Goal: Task Accomplishment & Management: Complete application form

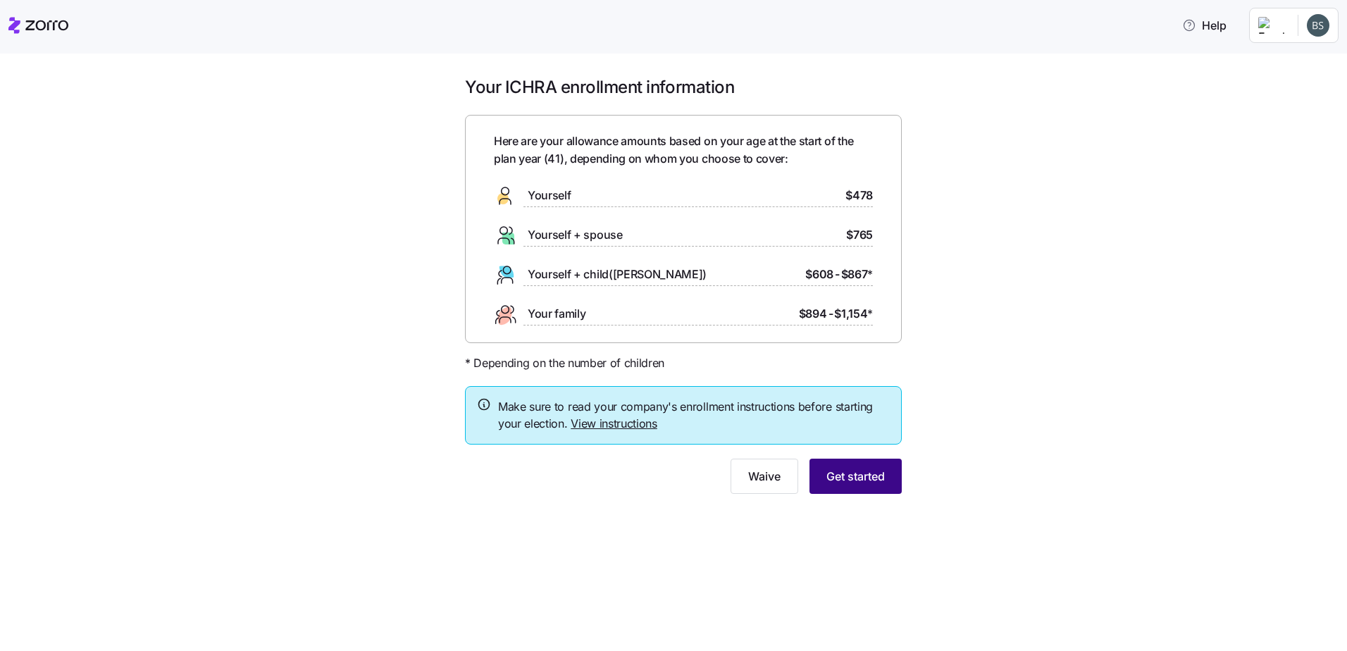
click at [874, 483] on span "Get started" at bounding box center [855, 476] width 58 height 17
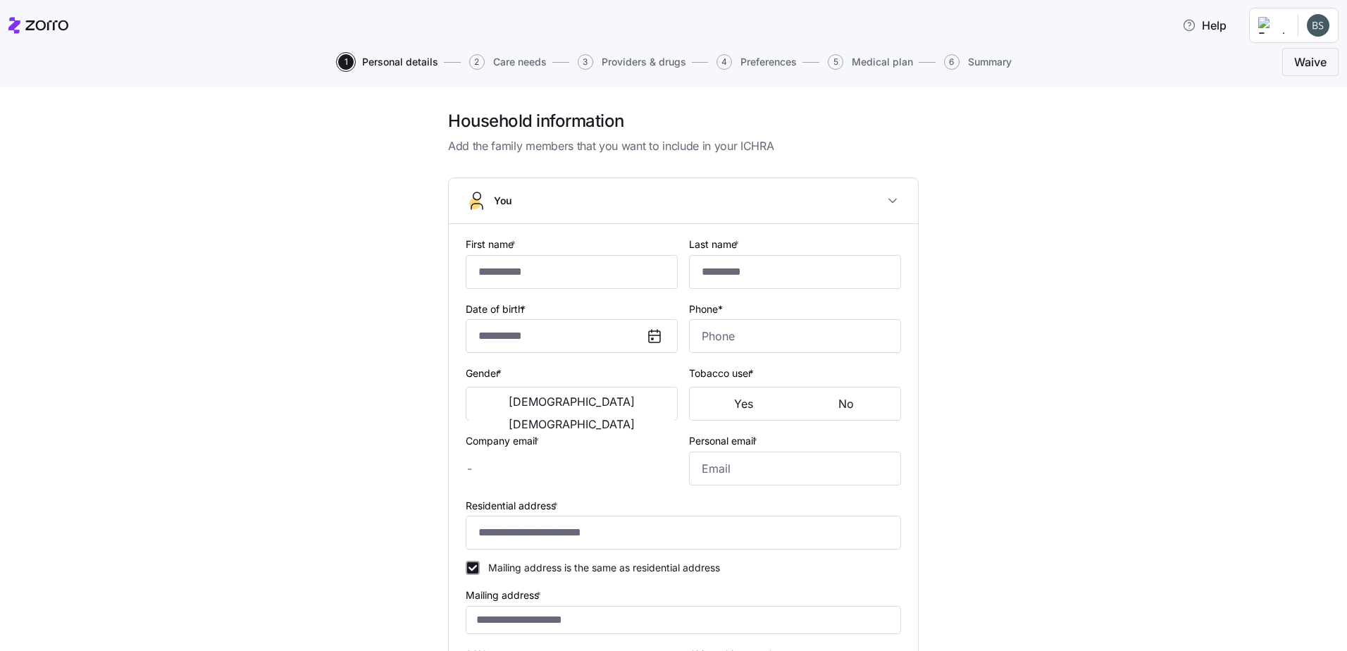
type input "*****"
type input "*******"
type input "bsummers@allegeant.net"
type input "bsummers84@gmail.com"
type input "**********"
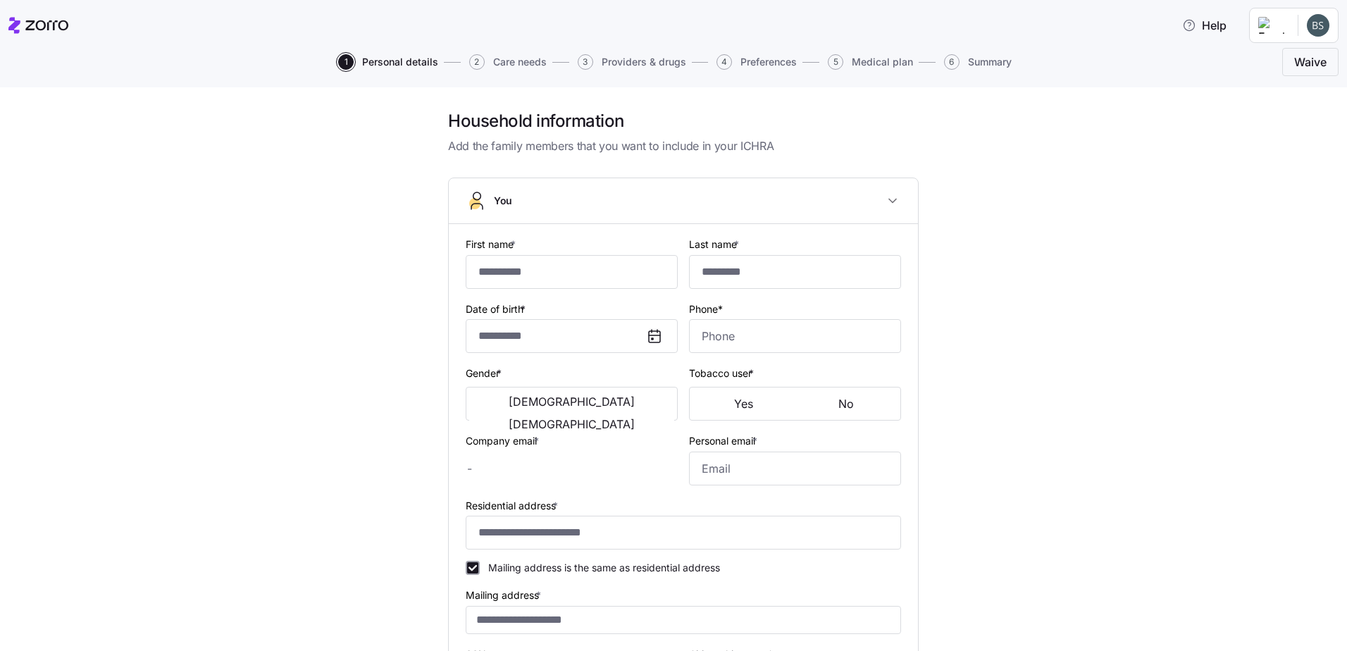
checkbox input "true"
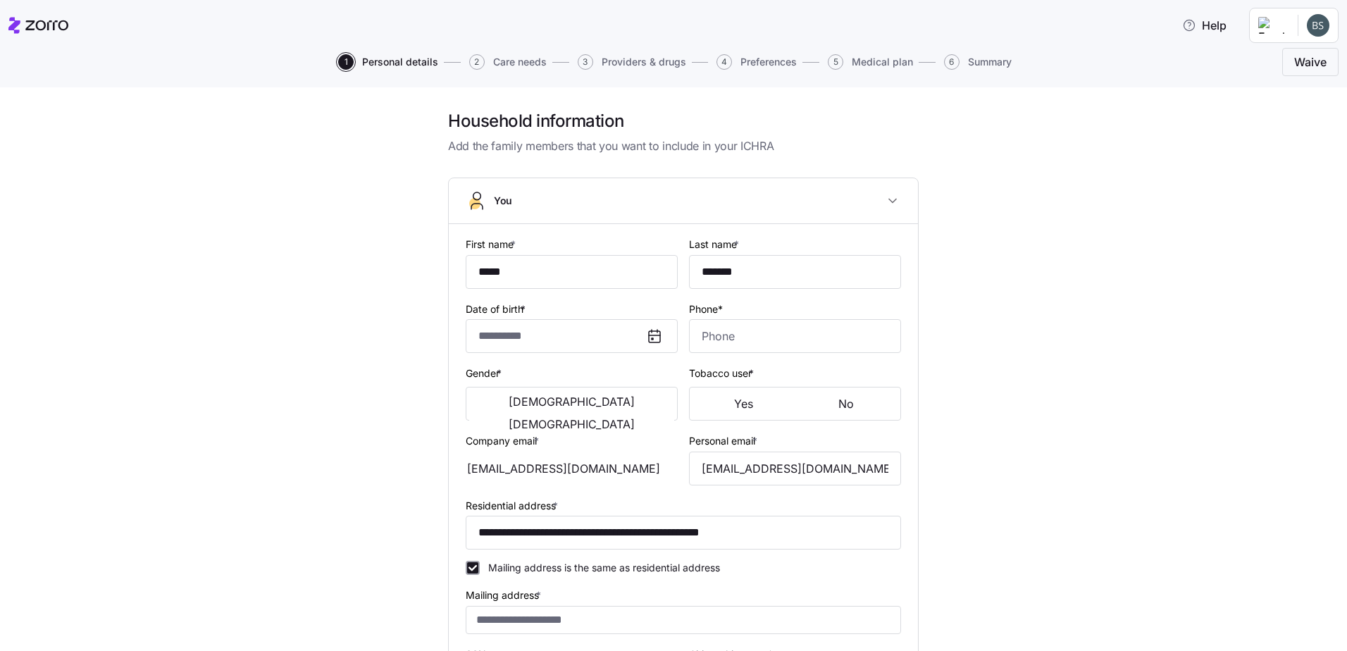
type input "**********"
type input "(410) 274-1154"
type input "US citizen"
type input "Married"
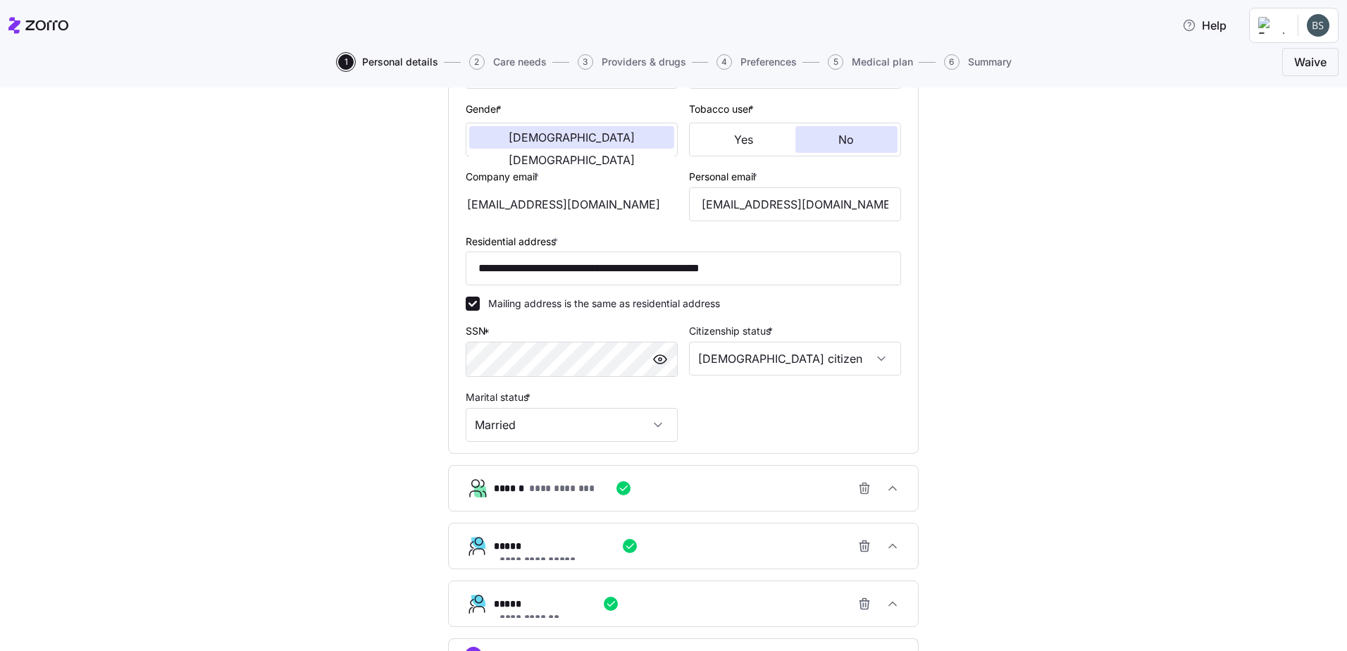
scroll to position [383, 0]
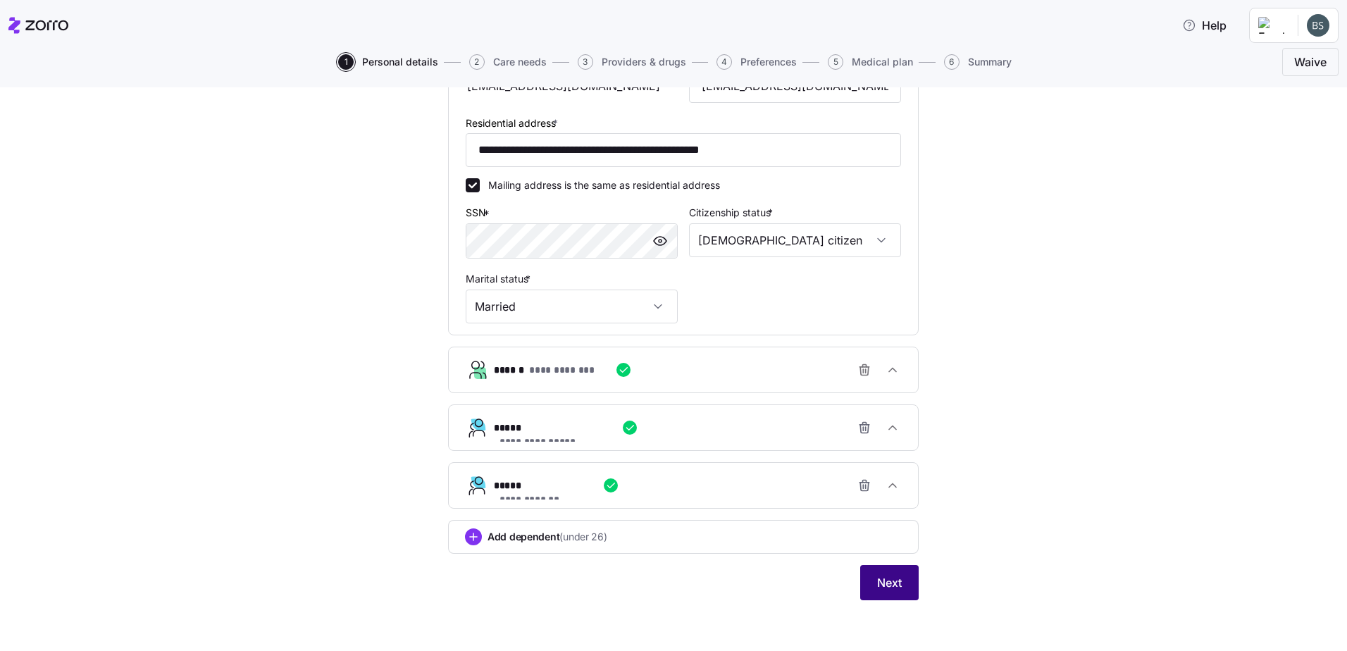
click at [895, 585] on span "Next" at bounding box center [889, 582] width 25 height 17
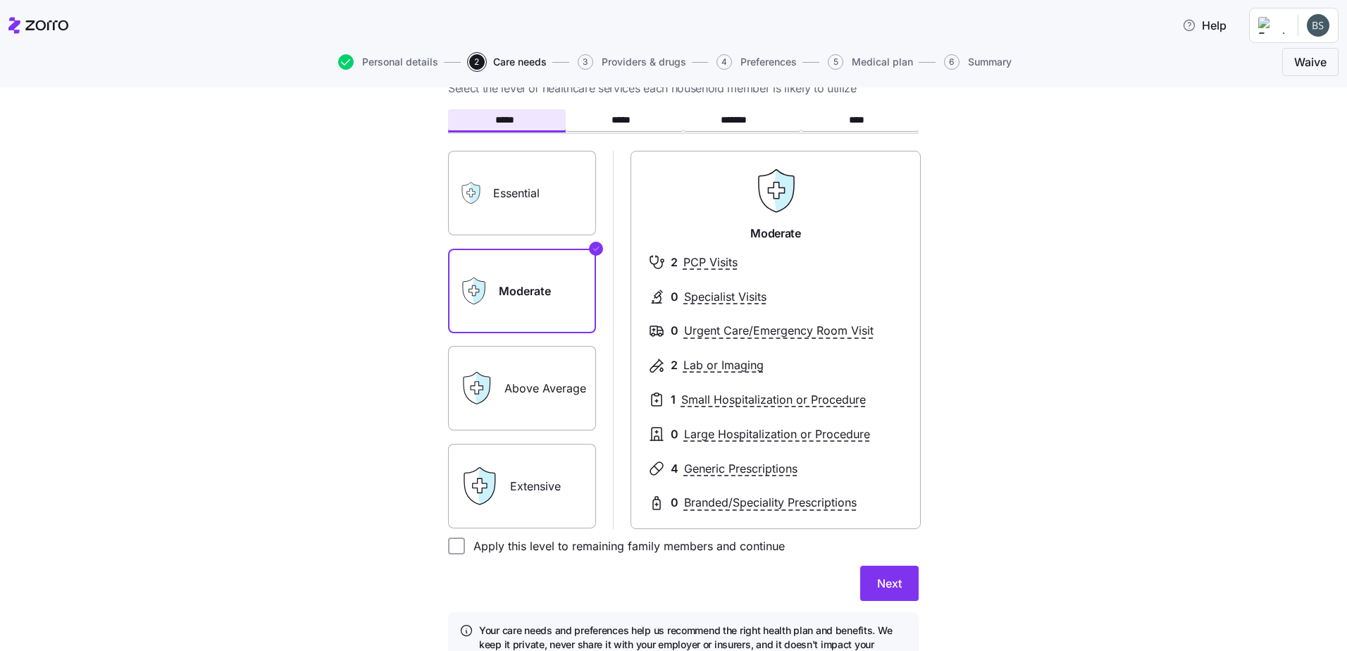
scroll to position [135, 0]
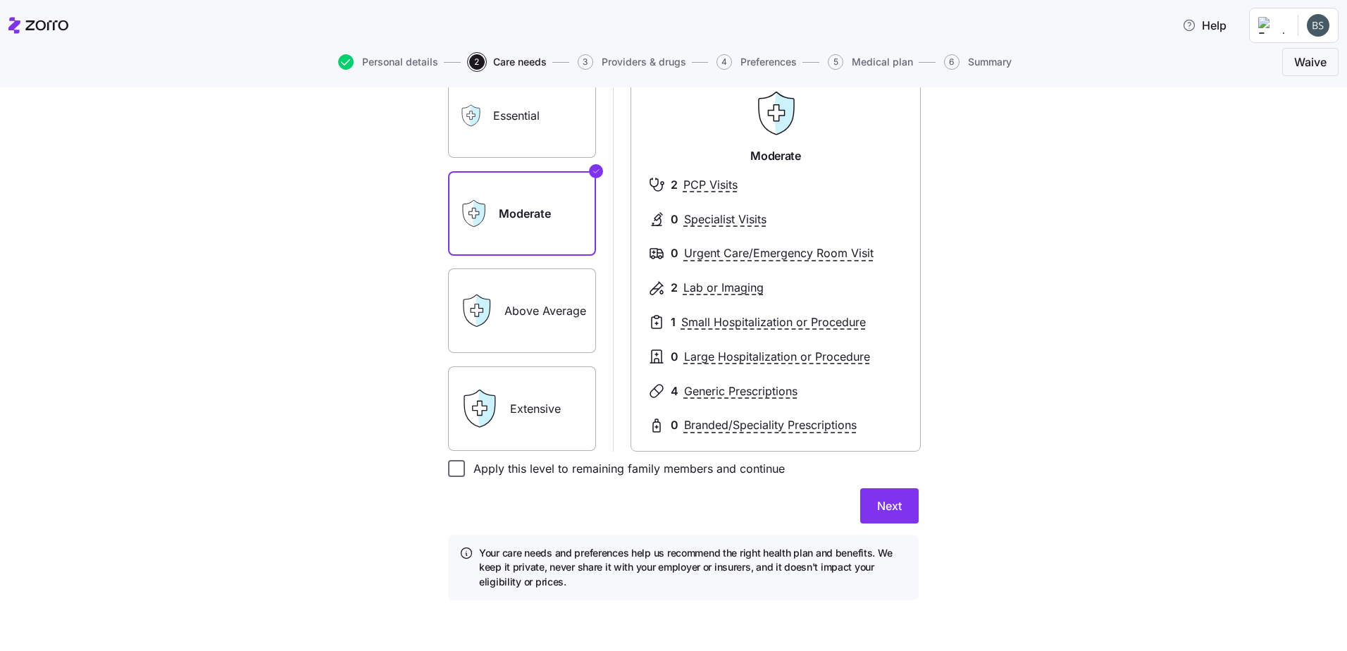
click at [448, 475] on input "Apply this level to remaining family members and continue" at bounding box center [456, 468] width 17 height 17
checkbox input "true"
click at [888, 509] on span "Next" at bounding box center [889, 505] width 25 height 17
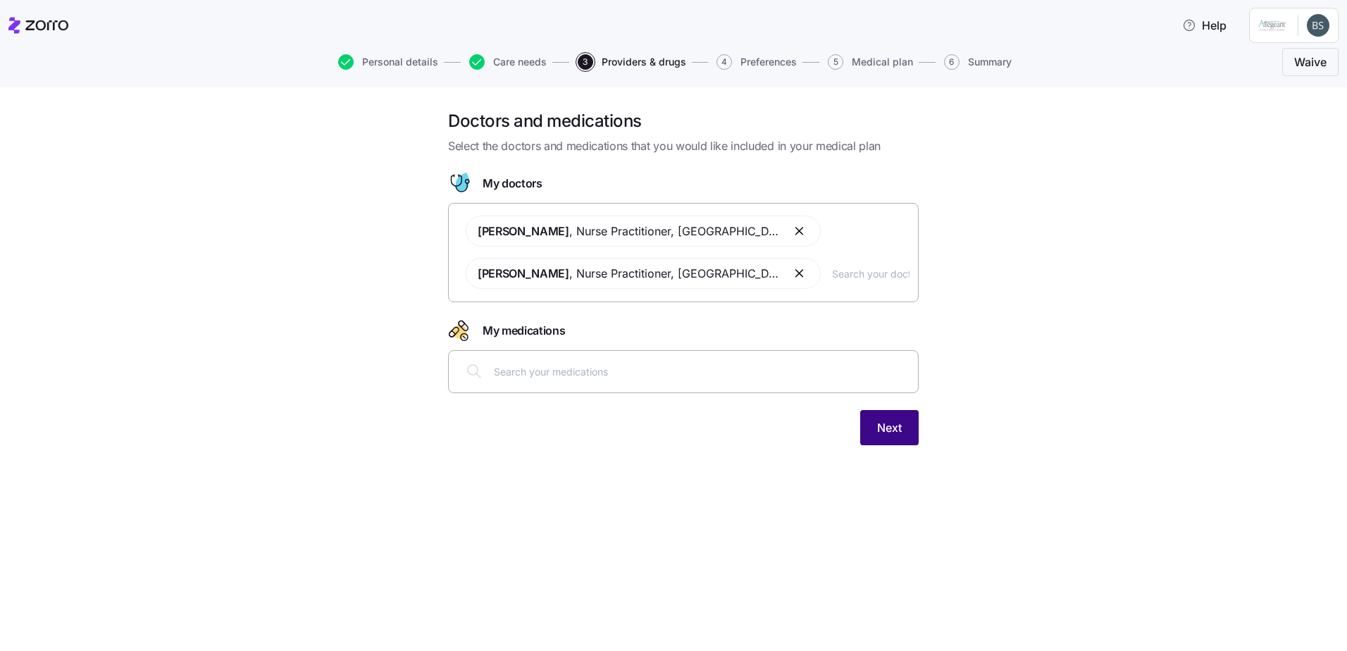
click at [902, 436] on button "Next" at bounding box center [889, 427] width 58 height 35
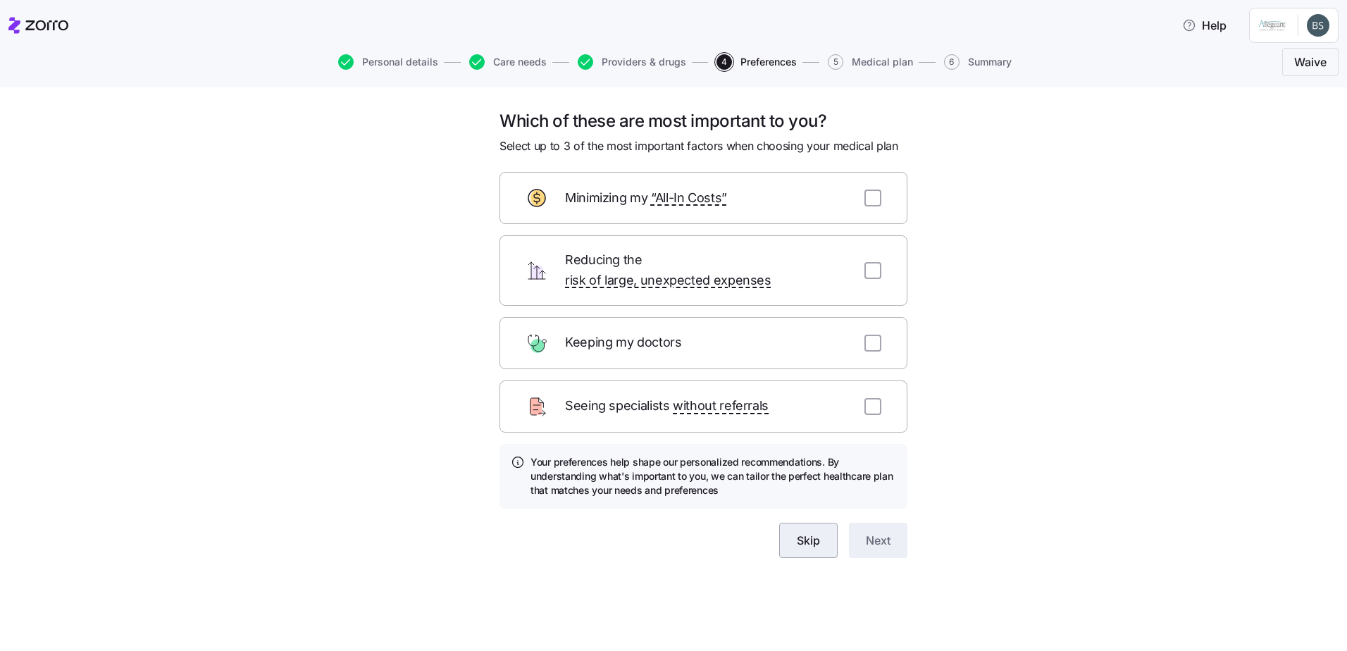
drag, startPoint x: 804, startPoint y: 513, endPoint x: 796, endPoint y: 523, distance: 13.1
click at [802, 523] on button "Skip" at bounding box center [808, 540] width 58 height 35
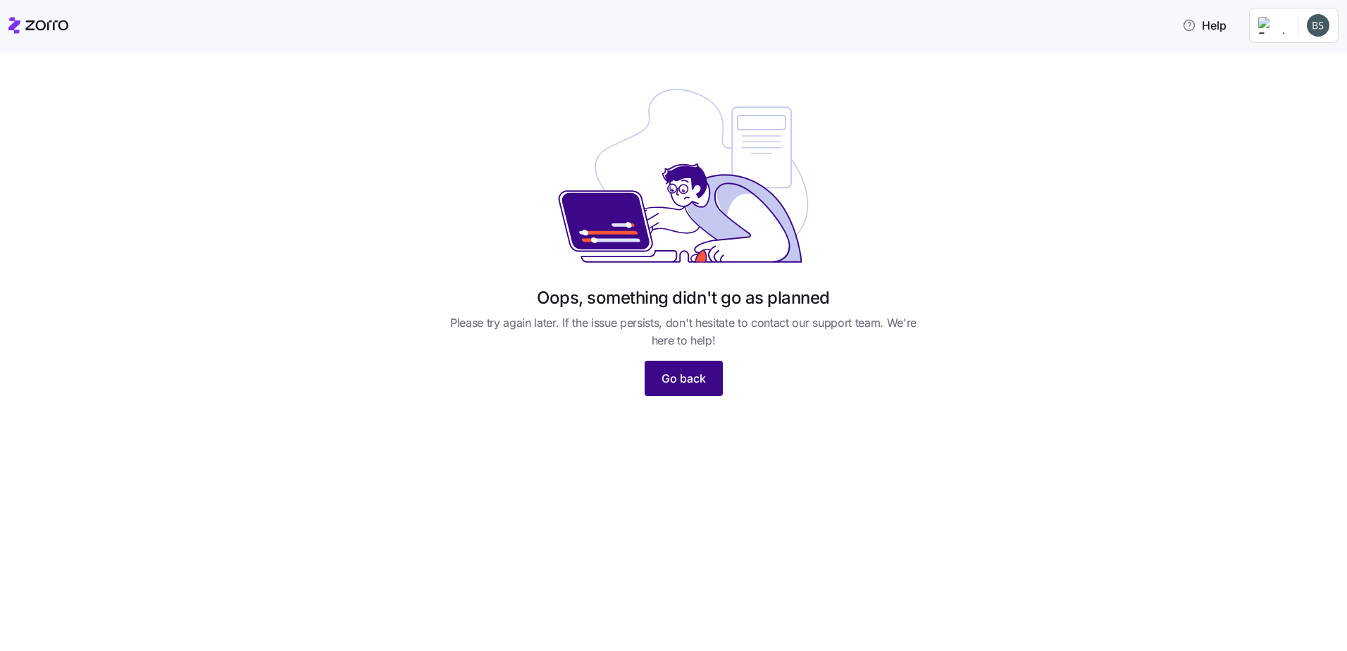
click at [656, 388] on button "Go back" at bounding box center [684, 378] width 78 height 35
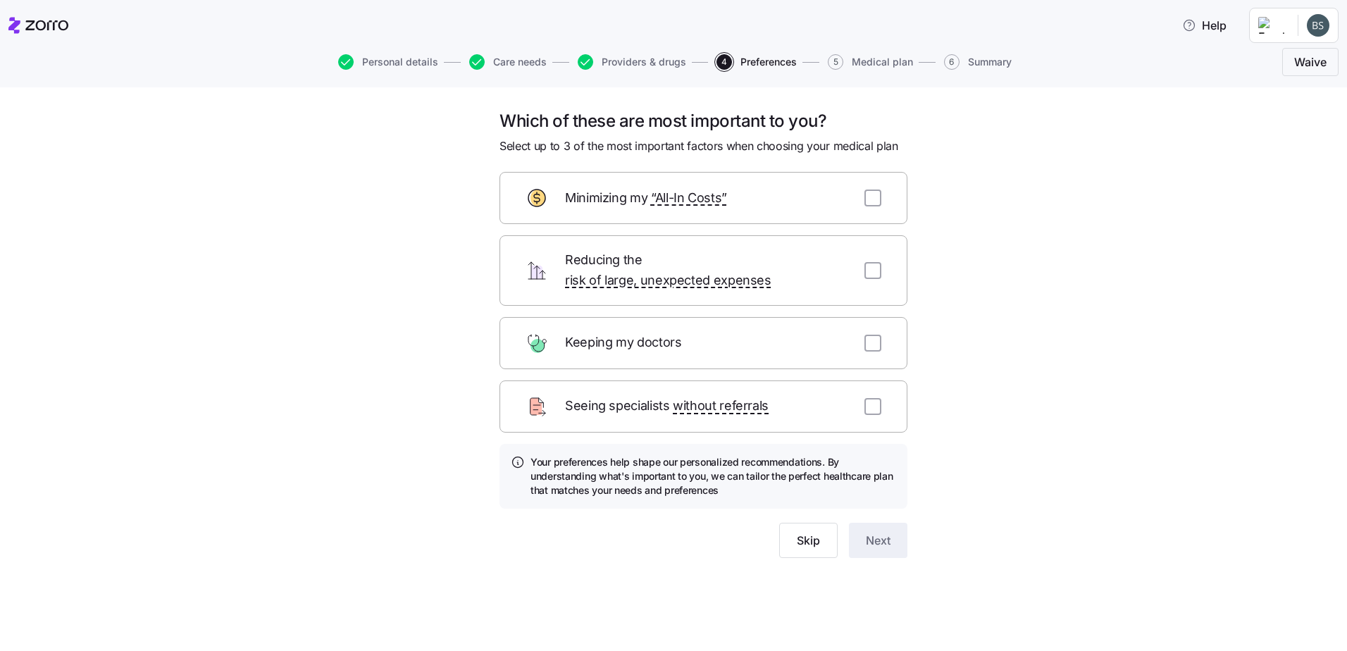
drag, startPoint x: 821, startPoint y: 522, endPoint x: 864, endPoint y: 526, distance: 43.2
click at [819, 523] on button "Skip" at bounding box center [808, 540] width 58 height 35
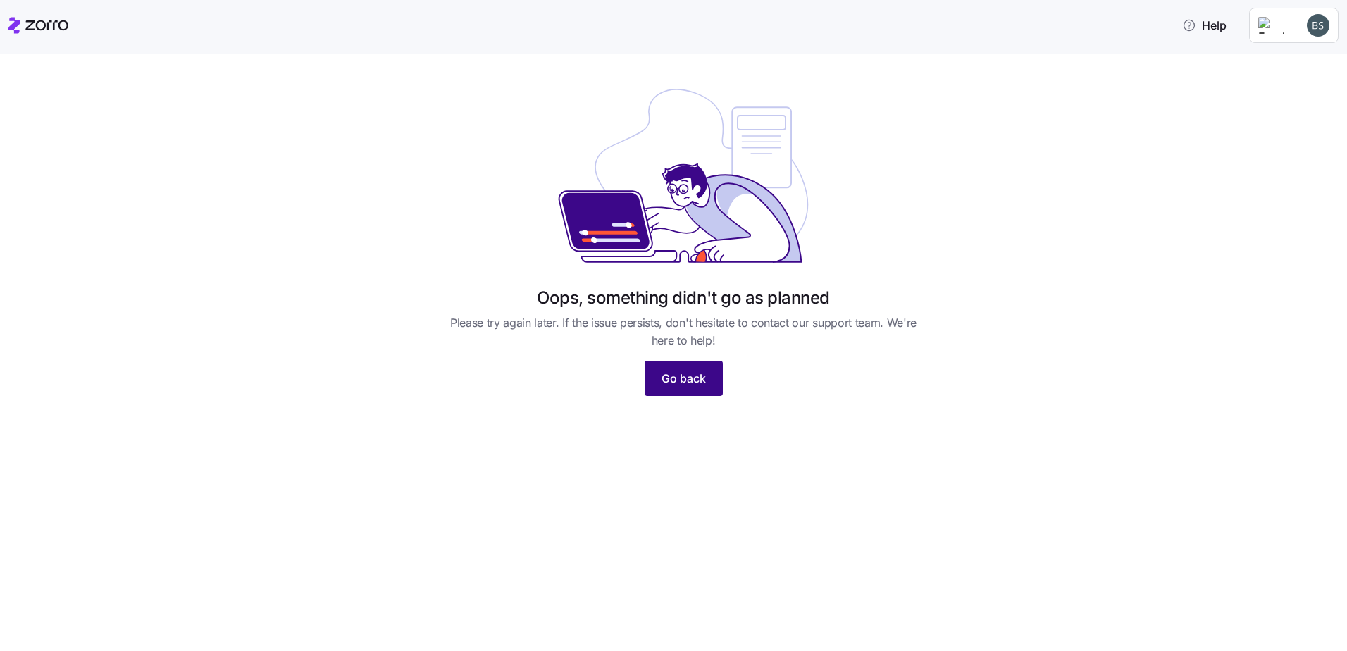
click at [698, 378] on span "Go back" at bounding box center [684, 378] width 44 height 17
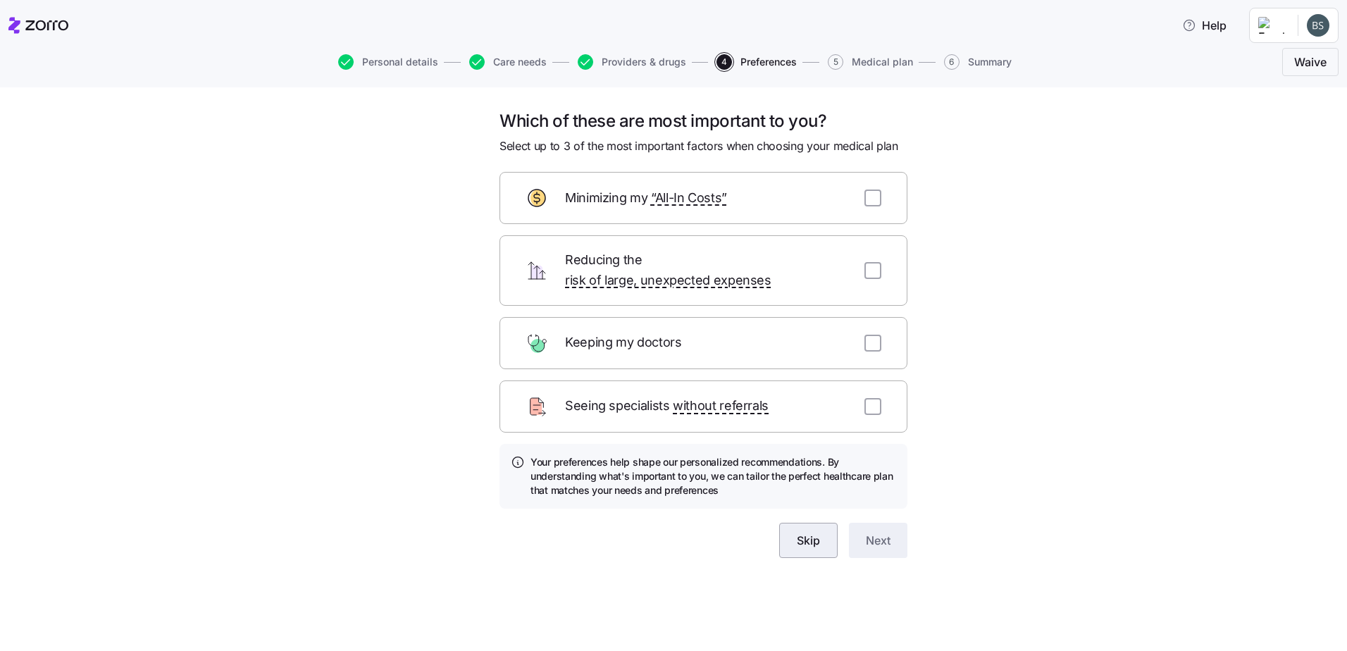
click at [805, 531] on button "Skip" at bounding box center [808, 540] width 58 height 35
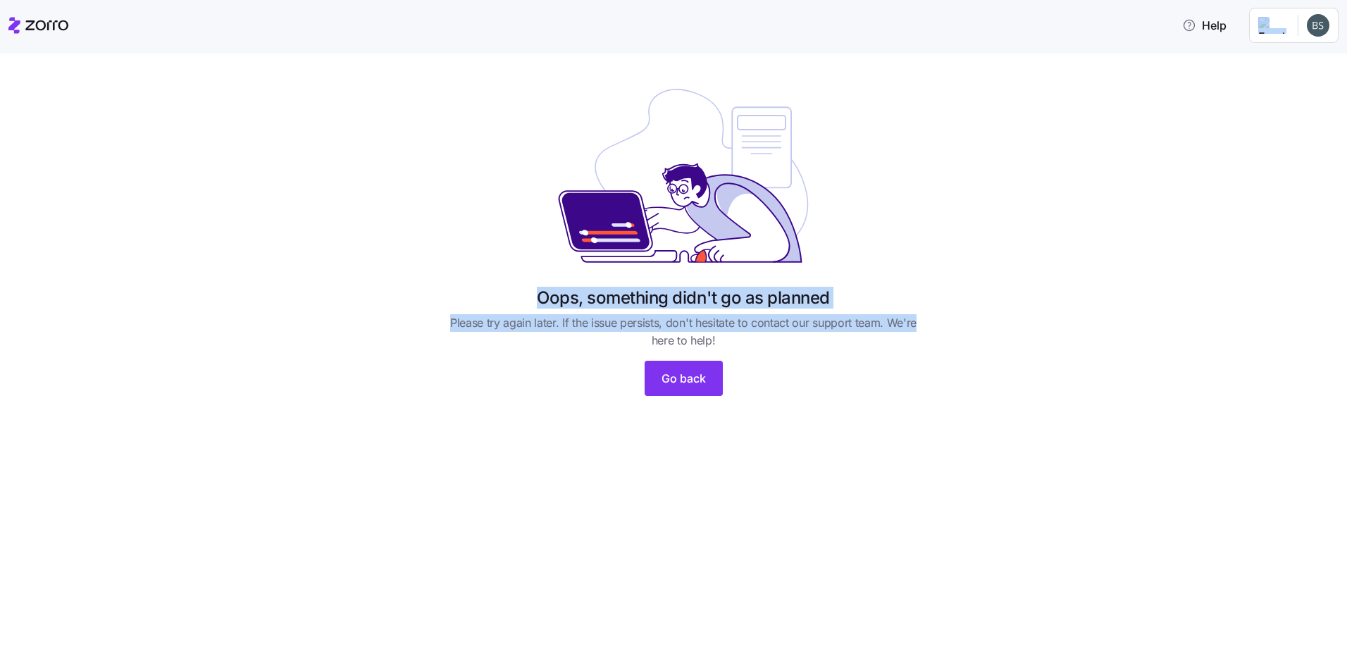
drag, startPoint x: 251, startPoint y: 27, endPoint x: 626, endPoint y: 175, distance: 403.4
click at [626, 175] on div "Help Oops, something didn't go as planned Please try again later. If the issue …" at bounding box center [673, 321] width 1347 height 643
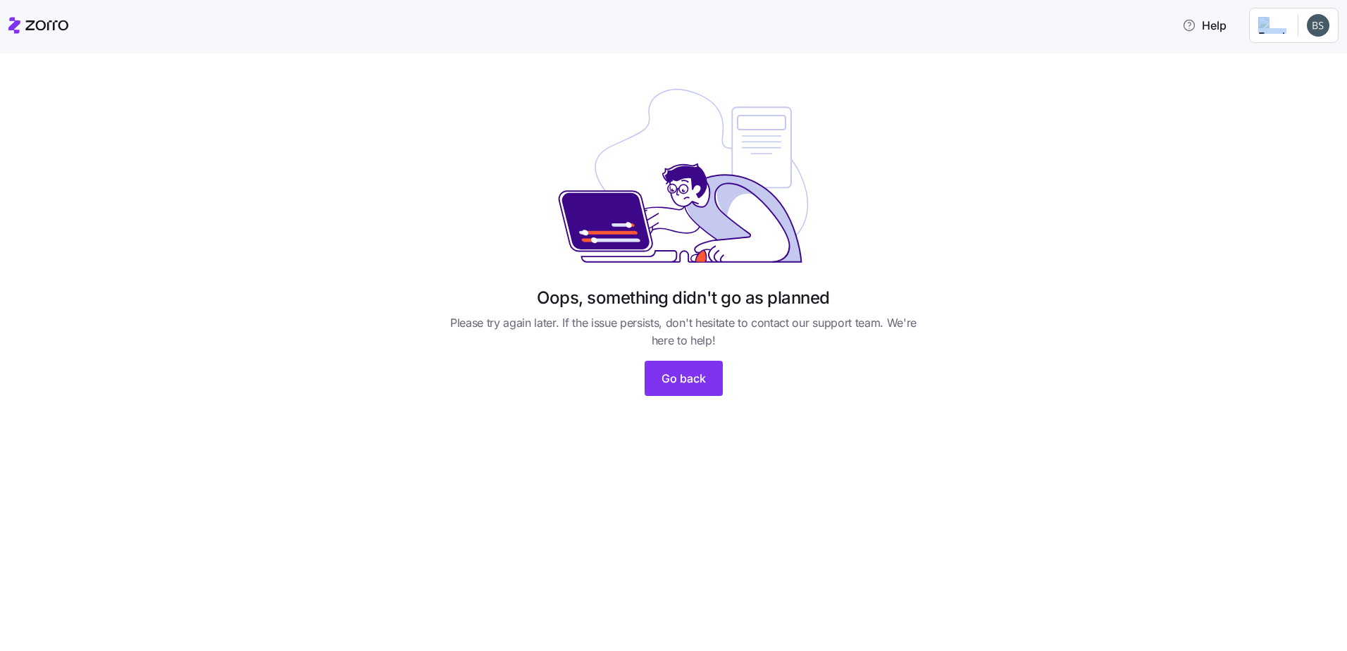
drag, startPoint x: 626, startPoint y: 175, endPoint x: 464, endPoint y: 147, distance: 164.4
click at [485, 162] on div at bounding box center [683, 175] width 485 height 199
click at [1320, 30] on html "Help Oops, something didn't go as planned Please try again later. If the issue …" at bounding box center [673, 321] width 1347 height 643
click at [1278, 86] on div "Log out" at bounding box center [1280, 86] width 55 height 16
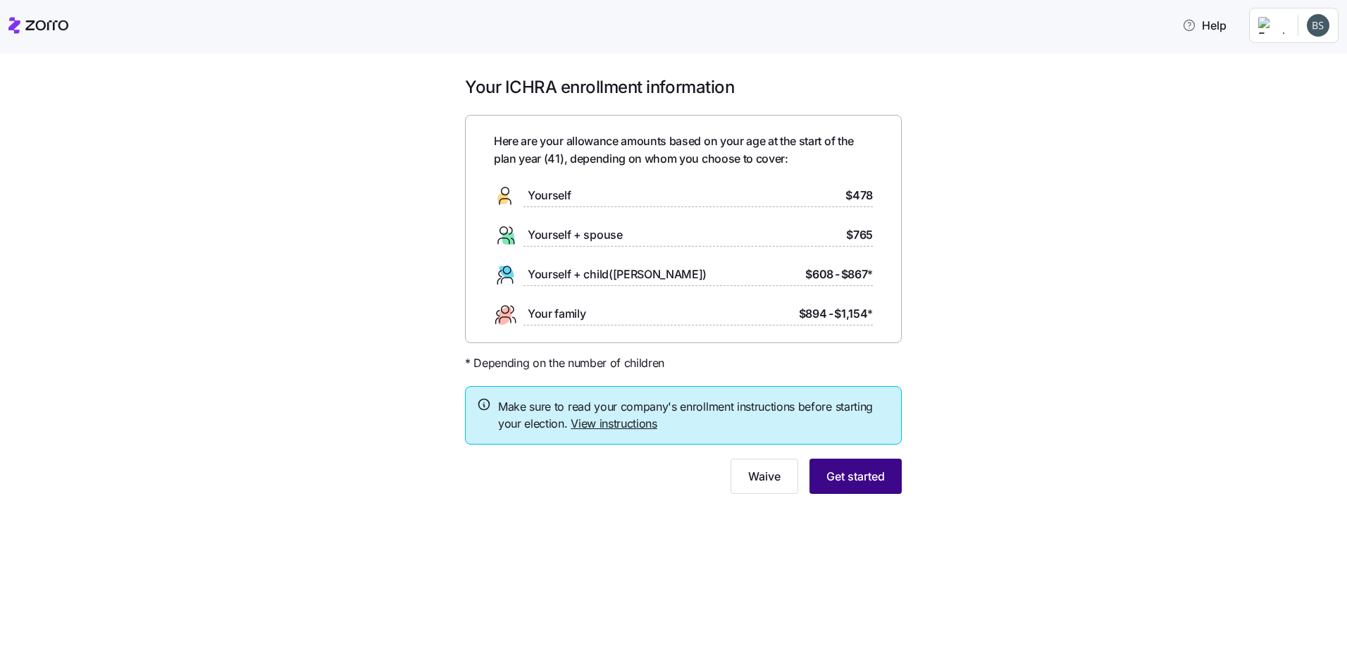
click at [855, 484] on span "Get started" at bounding box center [855, 476] width 58 height 17
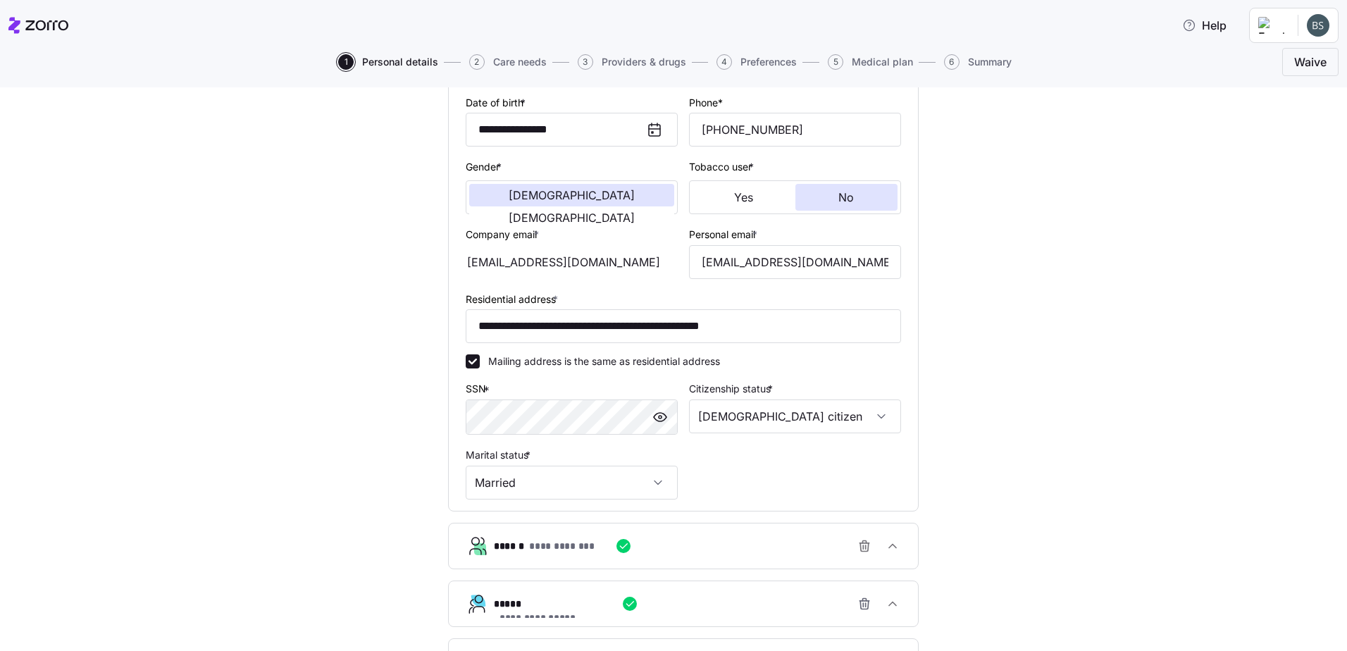
scroll to position [383, 0]
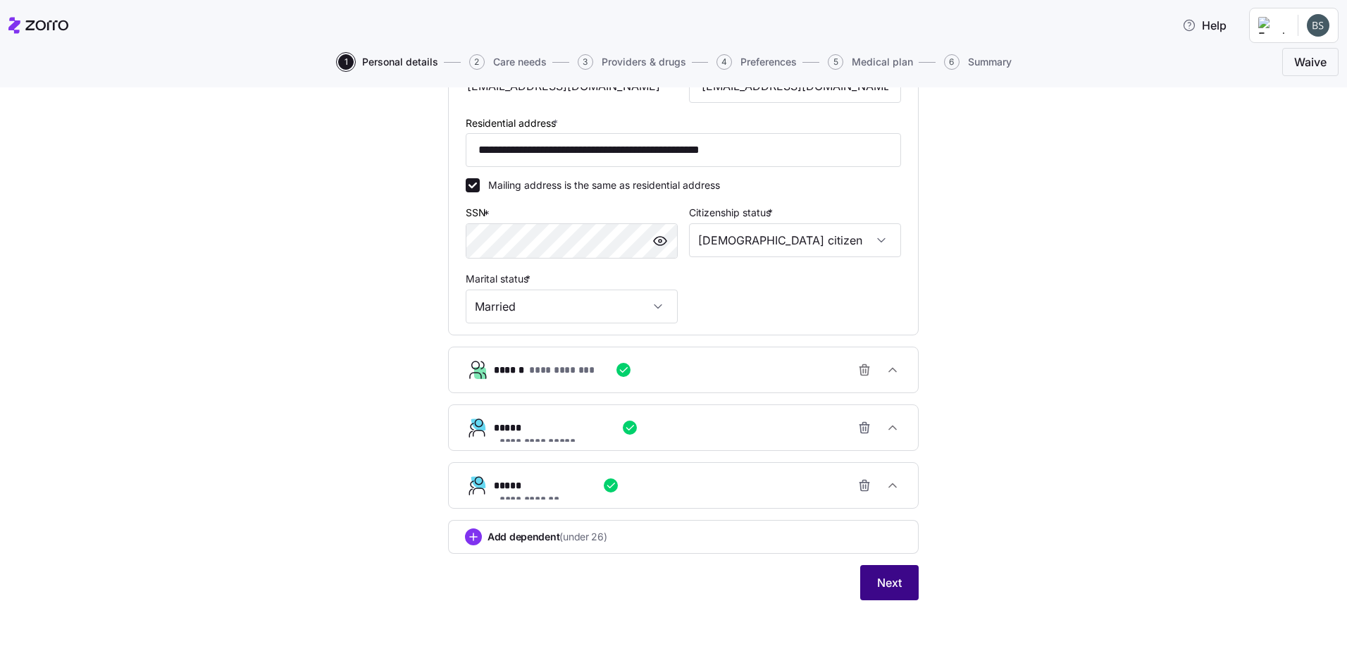
click at [863, 582] on button "Next" at bounding box center [889, 582] width 58 height 35
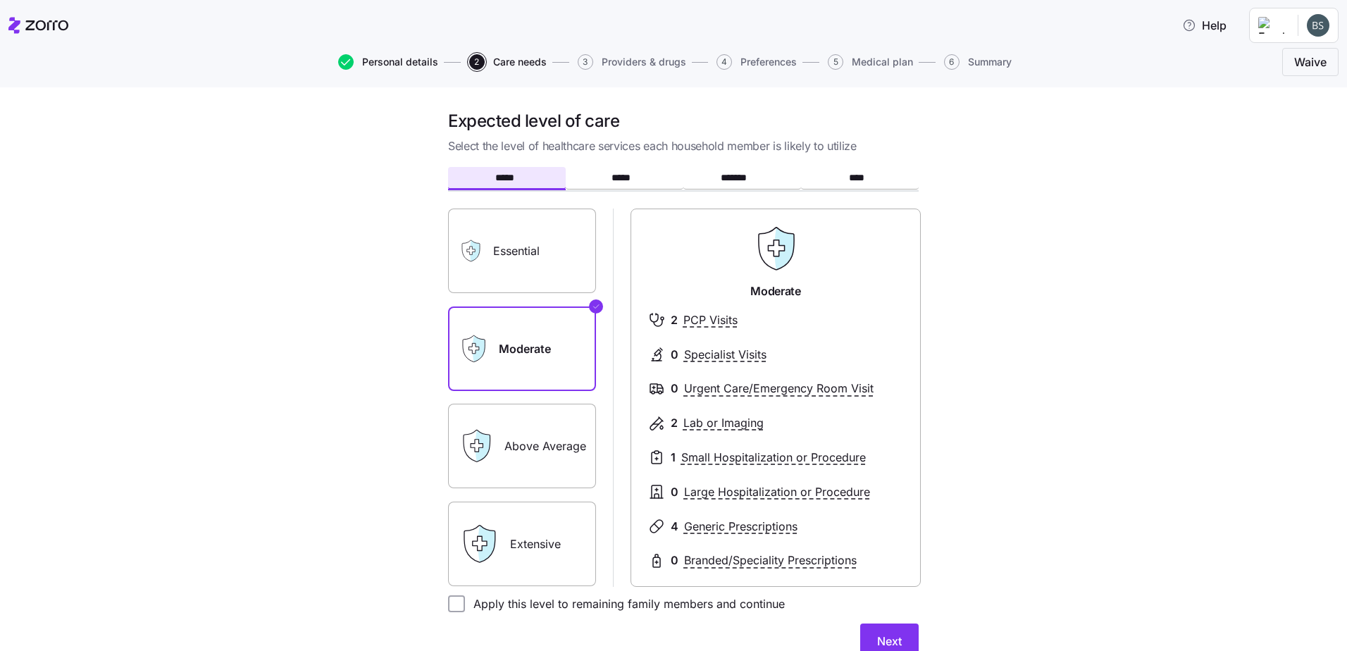
click at [380, 63] on span "Personal details" at bounding box center [400, 62] width 76 height 10
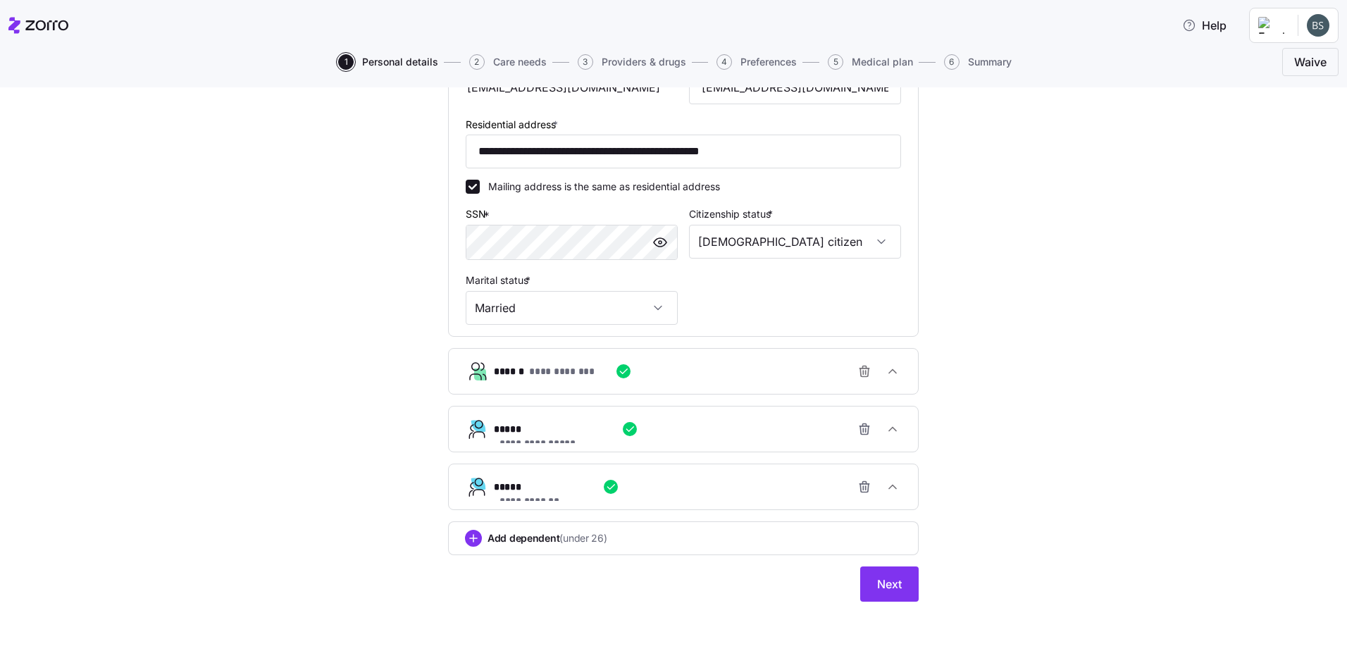
scroll to position [383, 0]
click at [891, 576] on span "Next" at bounding box center [889, 582] width 25 height 17
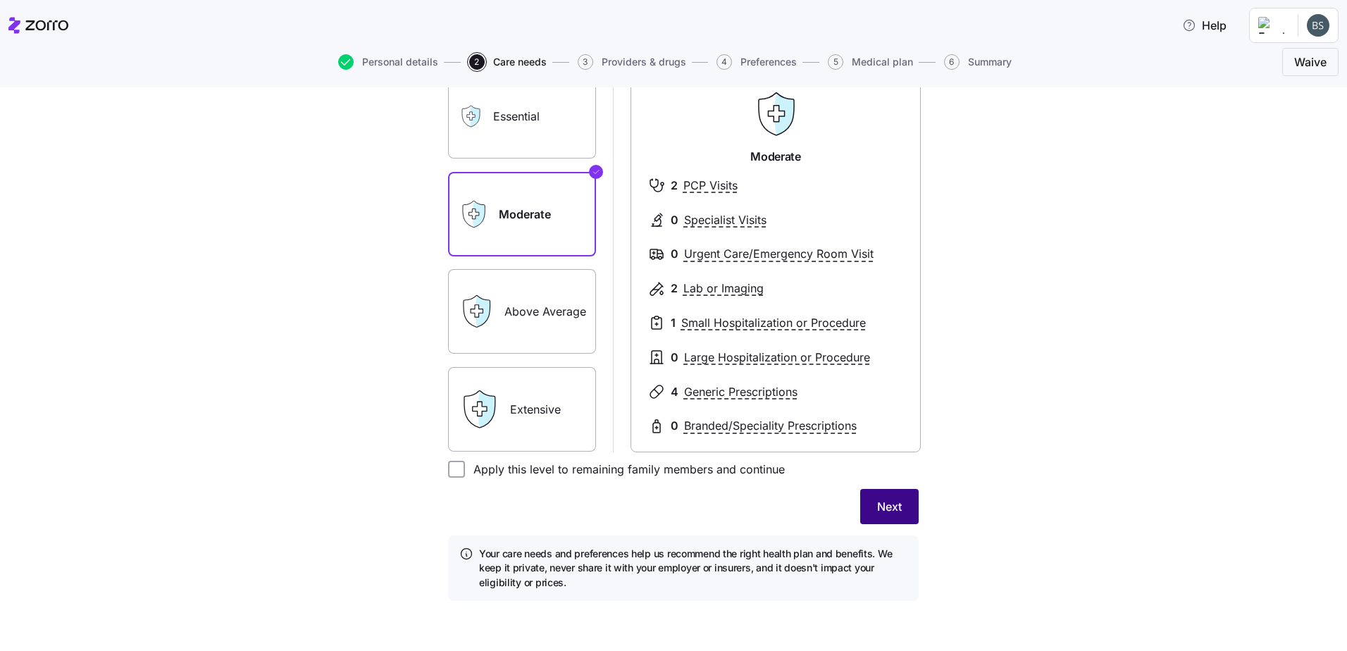
scroll to position [135, 0]
click at [556, 474] on label "Apply this level to remaining family members and continue" at bounding box center [625, 468] width 320 height 17
click at [465, 474] on input "Apply this level to remaining family members and continue" at bounding box center [456, 468] width 17 height 17
checkbox input "true"
click at [867, 511] on button "Next" at bounding box center [889, 505] width 58 height 35
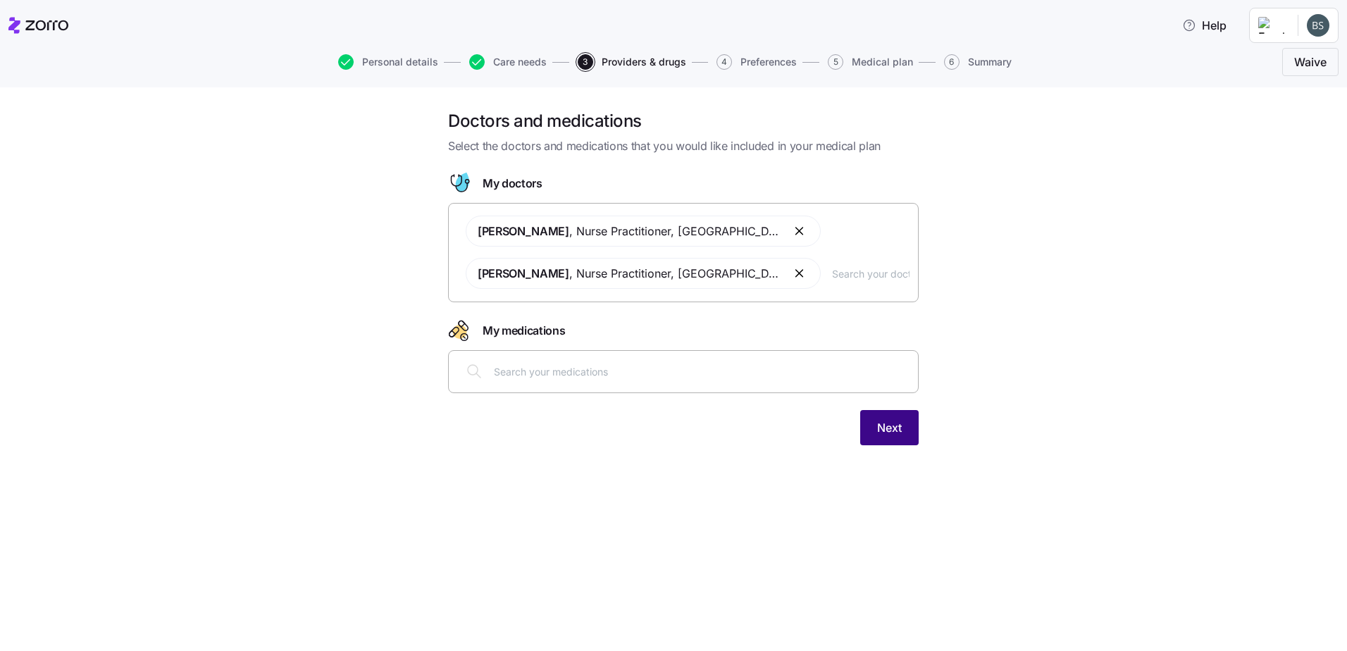
click at [891, 425] on span "Next" at bounding box center [889, 427] width 25 height 17
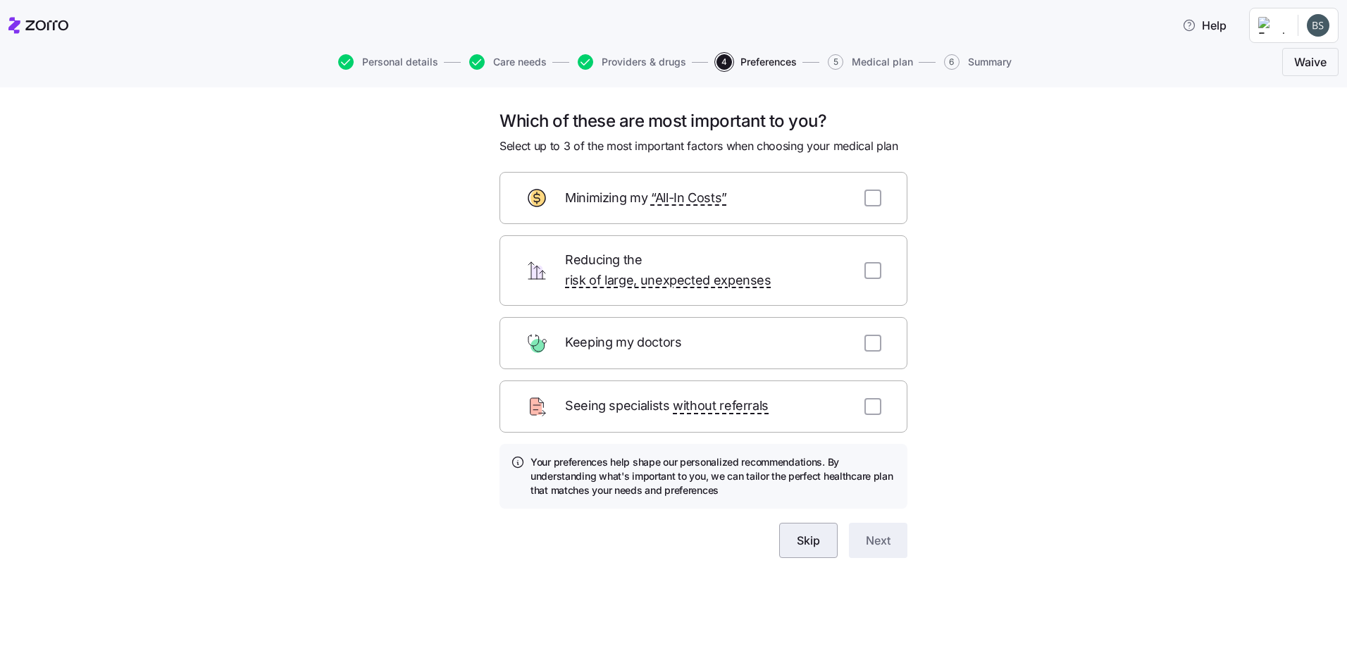
click at [823, 523] on button "Skip" at bounding box center [808, 540] width 58 height 35
click at [1210, 24] on span "Help" at bounding box center [1204, 25] width 44 height 17
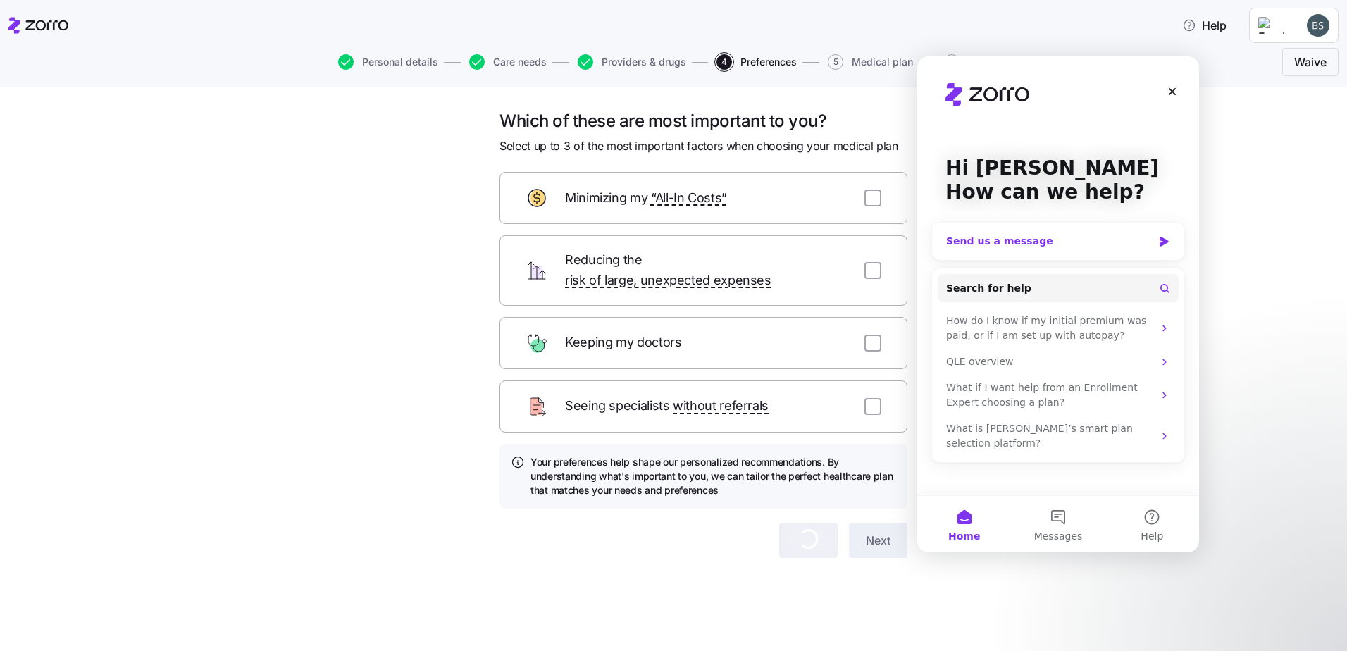
click at [1000, 240] on div "Send us a message" at bounding box center [1049, 241] width 206 height 15
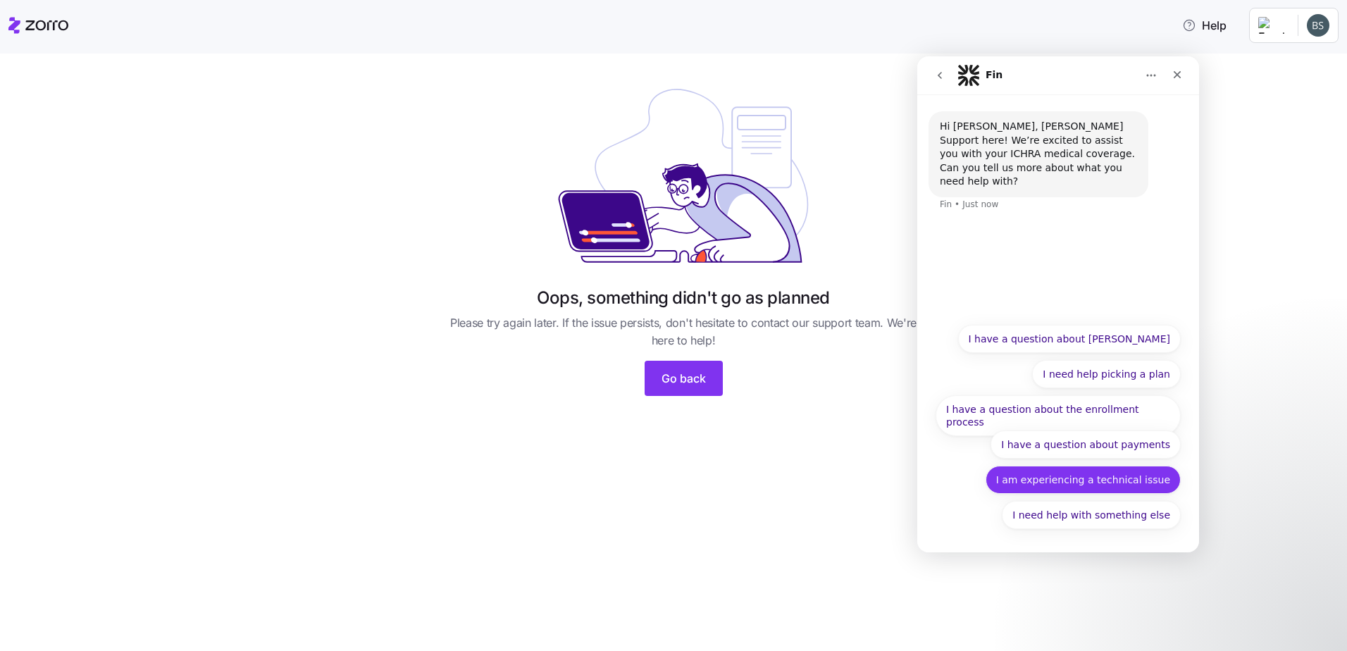
click at [1050, 473] on button "I am experiencing a technical issue" at bounding box center [1083, 480] width 195 height 28
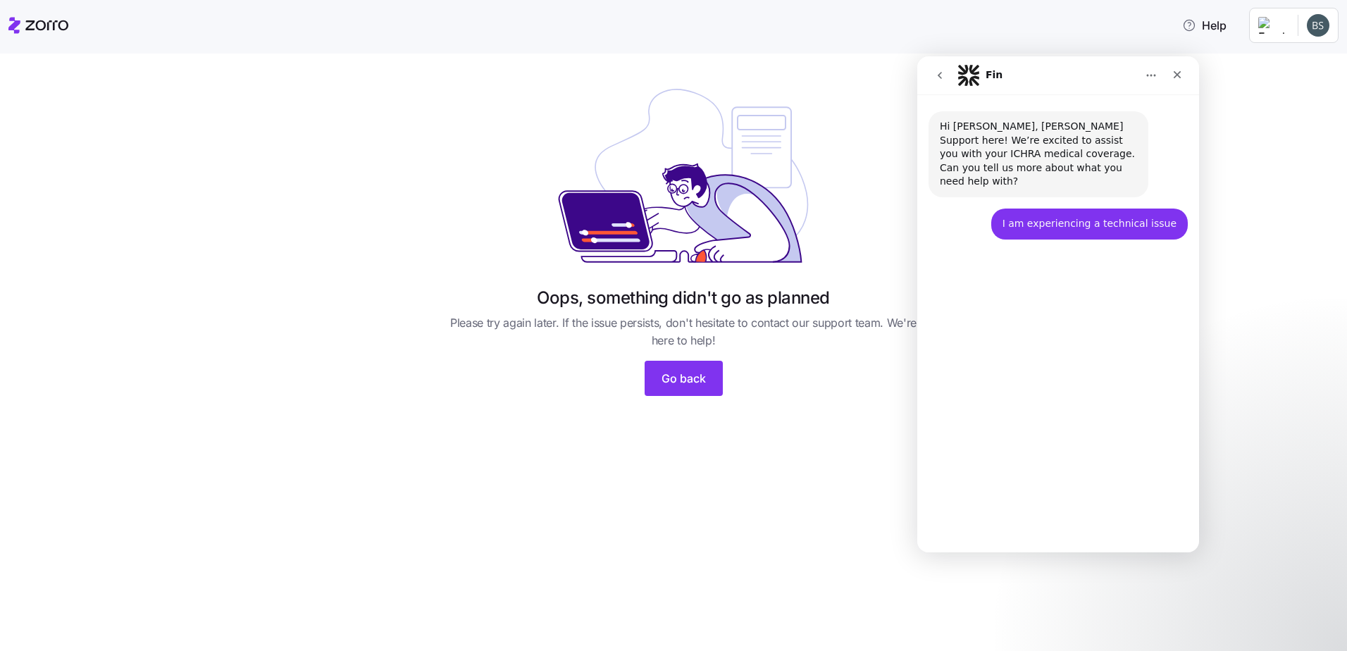
click at [986, 476] on button "I am getting an error on the Zorro platform" at bounding box center [1064, 480] width 233 height 28
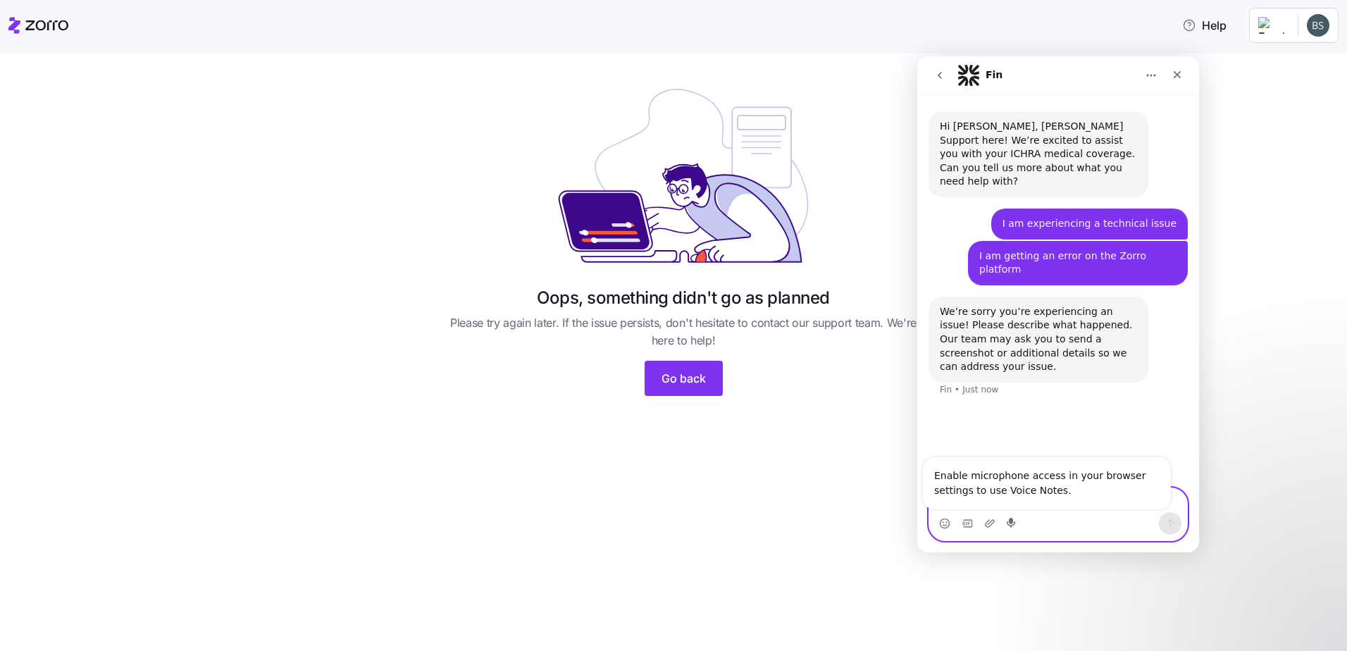
click at [1008, 520] on icon "Start recording" at bounding box center [1012, 523] width 11 height 11
click at [1010, 507] on div "Enable microphone access in your browser settings to use Voice Notes." at bounding box center [1047, 483] width 248 height 52
drag, startPoint x: 966, startPoint y: 494, endPoint x: 2131, endPoint y: 557, distance: 1166.3
click at [966, 494] on textarea "Message…" at bounding box center [1058, 500] width 258 height 24
click at [984, 526] on div "Intercom messenger" at bounding box center [1058, 523] width 258 height 23
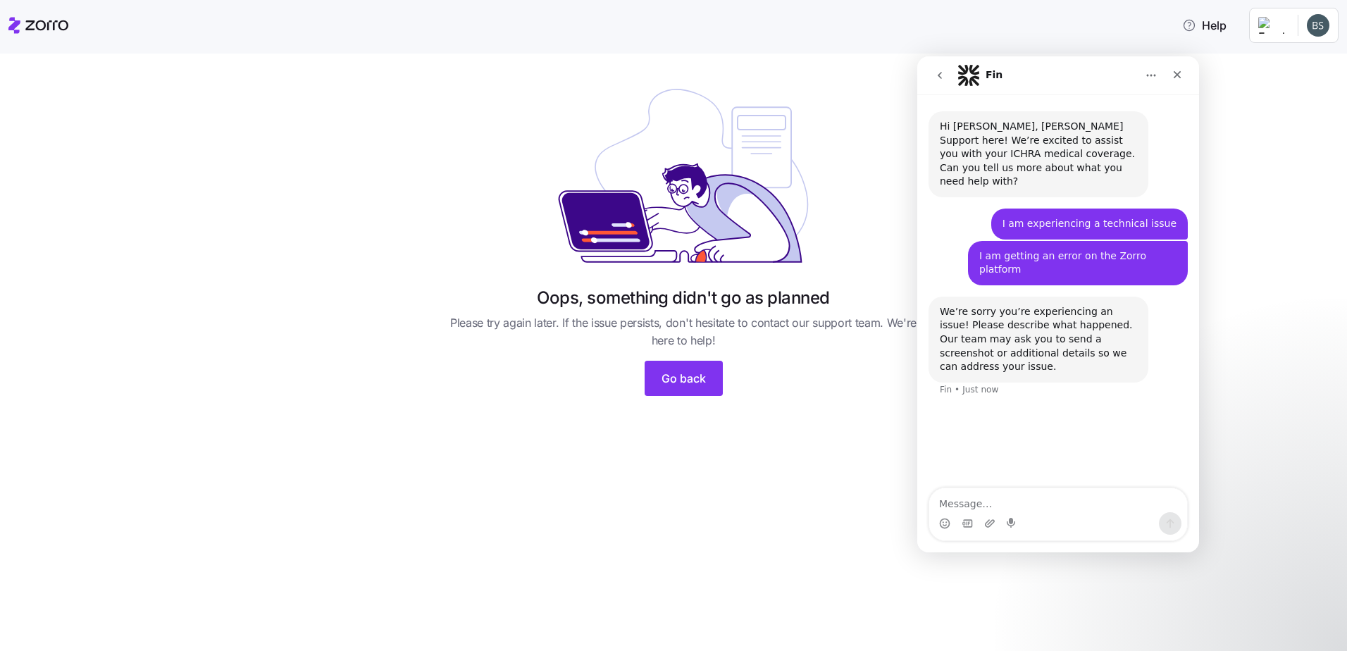
click at [962, 488] on div "Hi Brian, Zorro Support here! We’re excited to assist you with your ICHRA medic…" at bounding box center [1058, 323] width 282 height 458
click at [959, 498] on textarea "Message…" at bounding box center [1058, 500] width 258 height 24
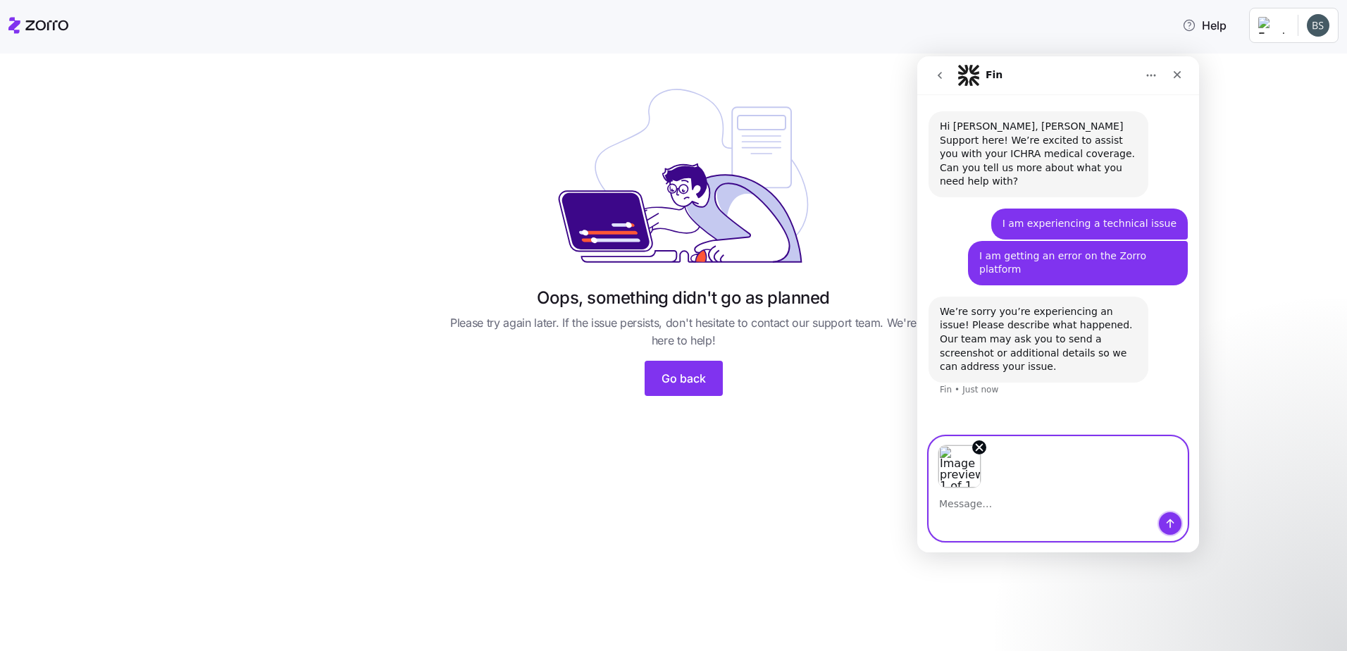
click at [1168, 525] on icon "Send a message…" at bounding box center [1170, 523] width 11 height 11
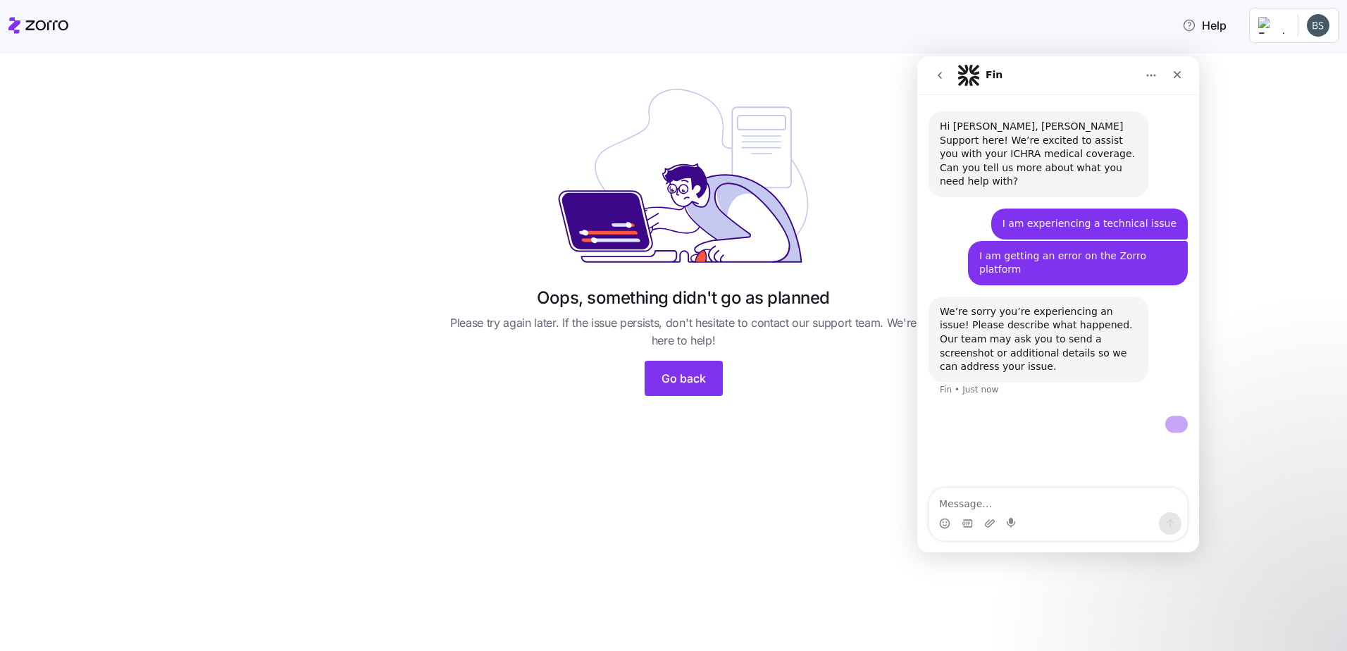
scroll to position [18, 0]
click at [986, 505] on textarea "Message…" at bounding box center [1058, 500] width 258 height 24
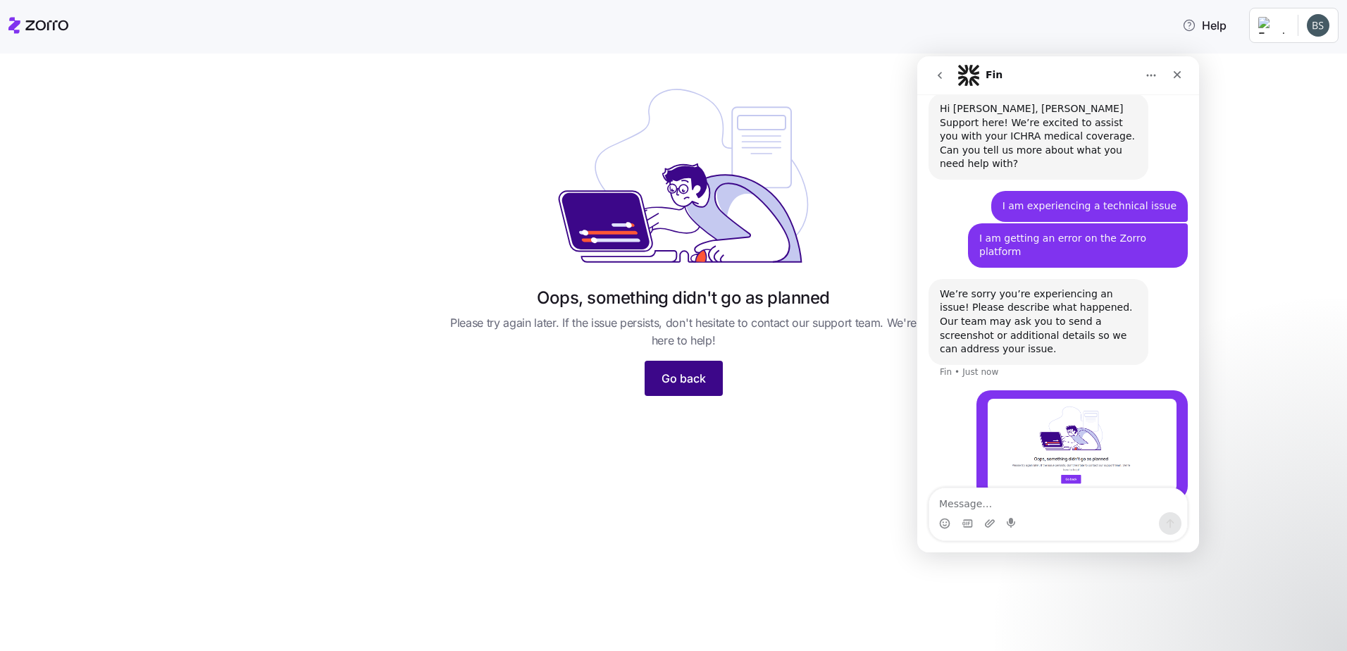
scroll to position [57, 0]
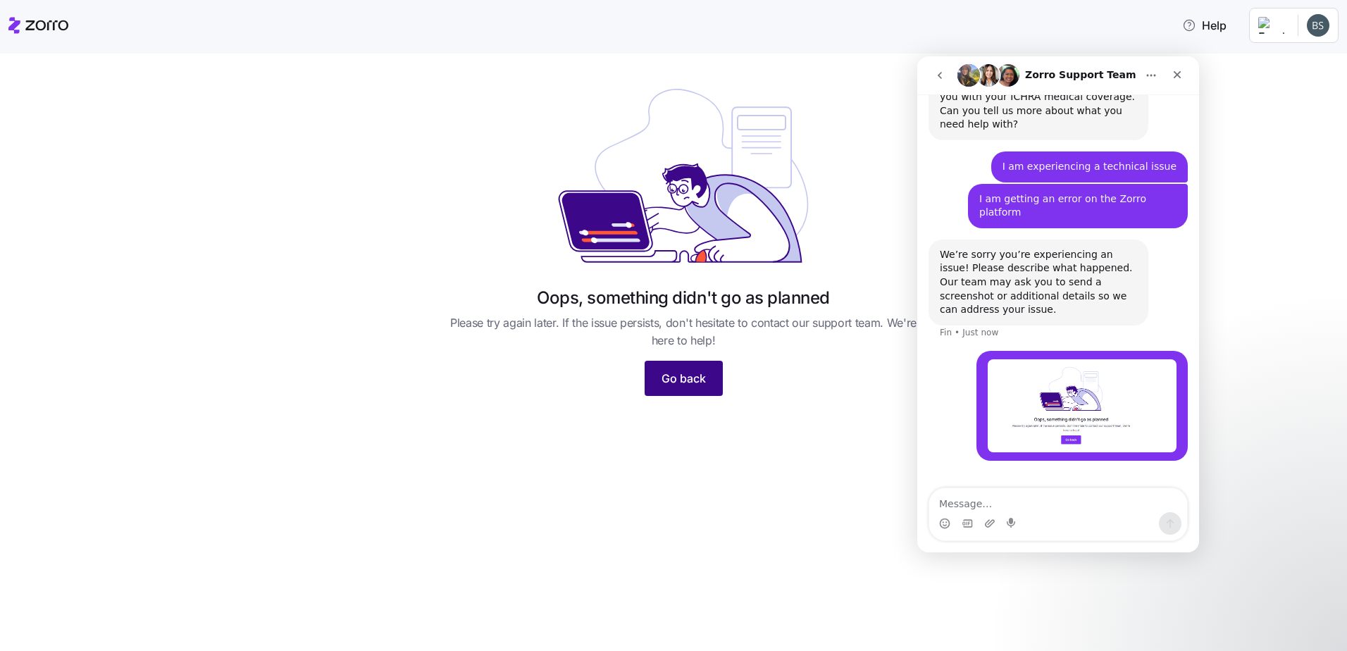
click at [688, 388] on button "Go back" at bounding box center [684, 378] width 78 height 35
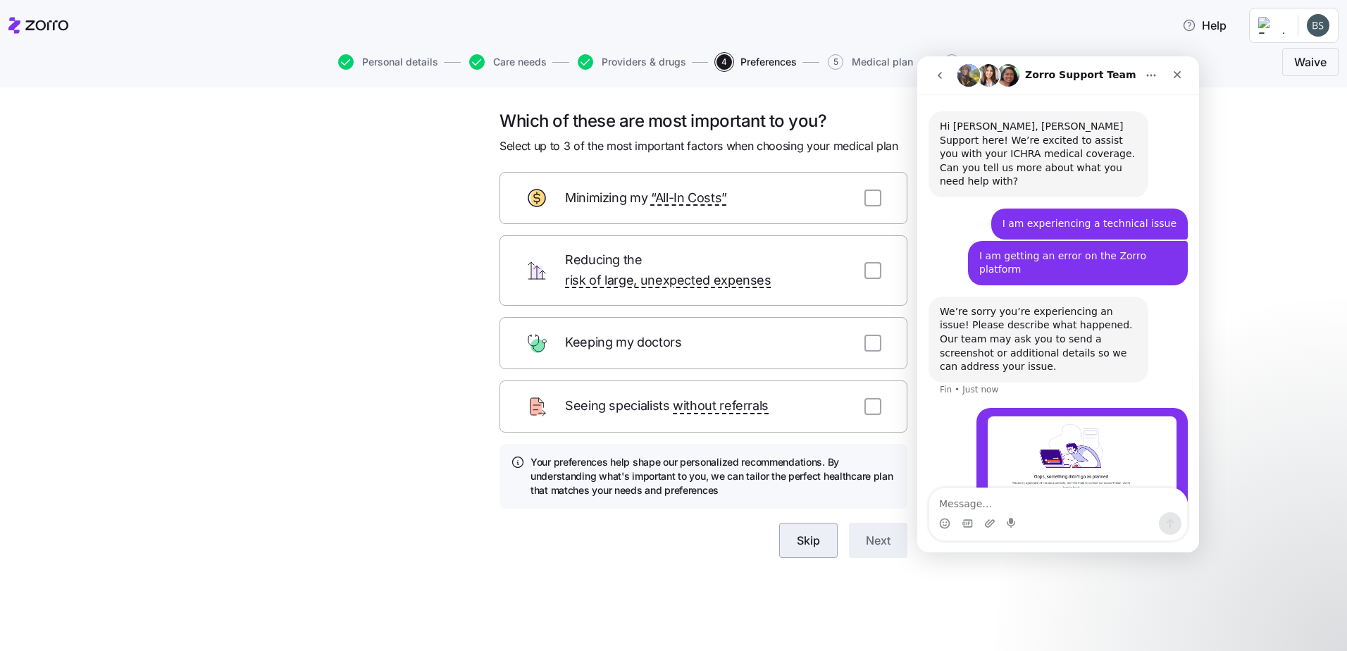
scroll to position [57, 0]
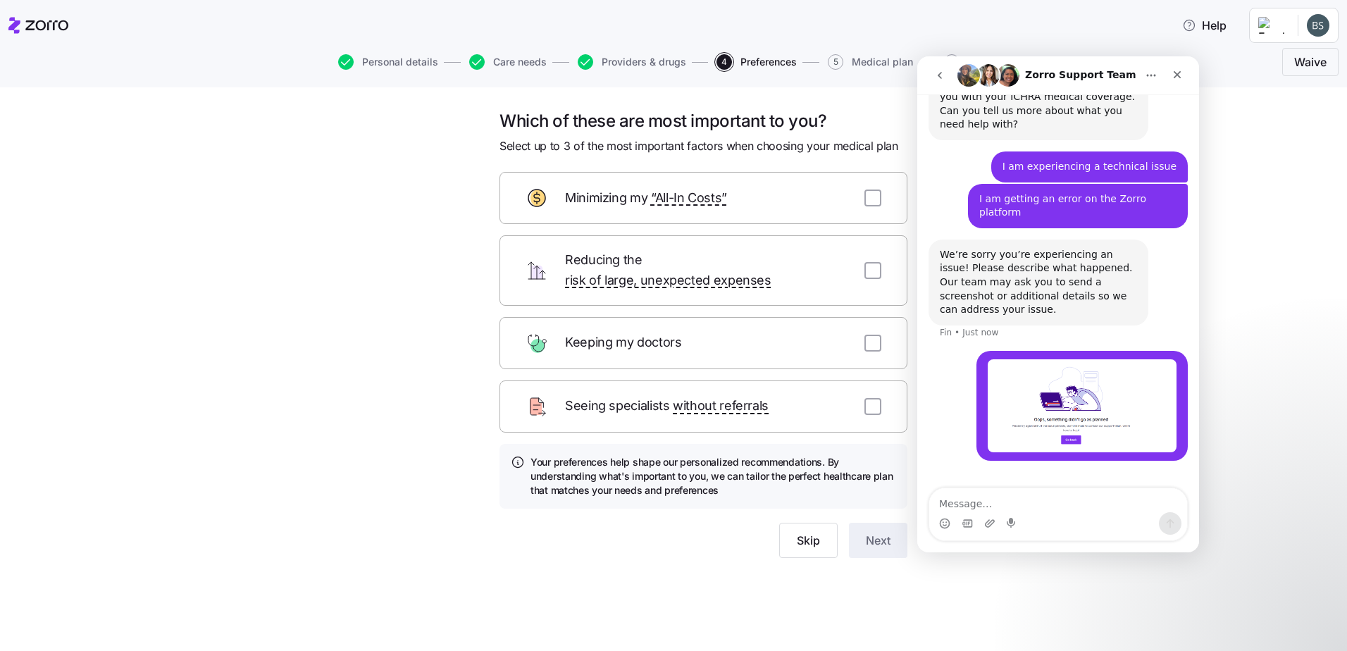
click at [1020, 509] on textarea "Message…" at bounding box center [1058, 500] width 258 height 24
type textarea "This occurs after hitting 'Skip' on the 'preferences' tab."
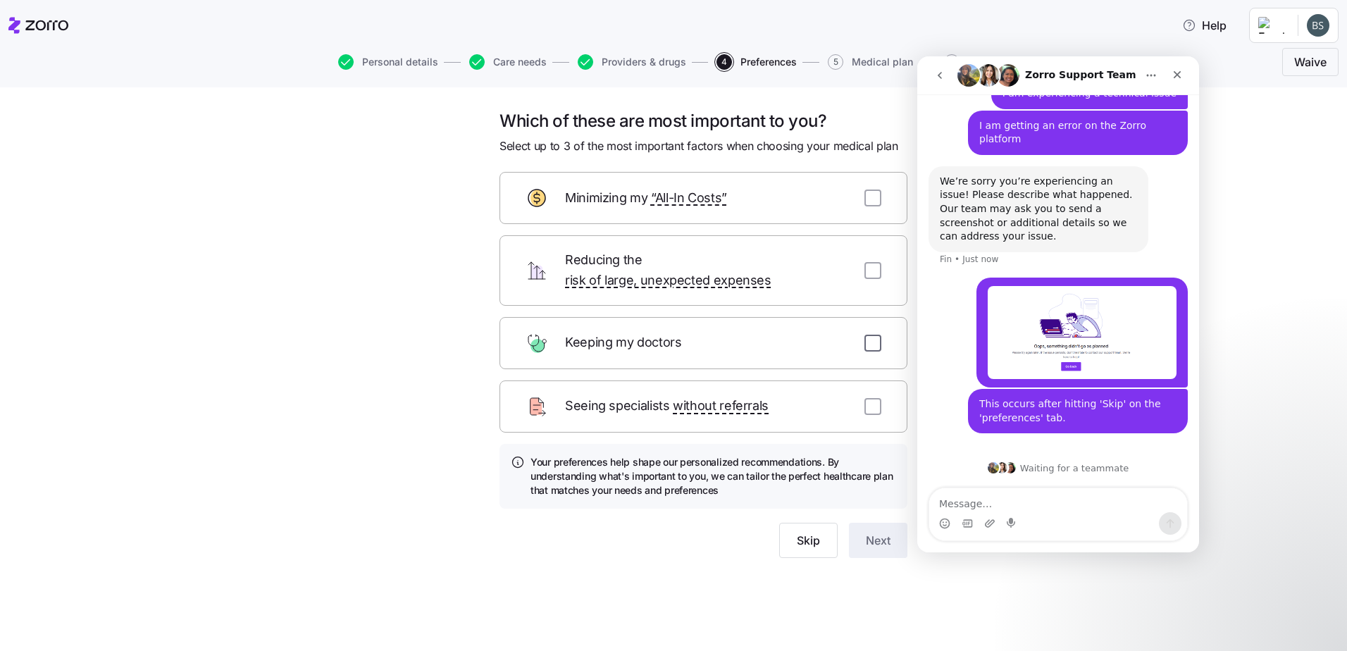
click at [869, 335] on input "checkbox" at bounding box center [872, 343] width 17 height 17
checkbox input "true"
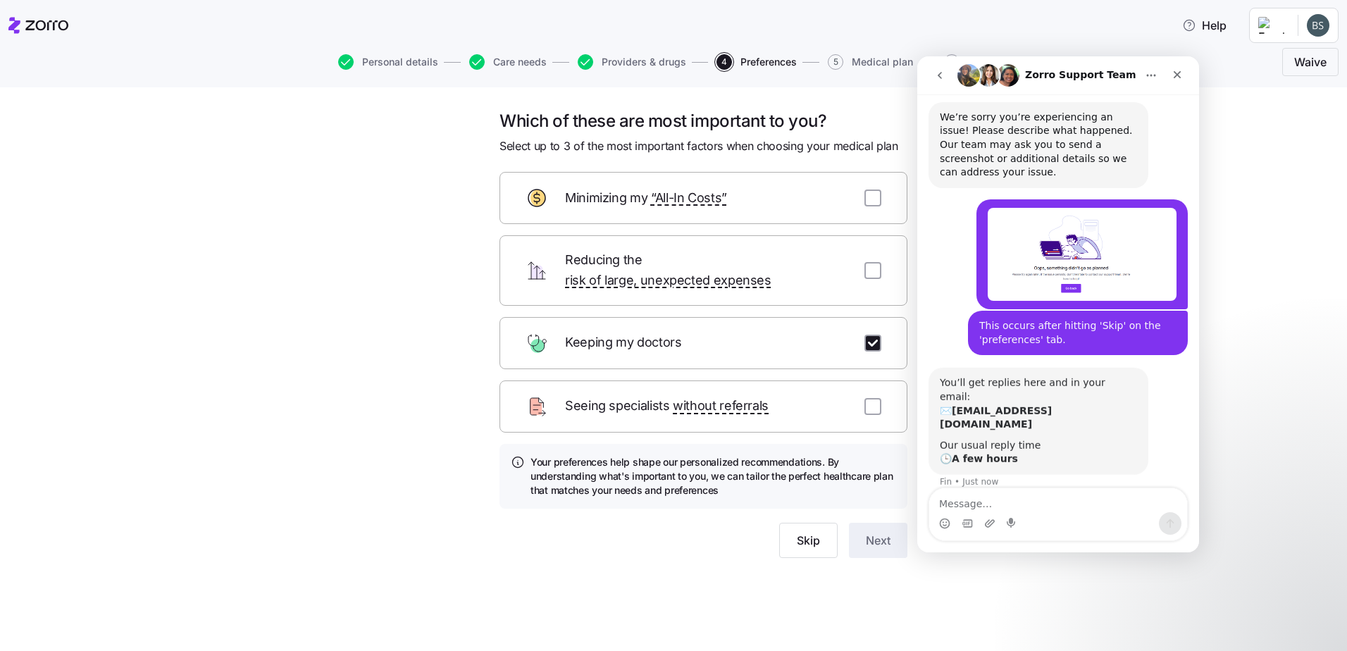
scroll to position [194, 0]
click at [886, 532] on span "Next" at bounding box center [878, 540] width 25 height 17
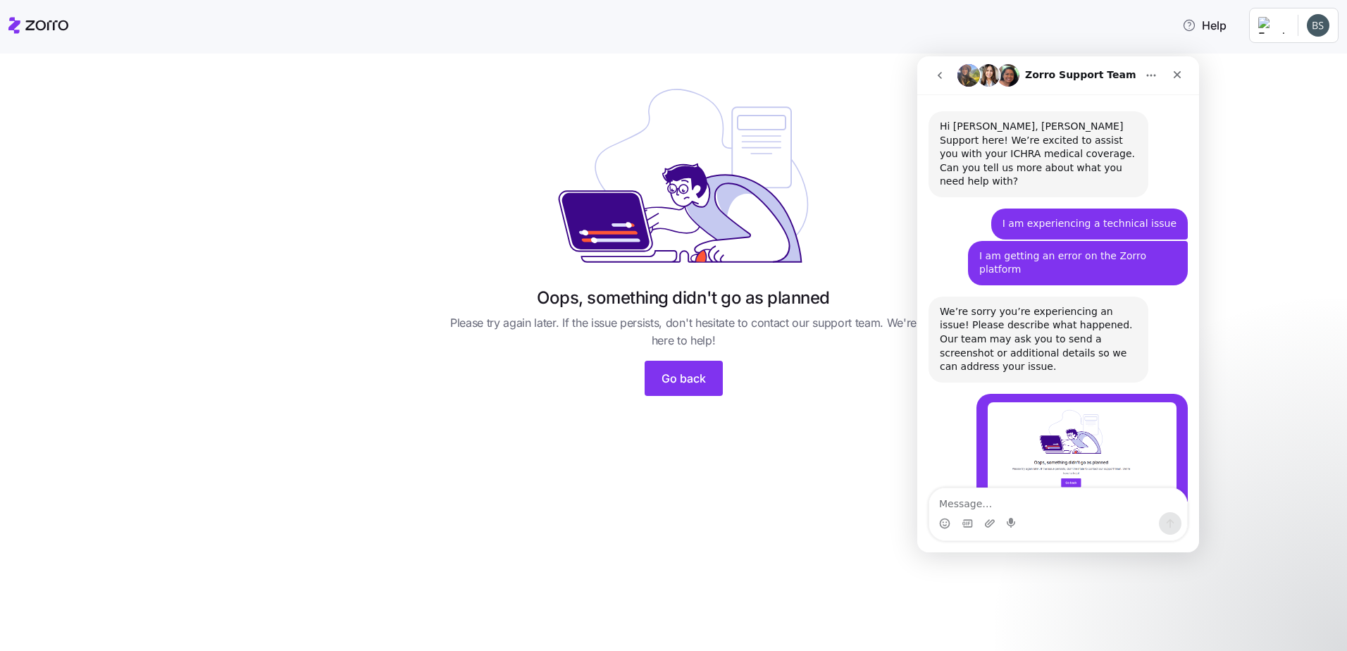
scroll to position [194, 0]
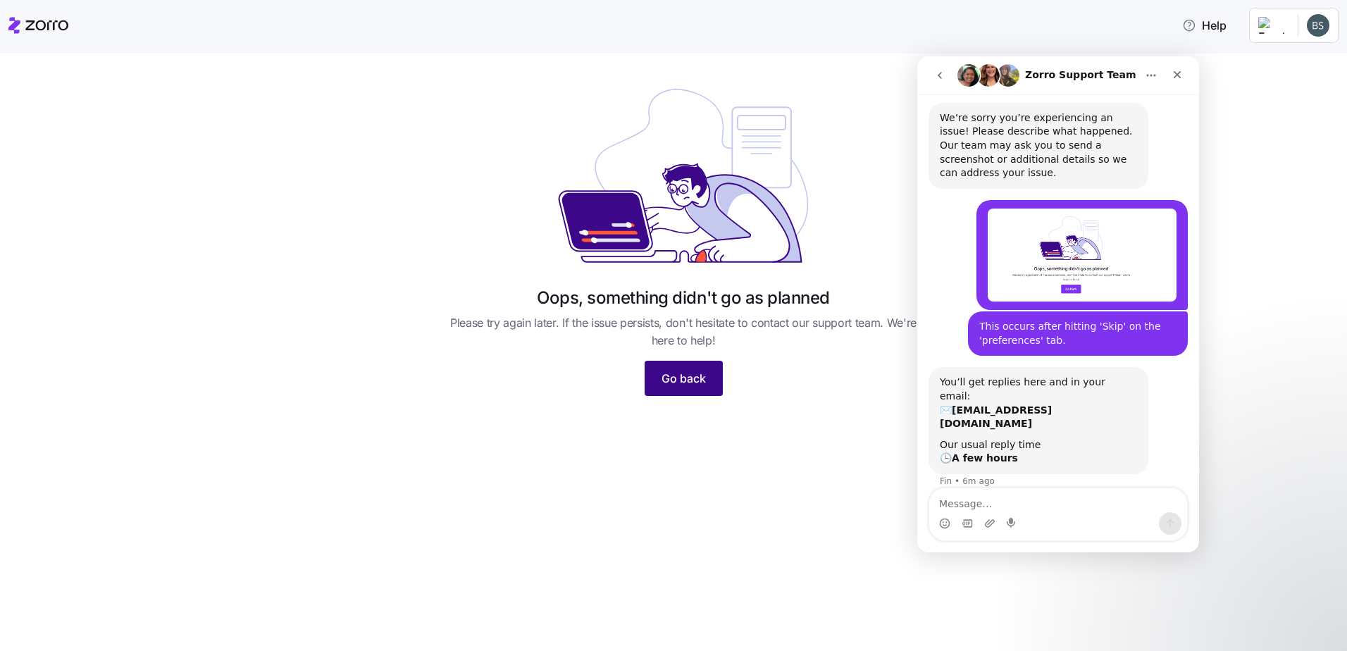
click at [706, 385] on button "Go back" at bounding box center [684, 378] width 78 height 35
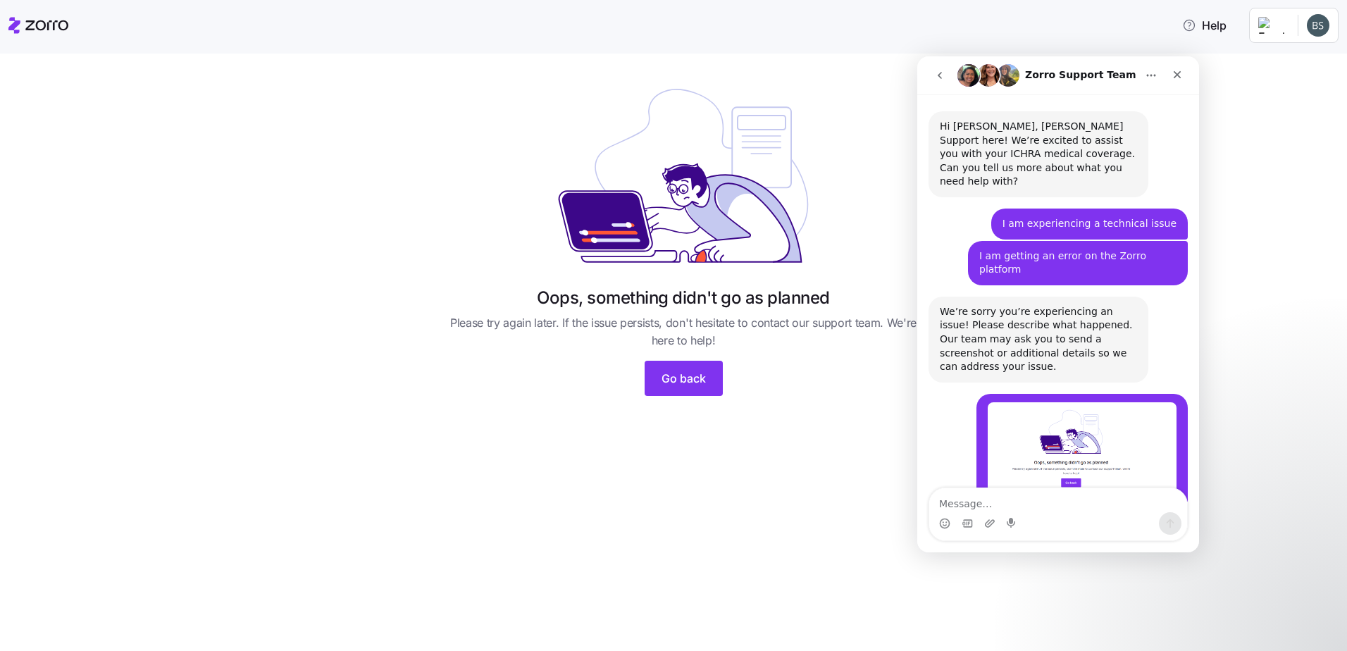
scroll to position [194, 0]
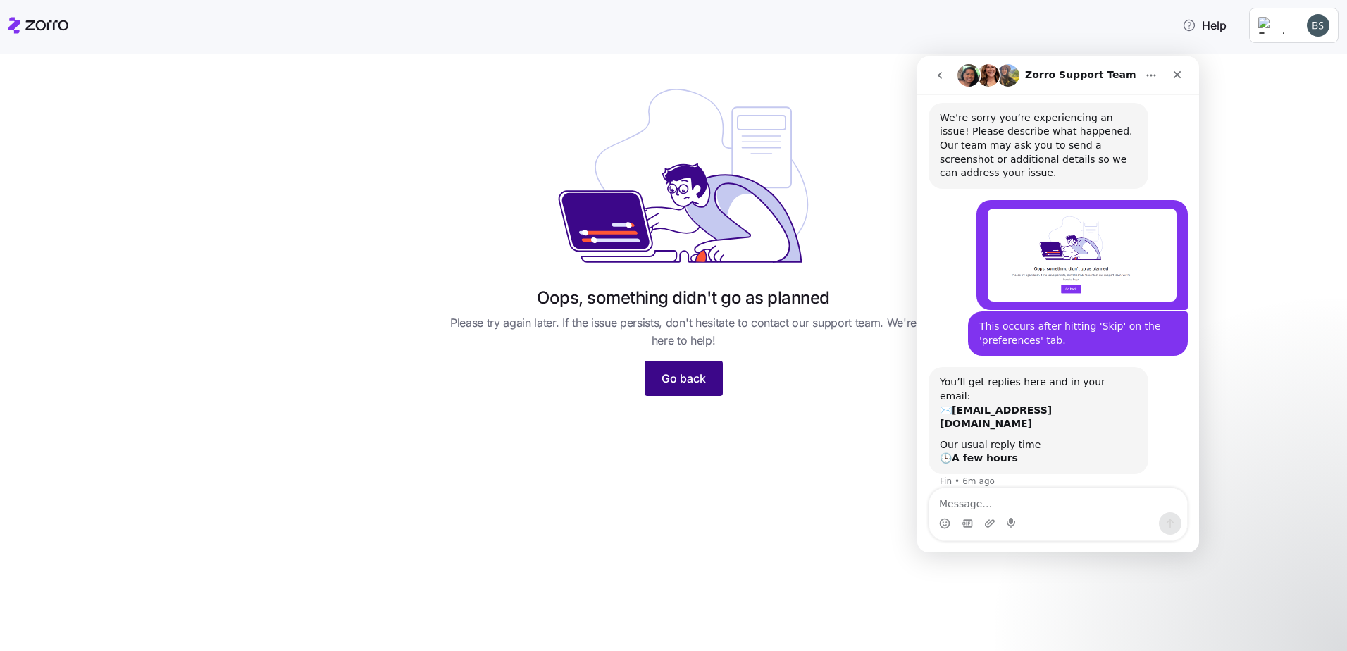
click at [688, 364] on button "Go back" at bounding box center [684, 378] width 78 height 35
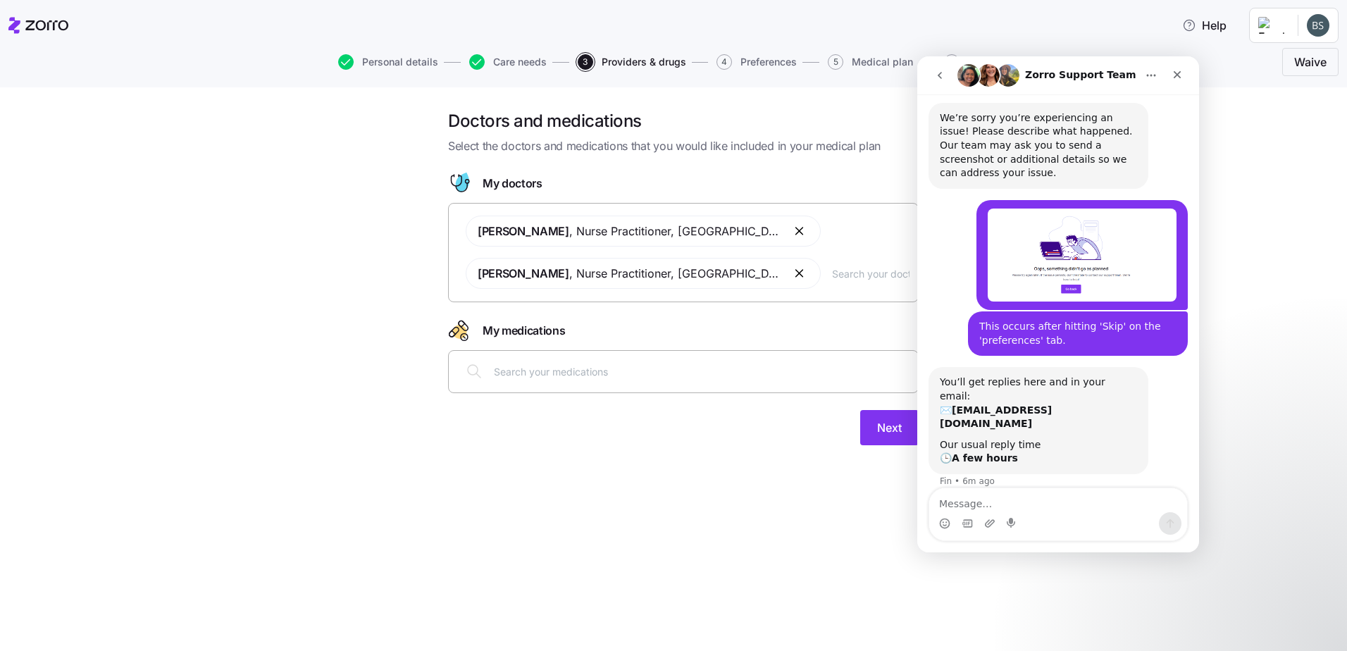
click at [42, 208] on div "Doctors and medications Select the doctors and medications that you would like …" at bounding box center [683, 286] width 1288 height 352
click at [876, 427] on button "Next" at bounding box center [889, 427] width 58 height 35
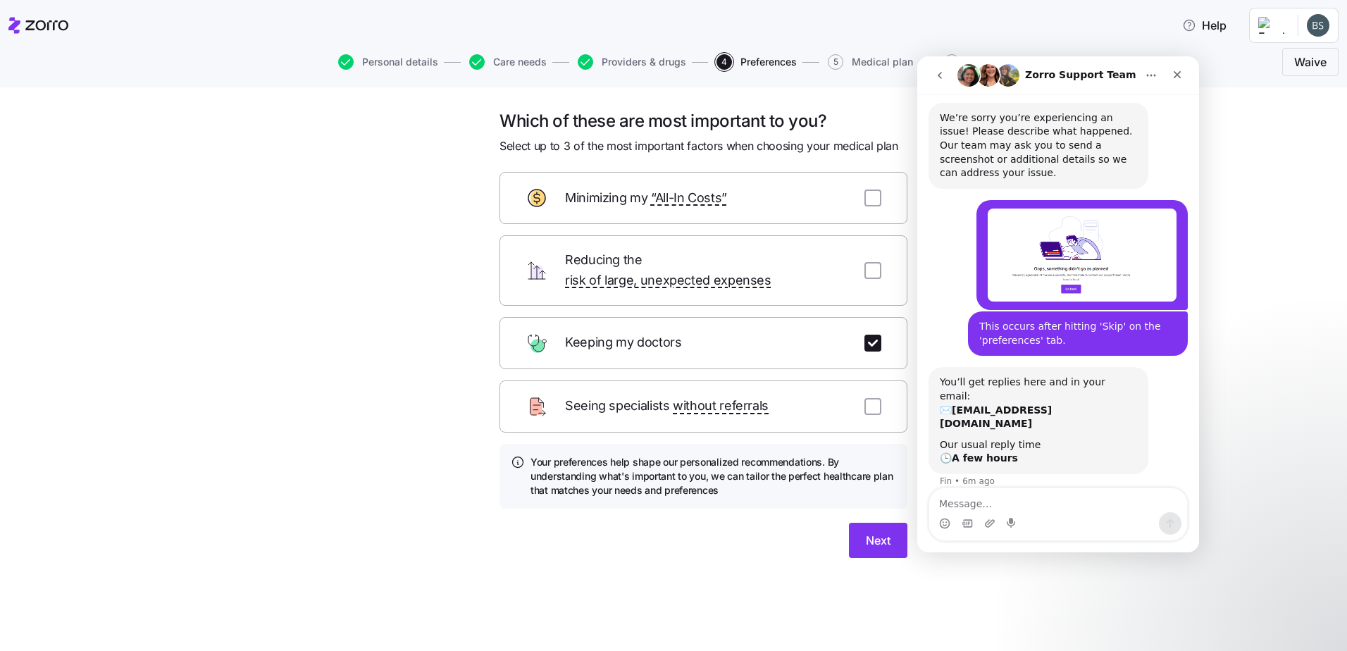
click at [1108, 75] on h1 "Zorro Support Team" at bounding box center [1080, 75] width 111 height 11
click at [1144, 70] on button "Home" at bounding box center [1151, 75] width 27 height 27
click at [860, 527] on button "Next" at bounding box center [878, 540] width 58 height 35
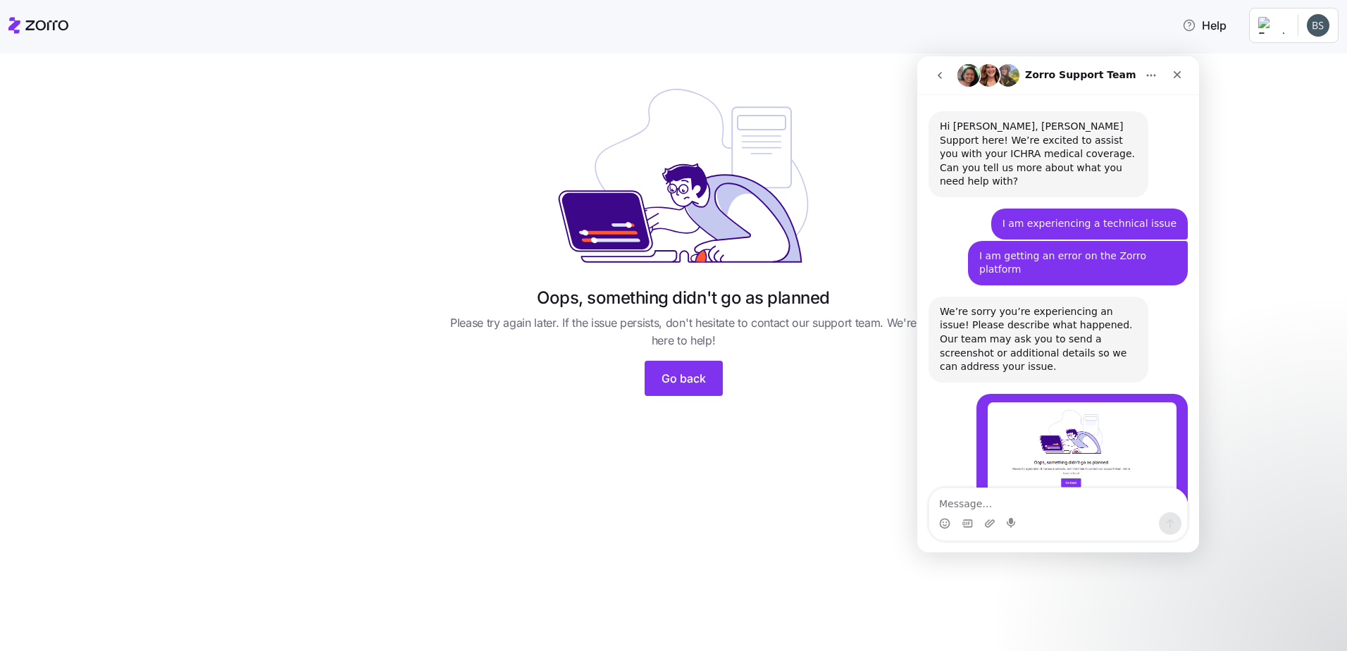
scroll to position [194, 0]
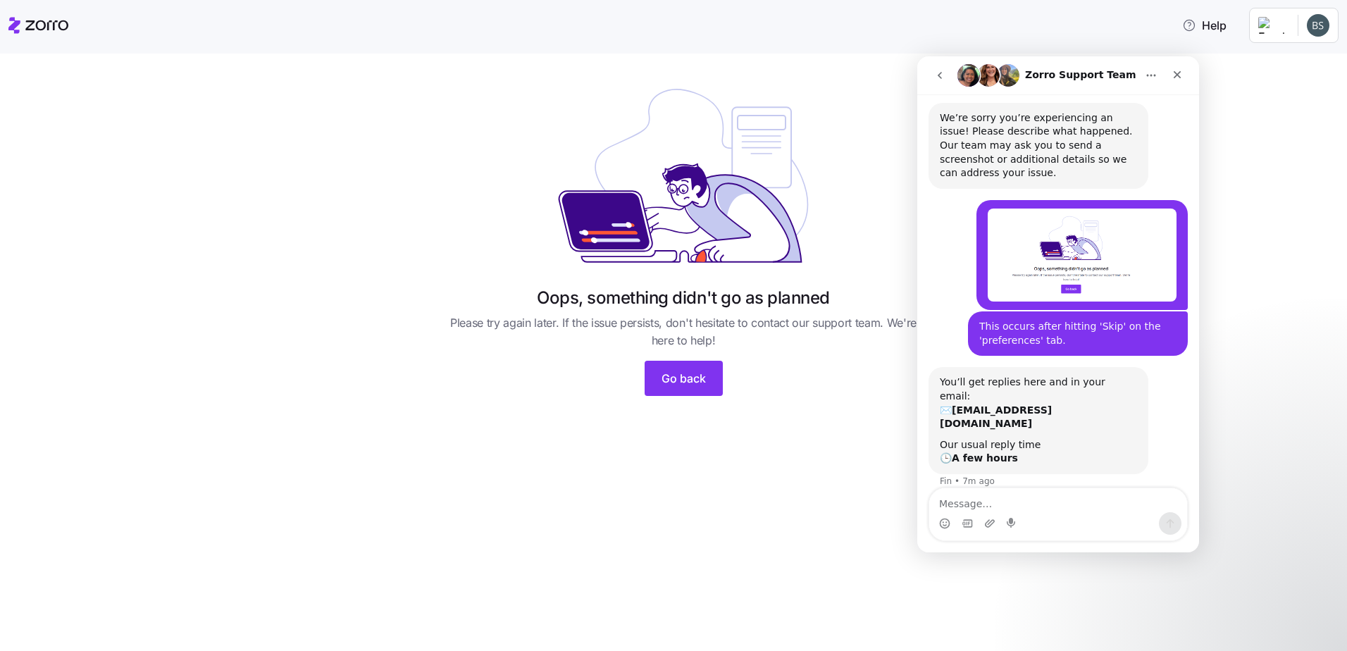
click at [1318, 208] on div "Oops, something didn't go as planned Please try again later. If the issue persi…" at bounding box center [683, 244] width 1288 height 337
drag, startPoint x: 89, startPoint y: 273, endPoint x: 202, endPoint y: 283, distance: 113.8
click at [89, 273] on div "Oops, something didn't go as planned Please try again later. If the issue persi…" at bounding box center [683, 244] width 1288 height 337
click at [697, 385] on span "Go back" at bounding box center [684, 378] width 44 height 17
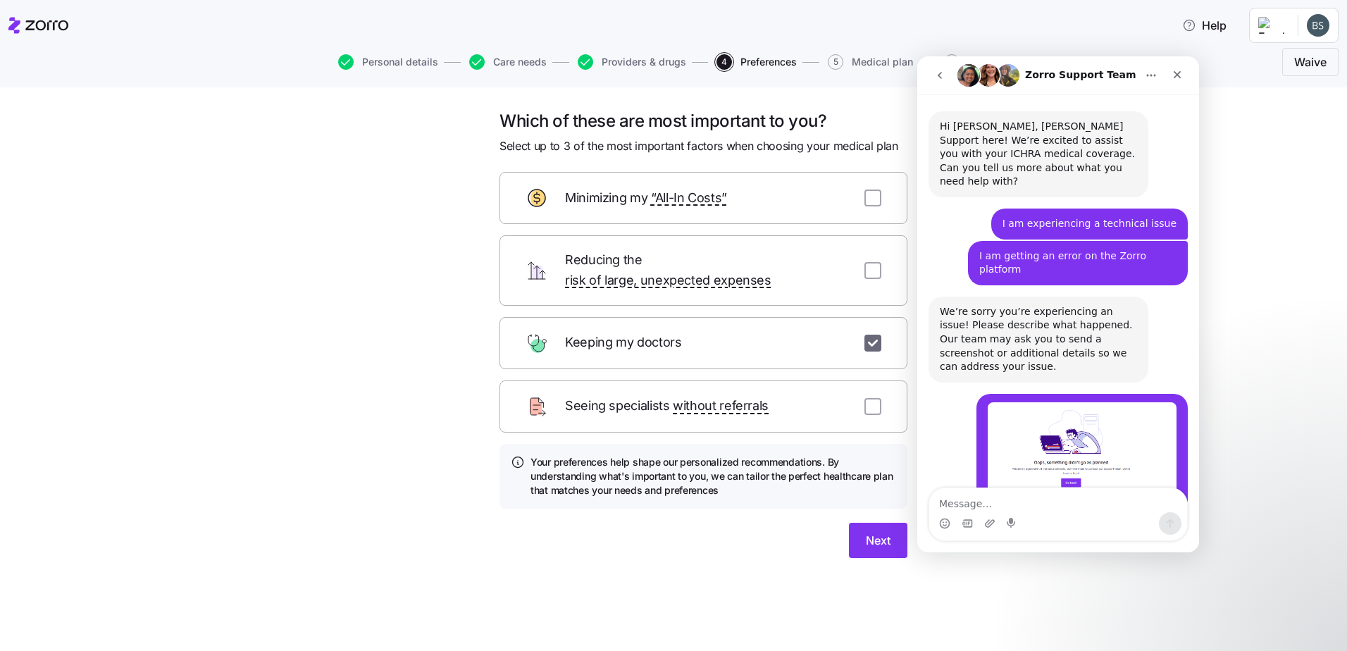
scroll to position [194, 0]
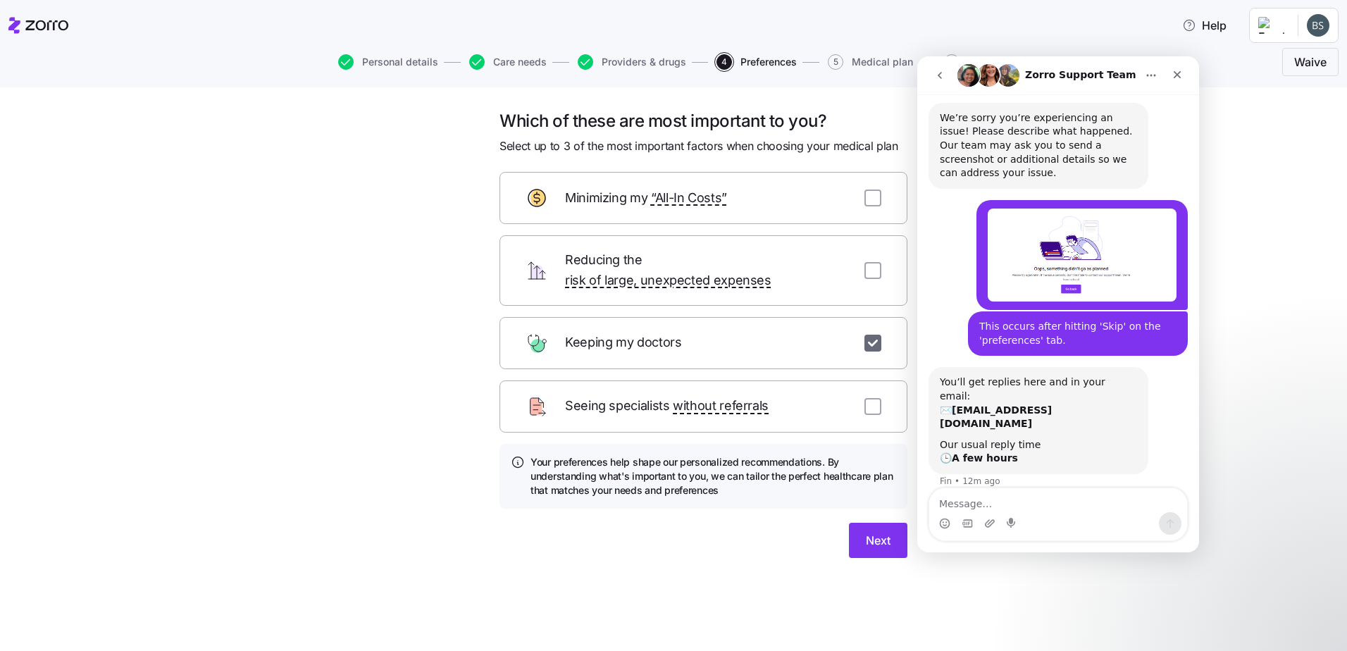
click at [872, 335] on input "checkbox" at bounding box center [872, 343] width 17 height 17
checkbox input "false"
click at [817, 532] on span "Skip" at bounding box center [808, 540] width 23 height 17
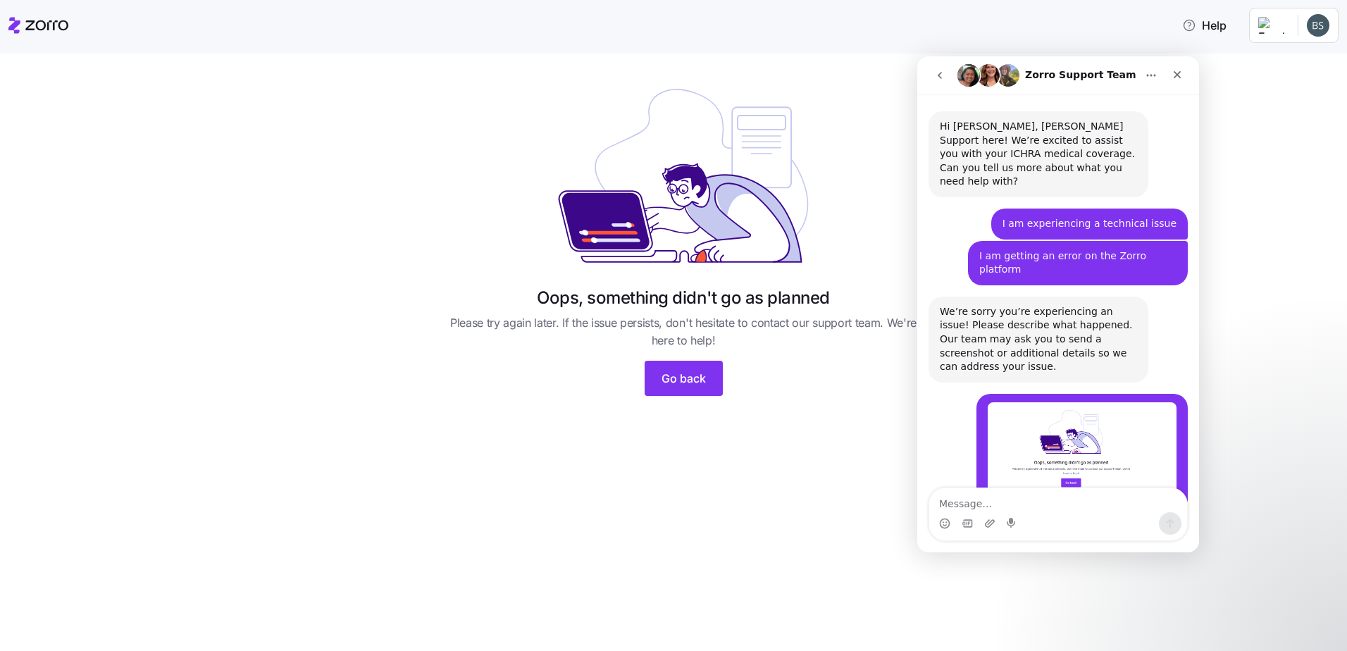
scroll to position [194, 0]
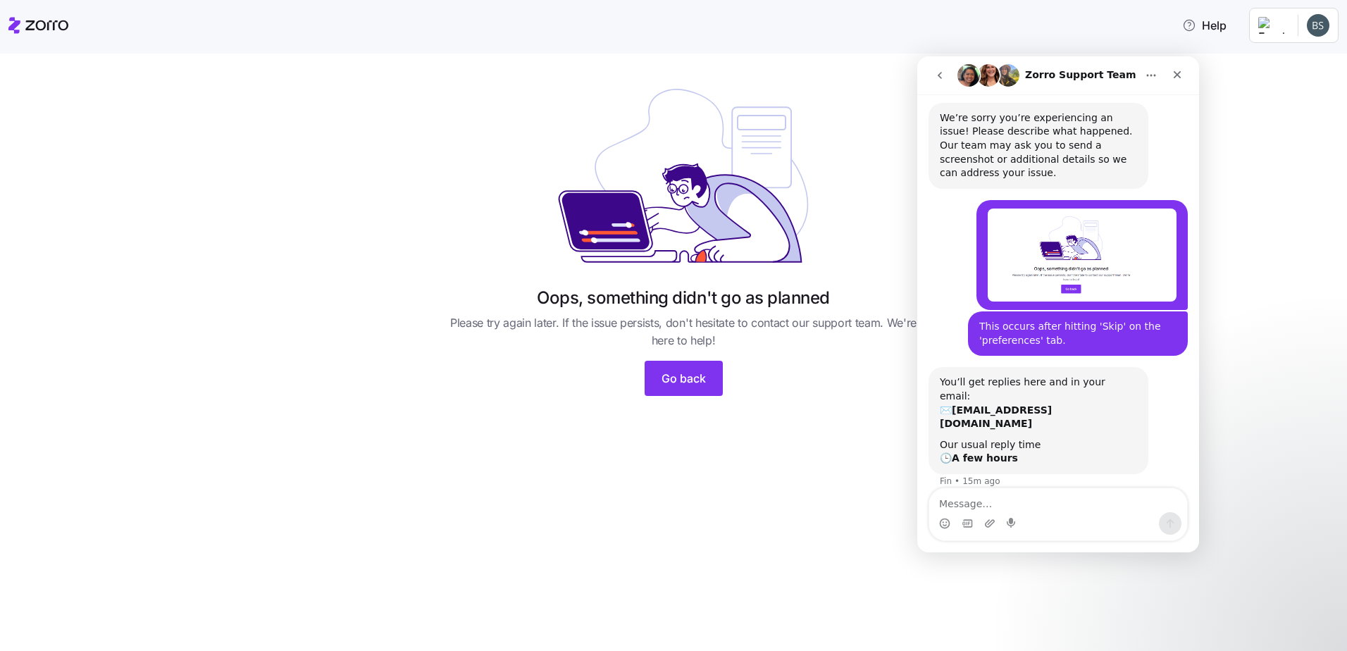
click at [1262, 490] on div "Oops, something didn't go as planned Please try again later. If the issue persi…" at bounding box center [673, 352] width 1347 height 597
drag, startPoint x: 663, startPoint y: 383, endPoint x: 679, endPoint y: 379, distance: 16.7
click at [664, 383] on span "Go back" at bounding box center [684, 378] width 44 height 17
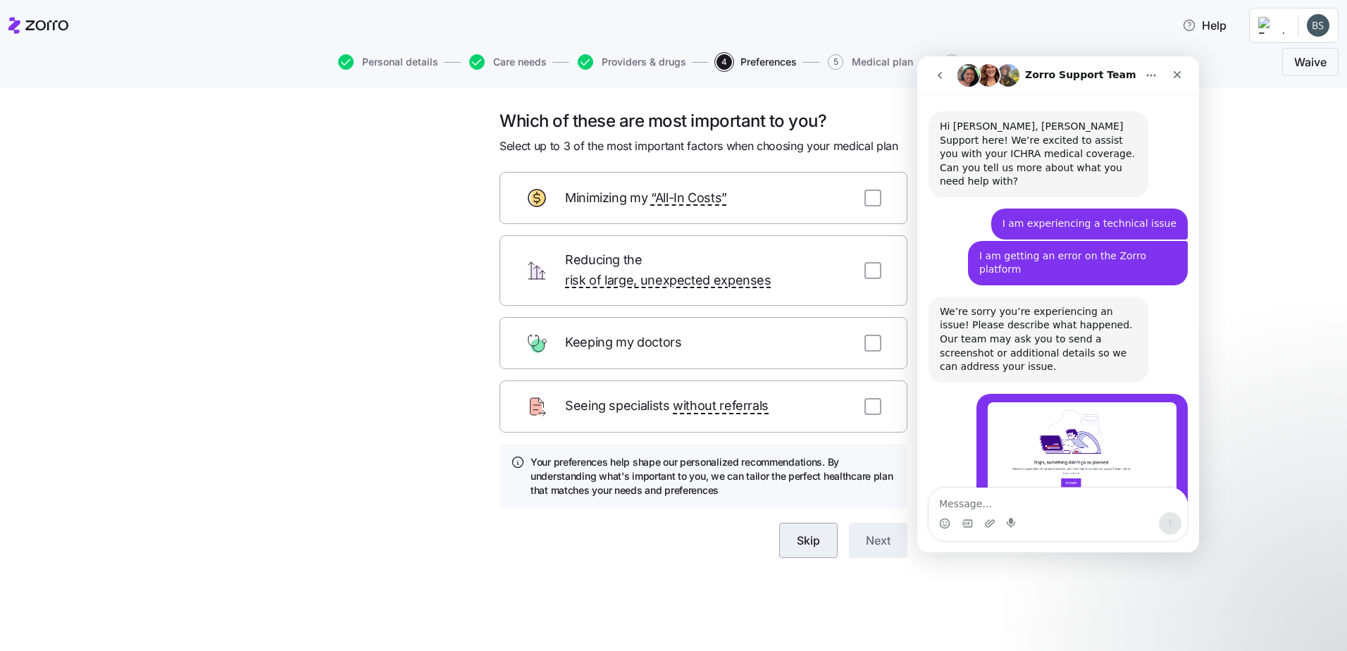
scroll to position [194, 0]
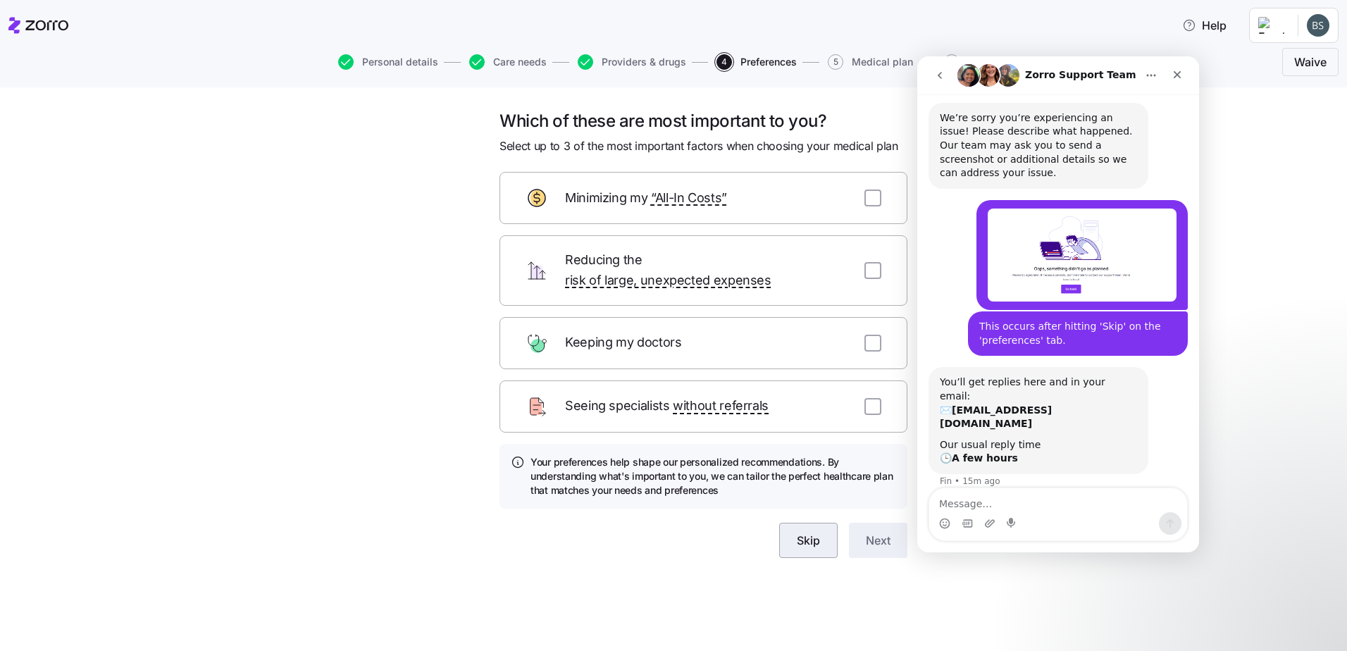
click at [814, 532] on span "Skip" at bounding box center [808, 540] width 23 height 17
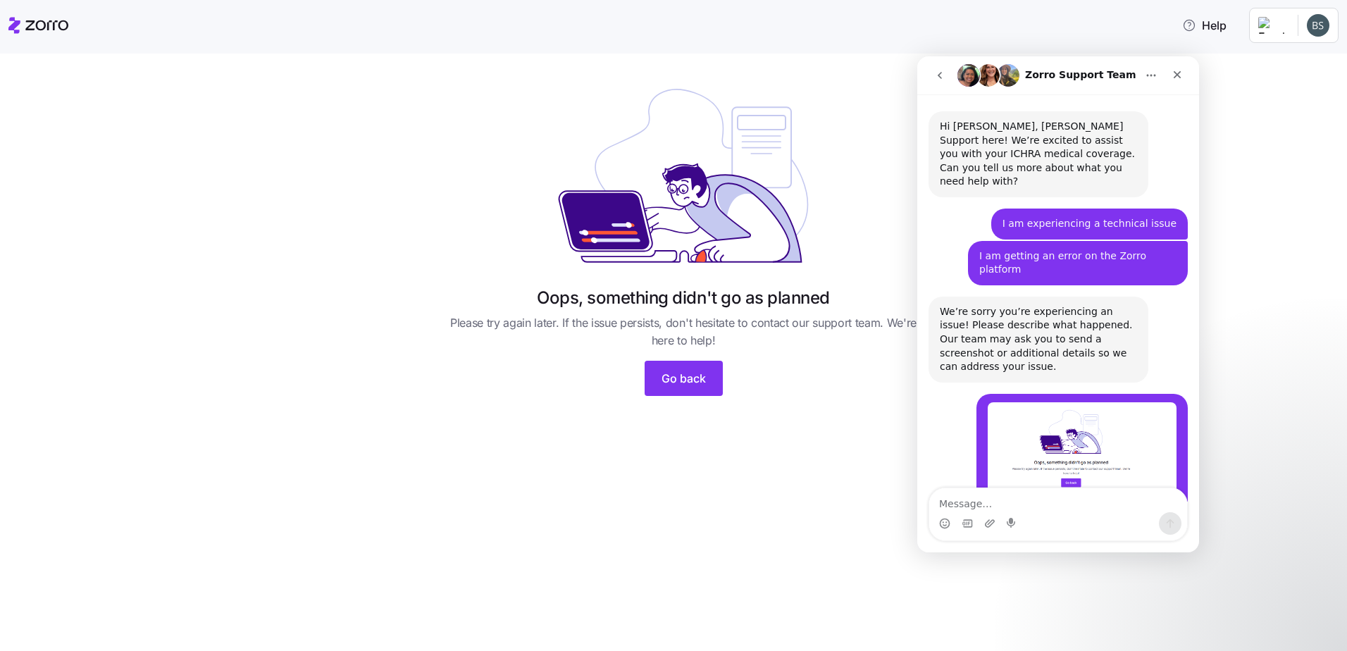
scroll to position [194, 0]
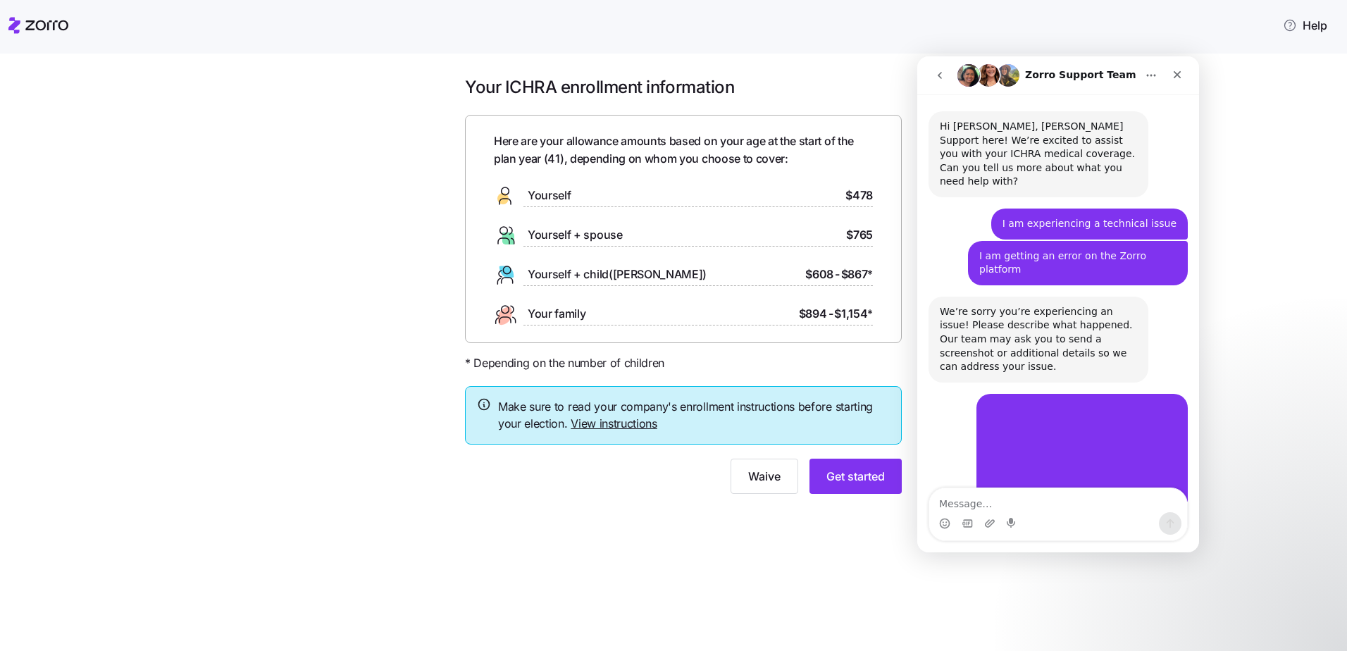
scroll to position [194, 0]
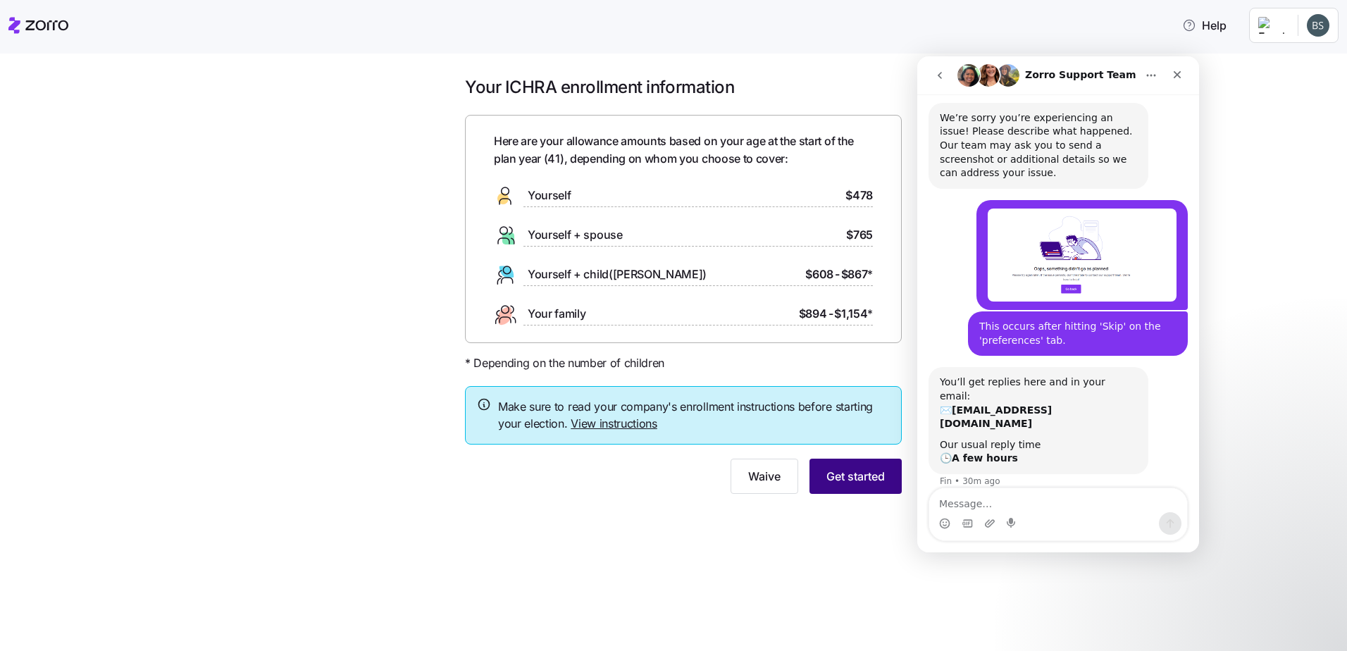
click at [845, 475] on span "Get started" at bounding box center [855, 476] width 58 height 17
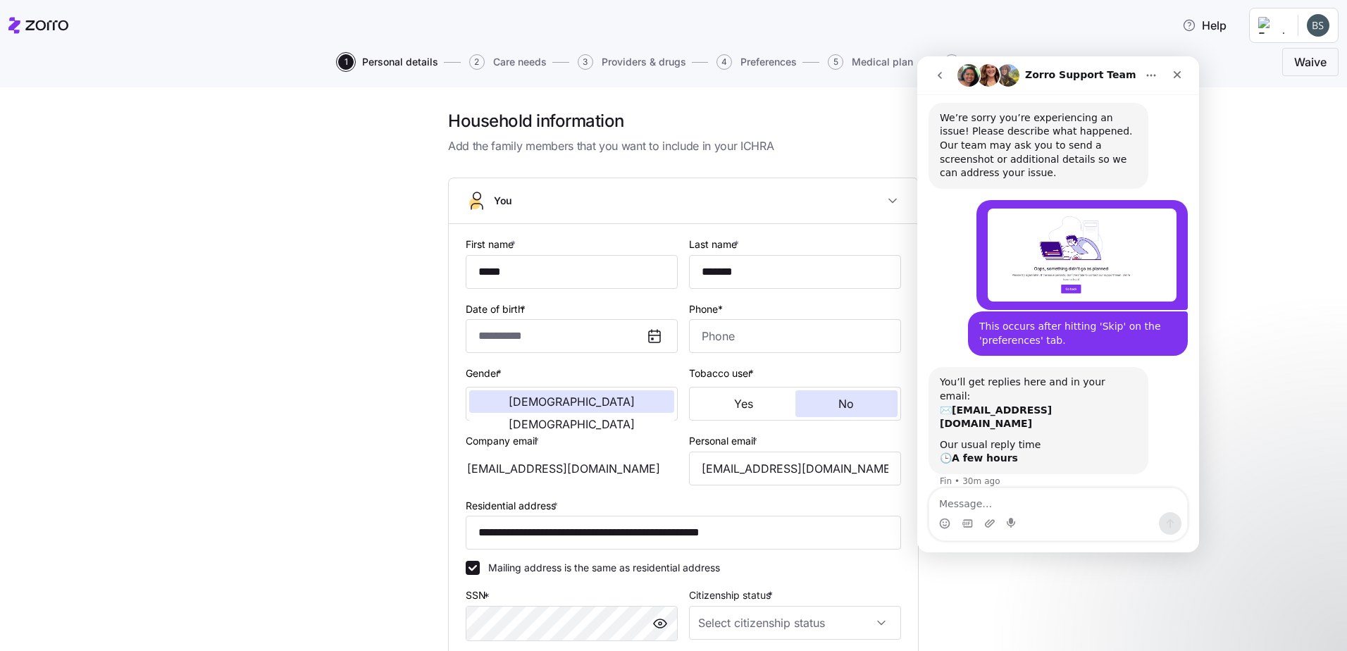
type input "*****"
type input "*******"
type input "bsummers@allegeant.net"
type input "bsummers84@gmail.com"
type input "**********"
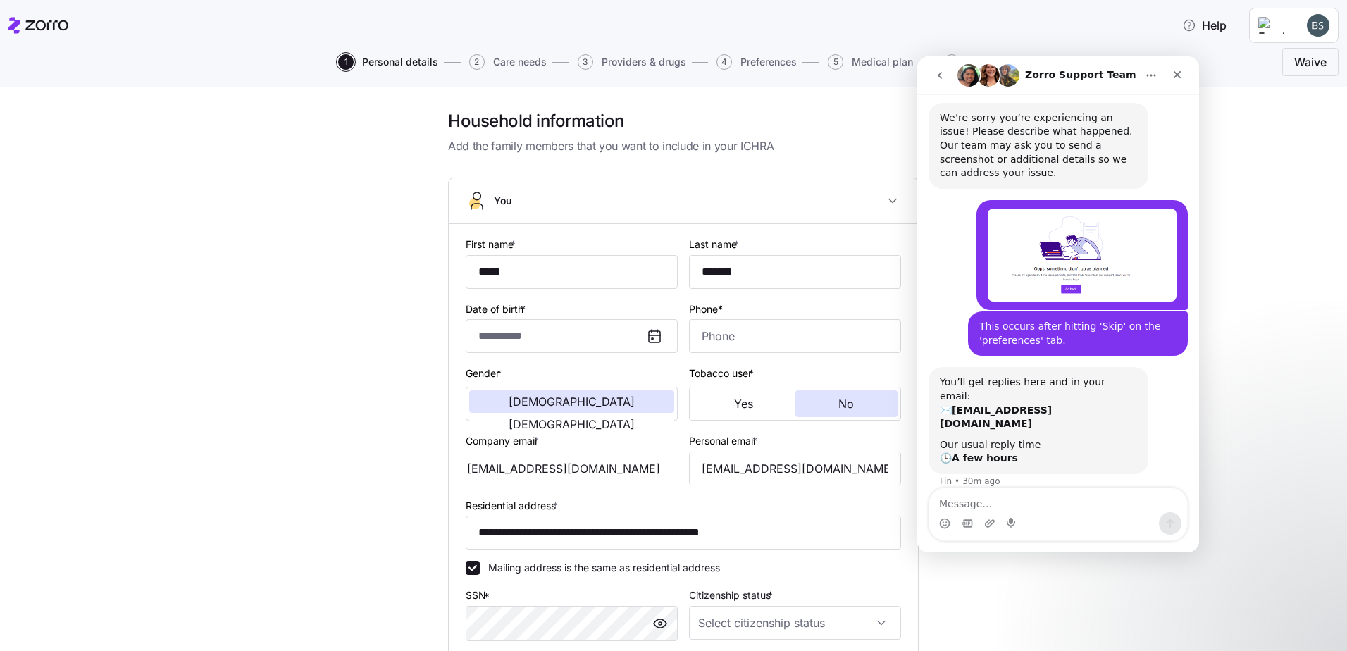
checkbox input "true"
type input "**********"
type input "(410) 274-1154"
type input "US citizen"
type input "Married"
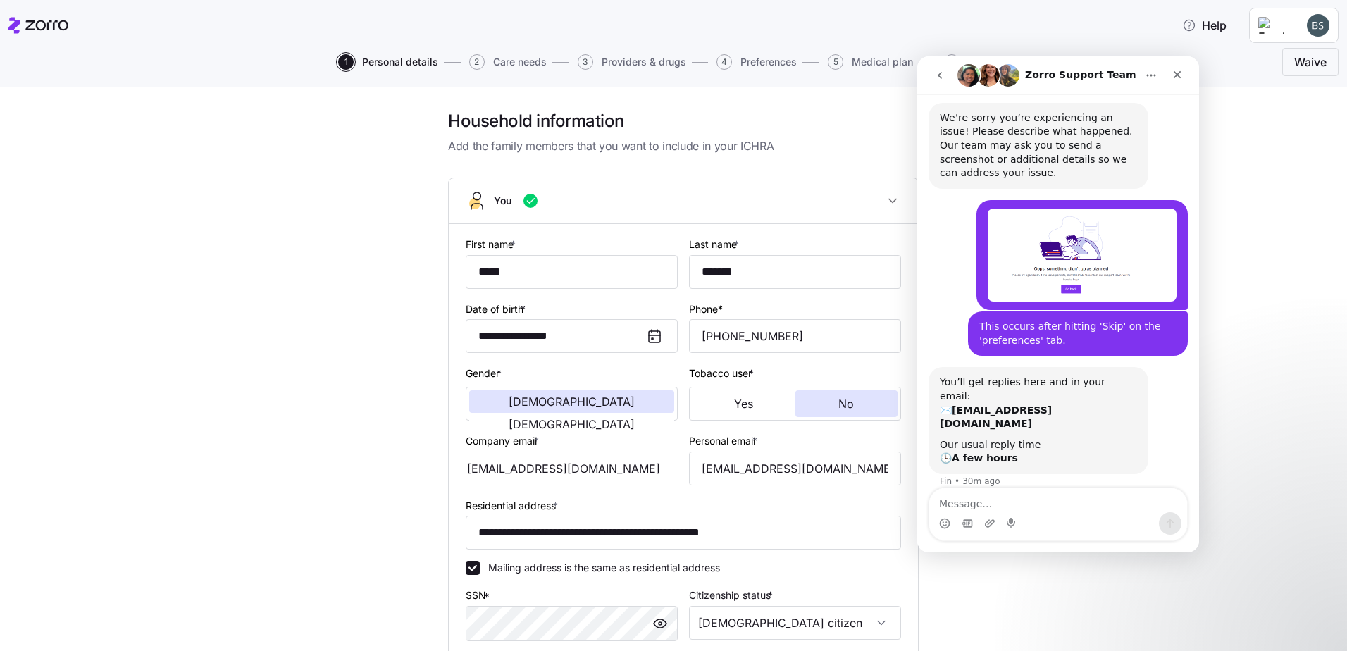
scroll to position [383, 0]
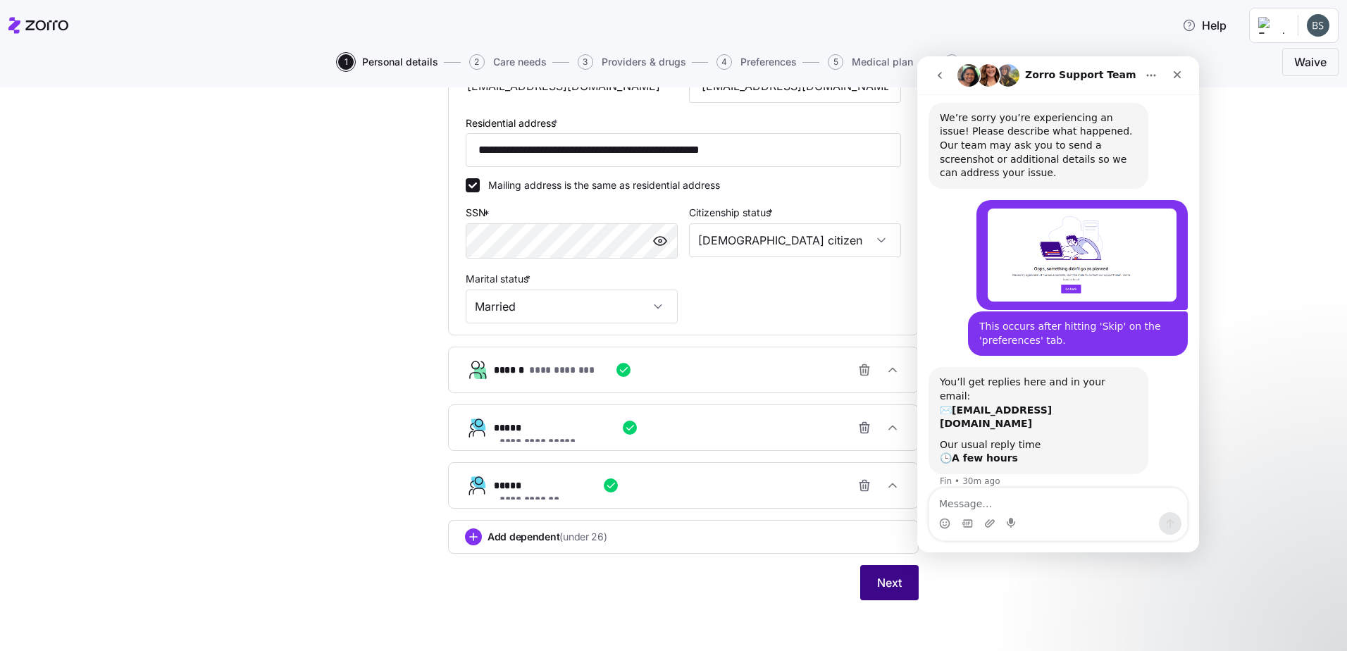
click at [903, 593] on button "Next" at bounding box center [889, 582] width 58 height 35
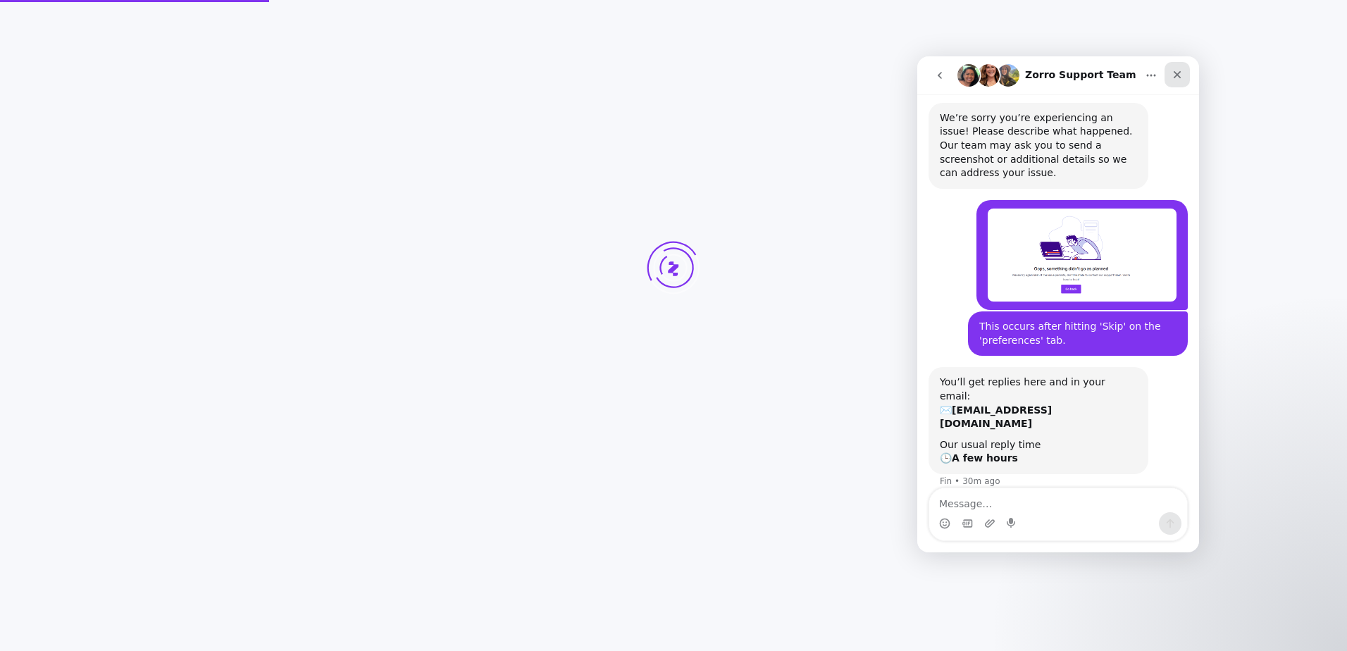
click at [1181, 76] on icon "Close" at bounding box center [1177, 74] width 11 height 11
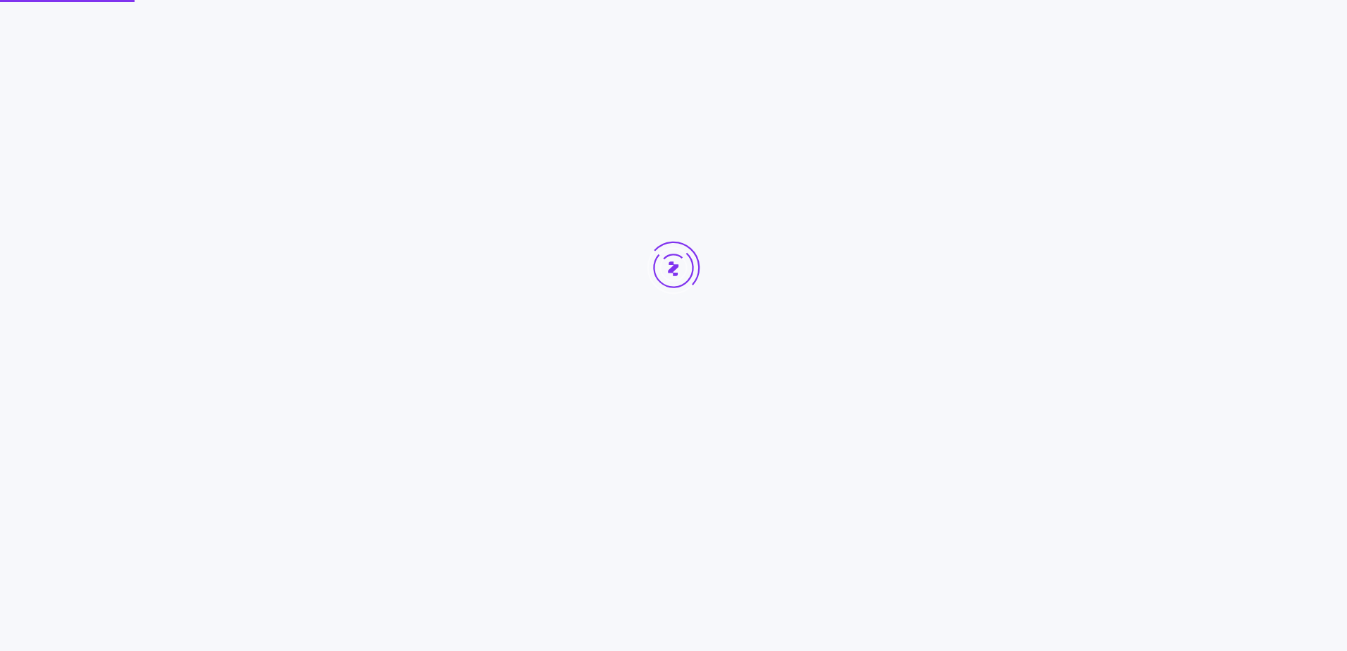
scroll to position [194, 0]
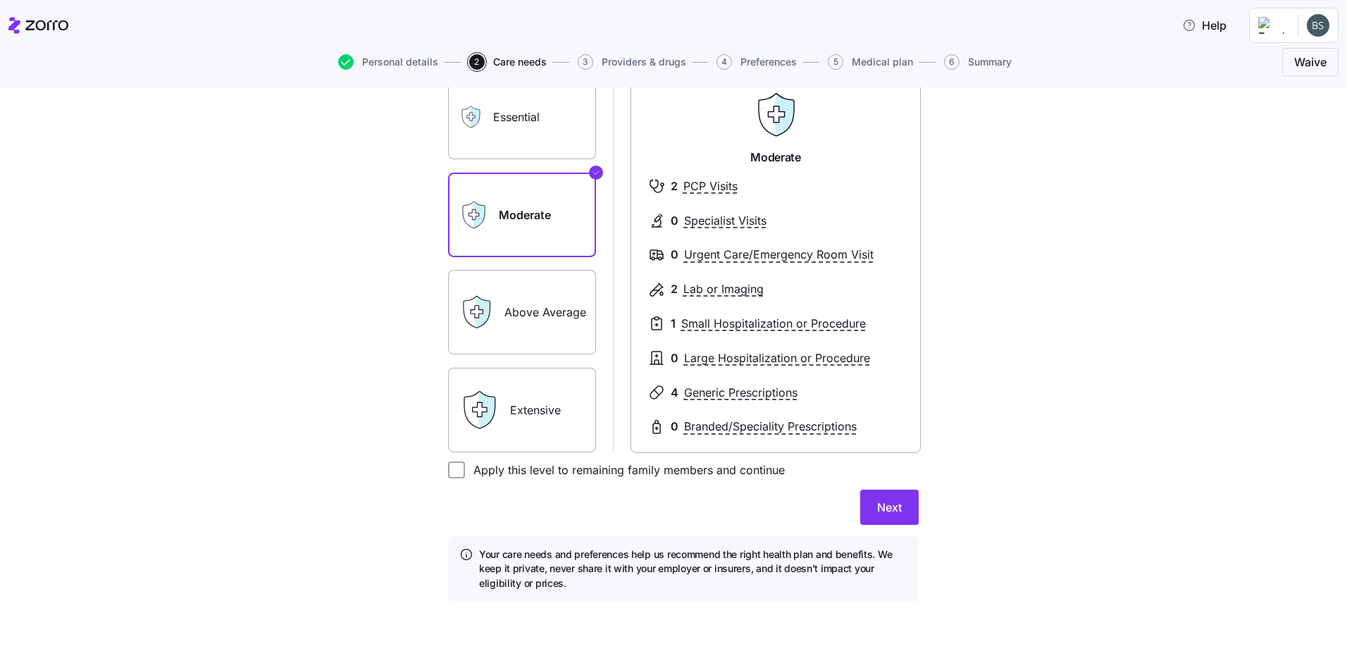
scroll to position [135, 0]
click at [872, 530] on form "***** ***** ******* **** Essential Moderate Above Average Extensive Moderate 2 …" at bounding box center [683, 317] width 471 height 566
click at [882, 517] on button "Next" at bounding box center [889, 505] width 58 height 35
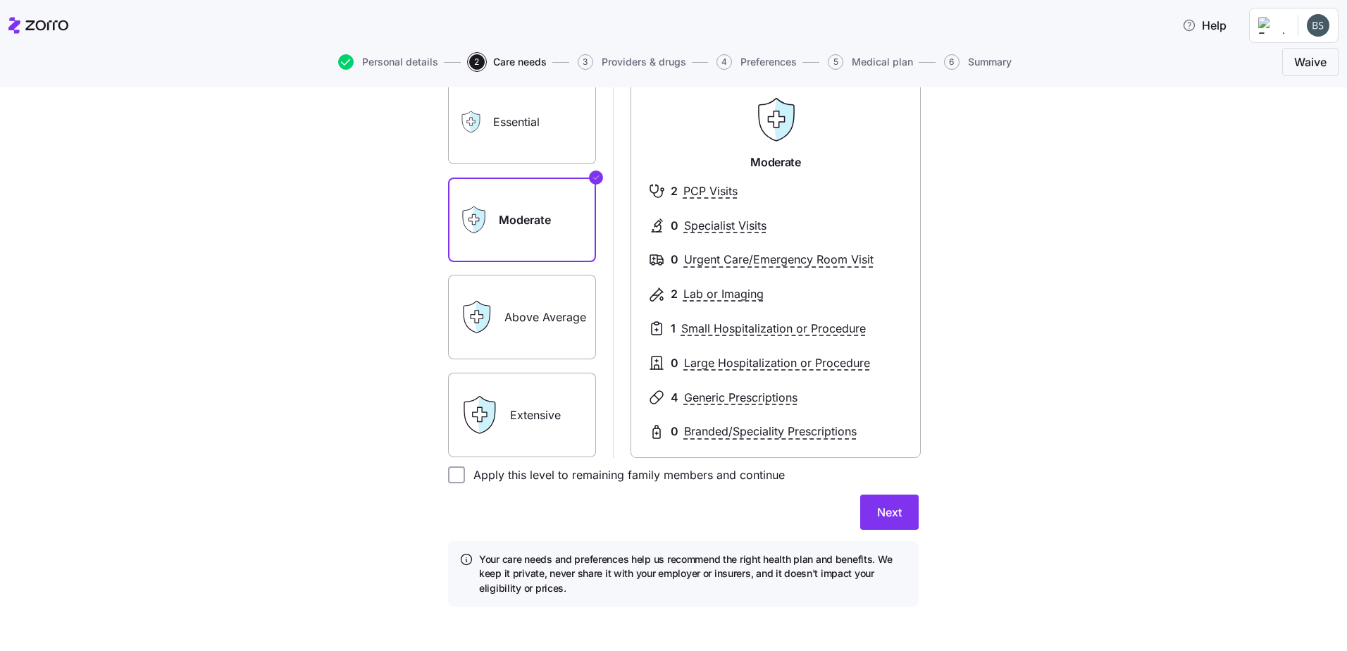
drag, startPoint x: 607, startPoint y: 481, endPoint x: 657, endPoint y: 497, distance: 52.6
click at [607, 481] on label "Apply this level to remaining family members and continue" at bounding box center [625, 474] width 320 height 17
click at [465, 481] on input "Apply this level to remaining family members and continue" at bounding box center [456, 474] width 17 height 17
checkbox input "true"
click at [863, 517] on button "Next" at bounding box center [889, 512] width 58 height 35
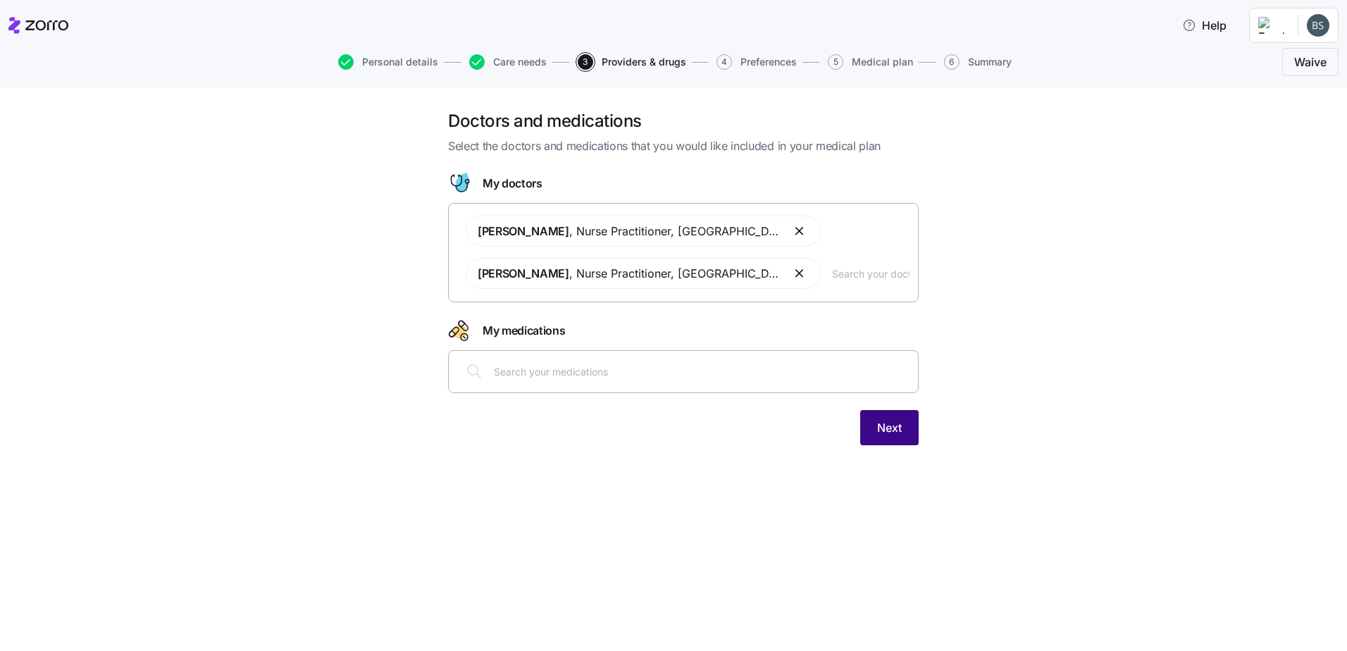
click at [903, 444] on button "Next" at bounding box center [889, 427] width 58 height 35
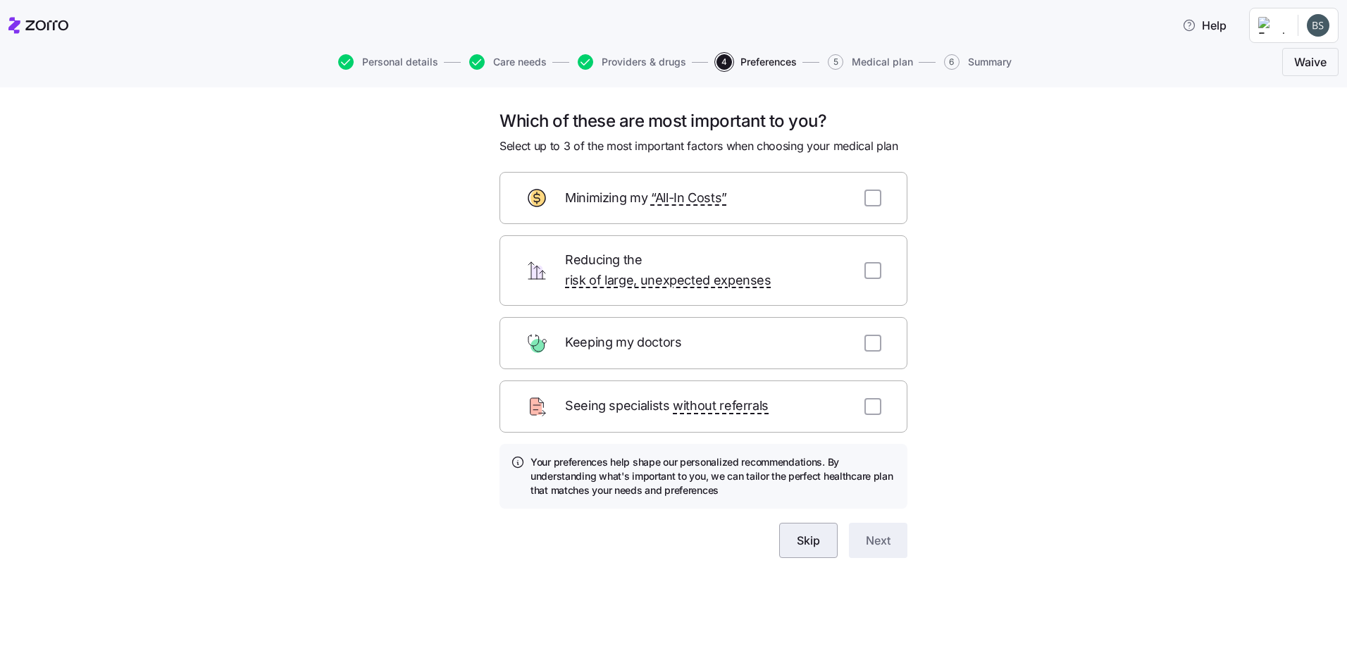
click at [810, 532] on span "Skip" at bounding box center [808, 540] width 23 height 17
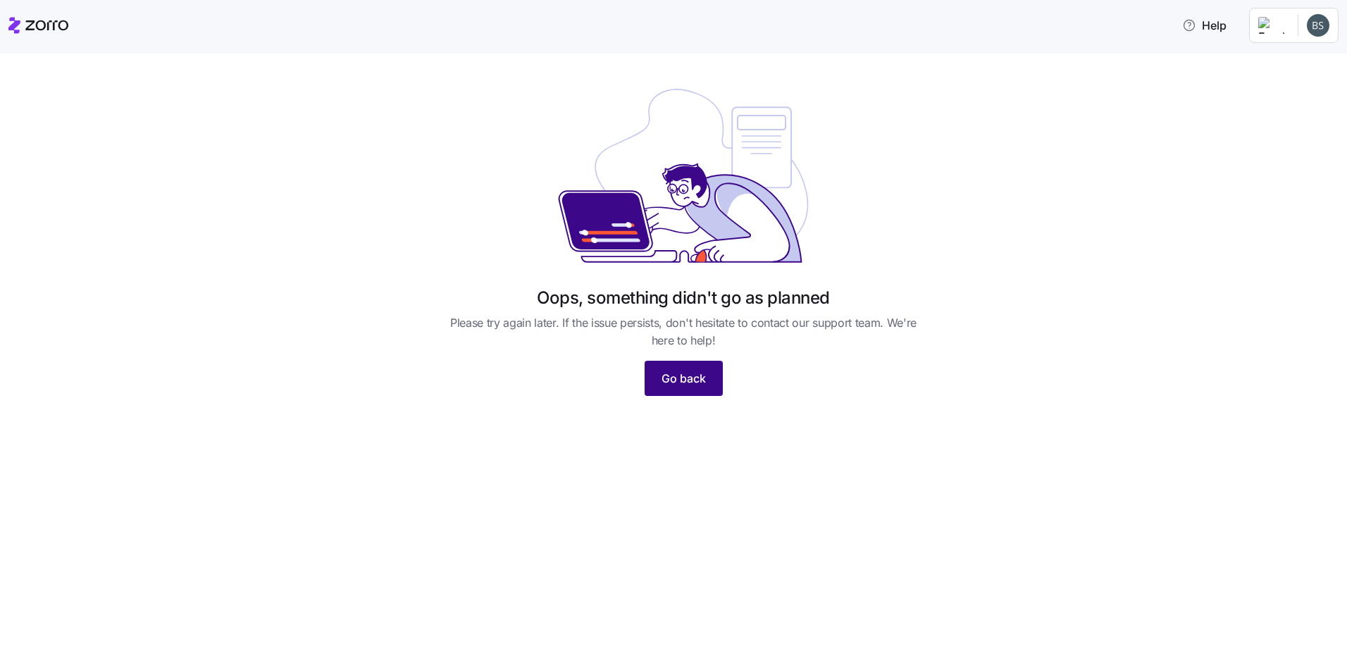
click at [670, 373] on span "Go back" at bounding box center [684, 378] width 44 height 17
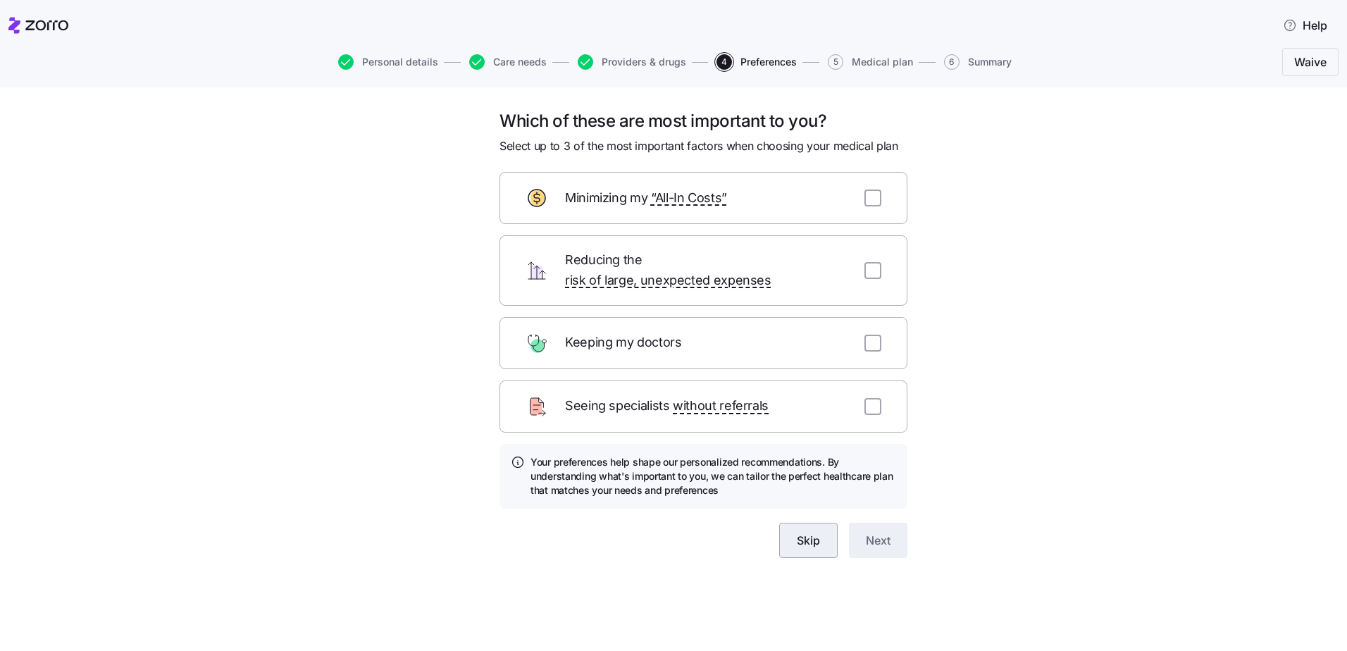
click at [803, 532] on span "Skip" at bounding box center [808, 540] width 23 height 17
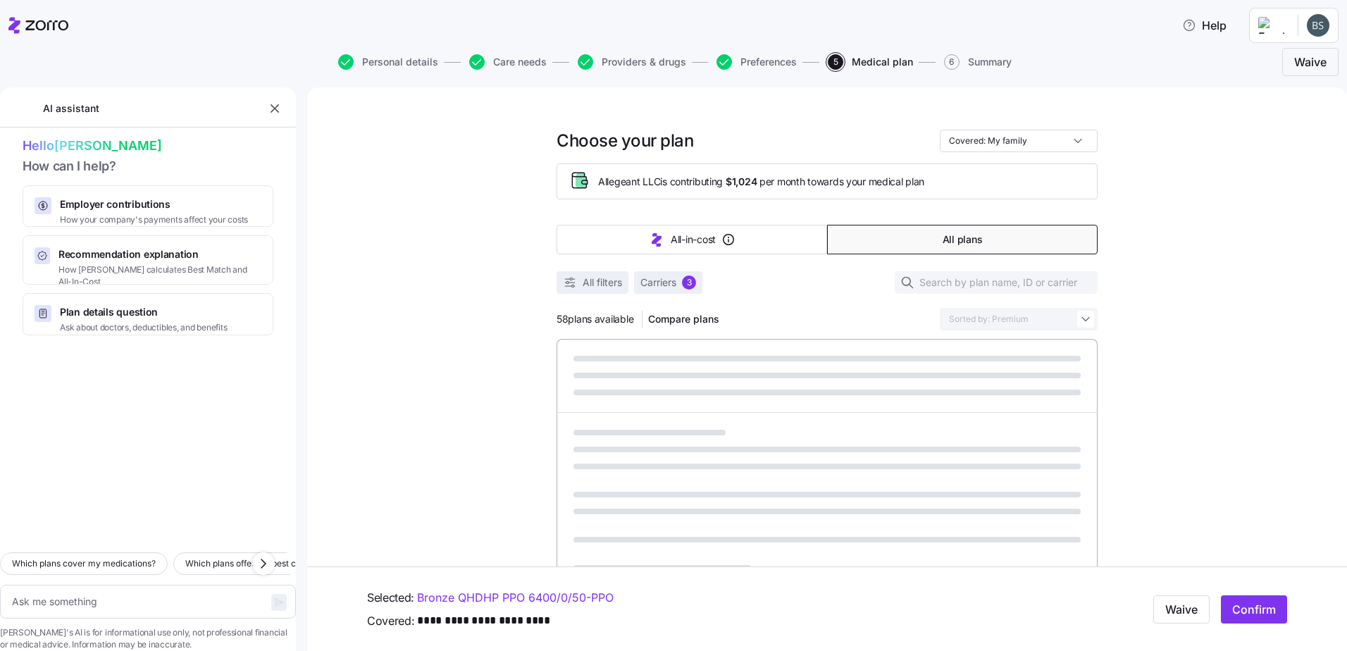
type textarea "x"
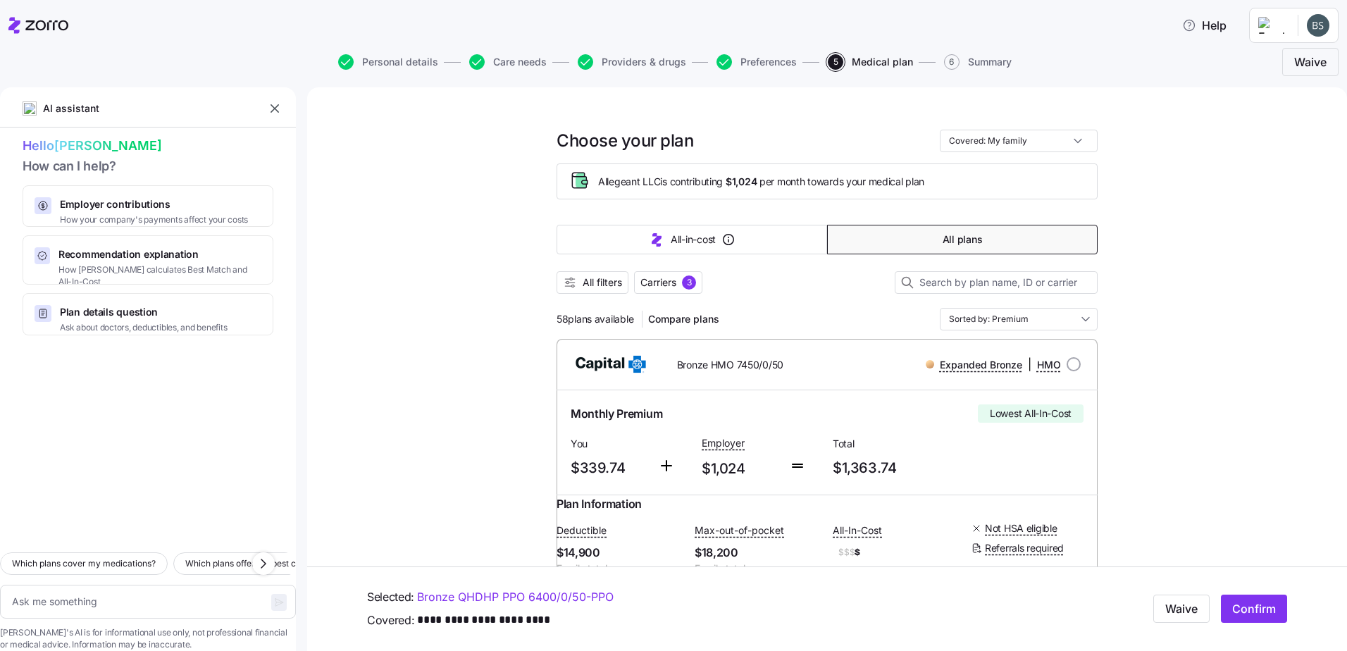
click at [278, 108] on icon "button" at bounding box center [275, 108] width 14 height 14
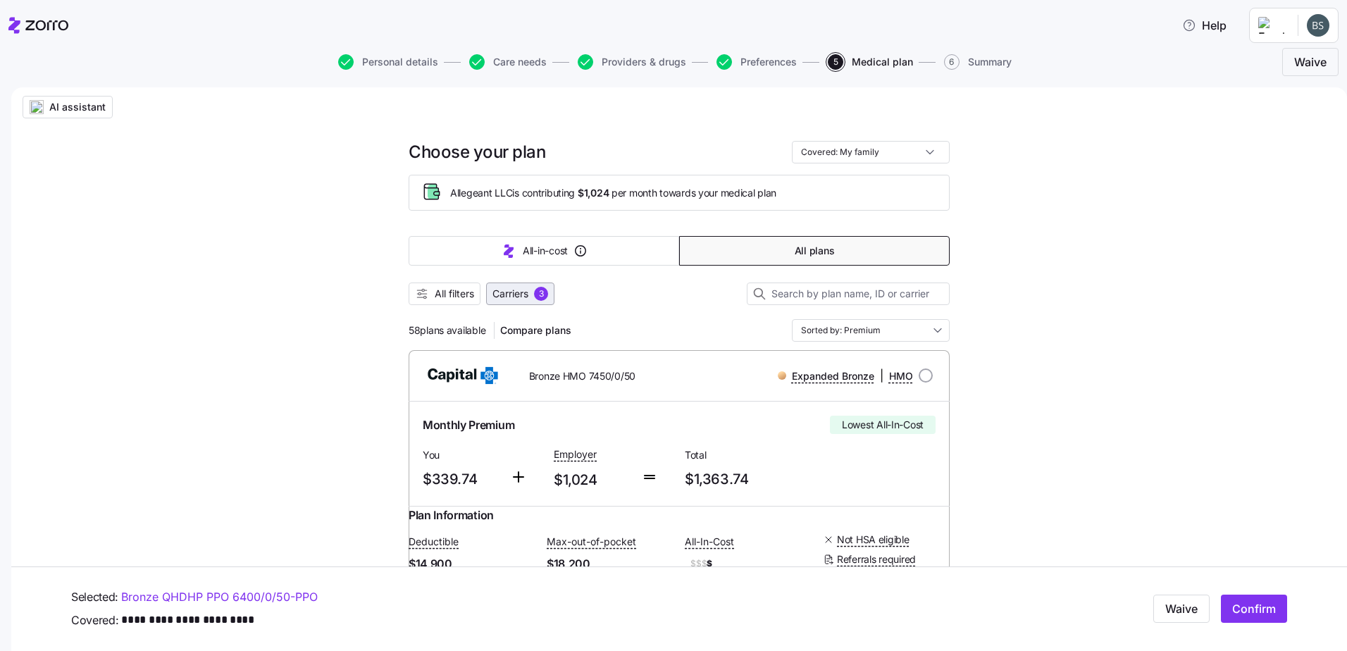
click at [514, 287] on button "Carriers 3" at bounding box center [520, 294] width 68 height 23
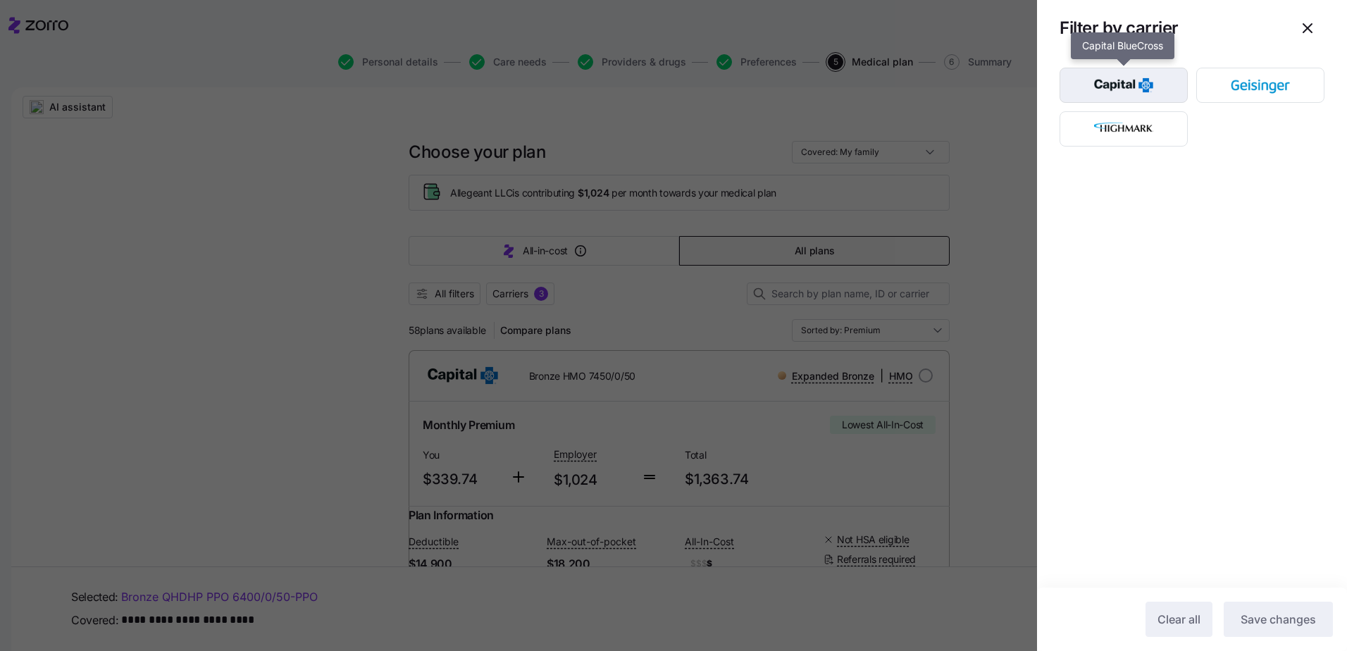
click at [1159, 82] on img "button" at bounding box center [1124, 85] width 104 height 28
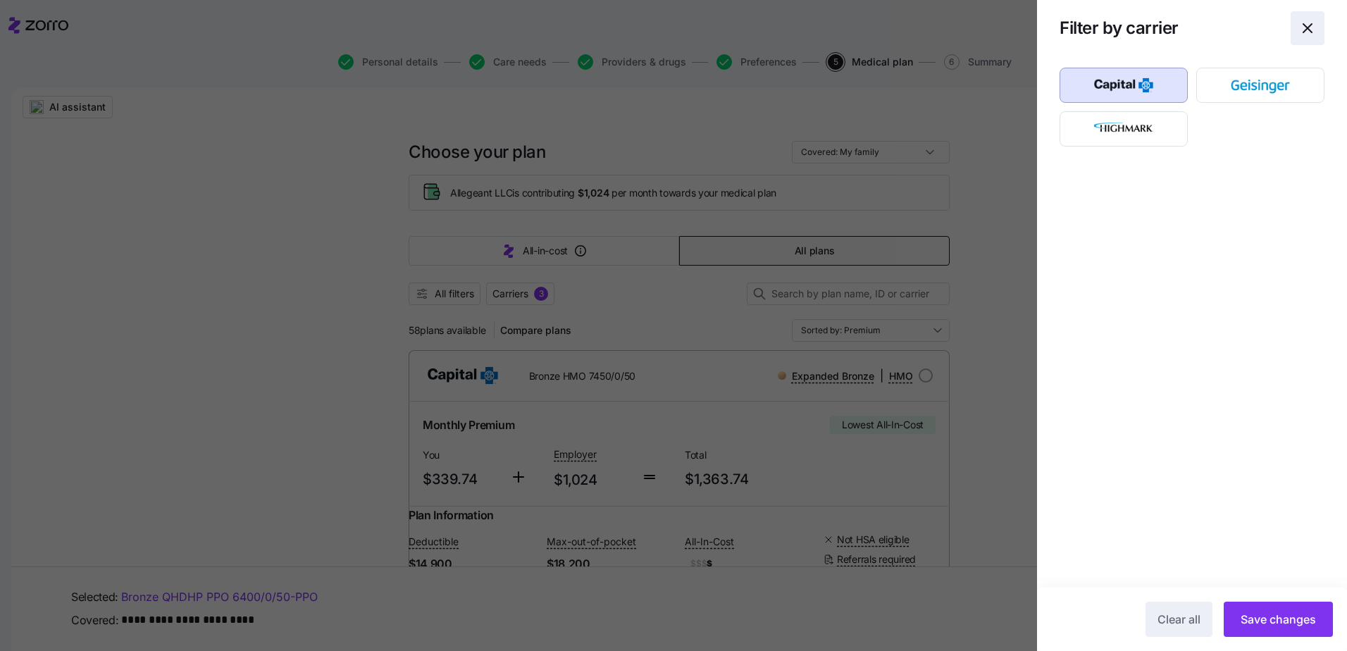
click at [1305, 25] on icon "button" at bounding box center [1307, 28] width 17 height 17
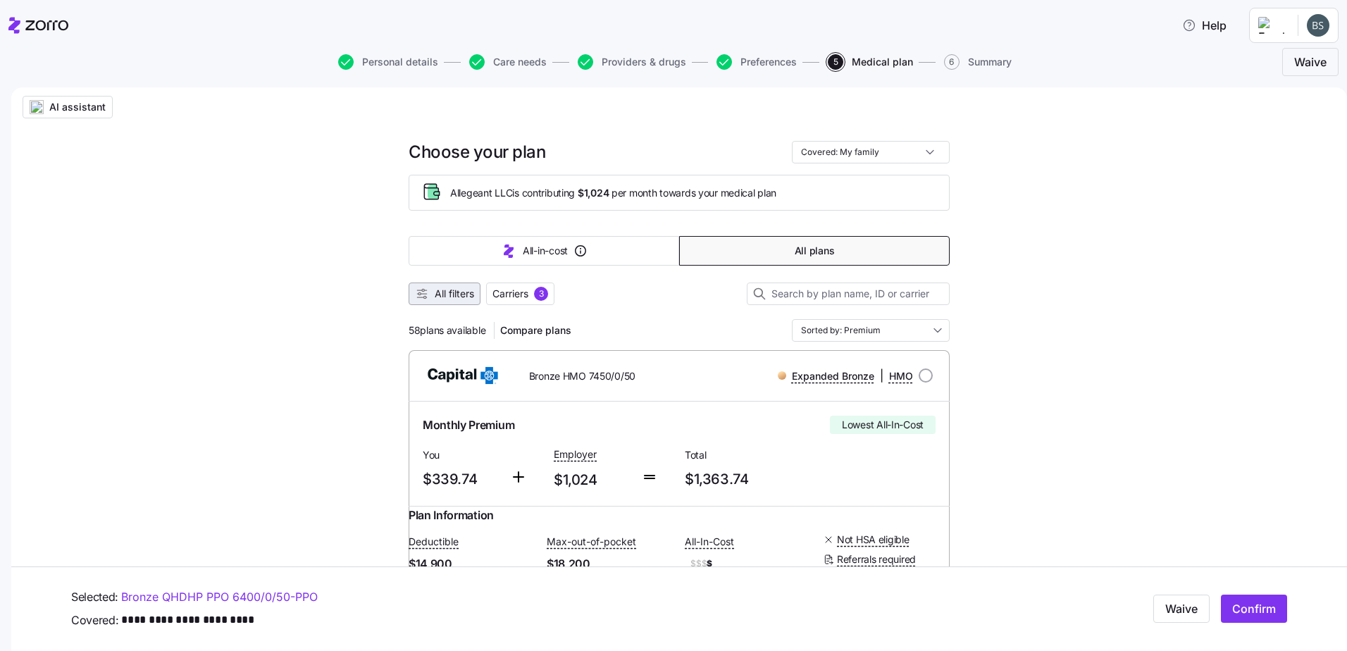
click at [420, 296] on icon "button" at bounding box center [422, 294] width 14 height 14
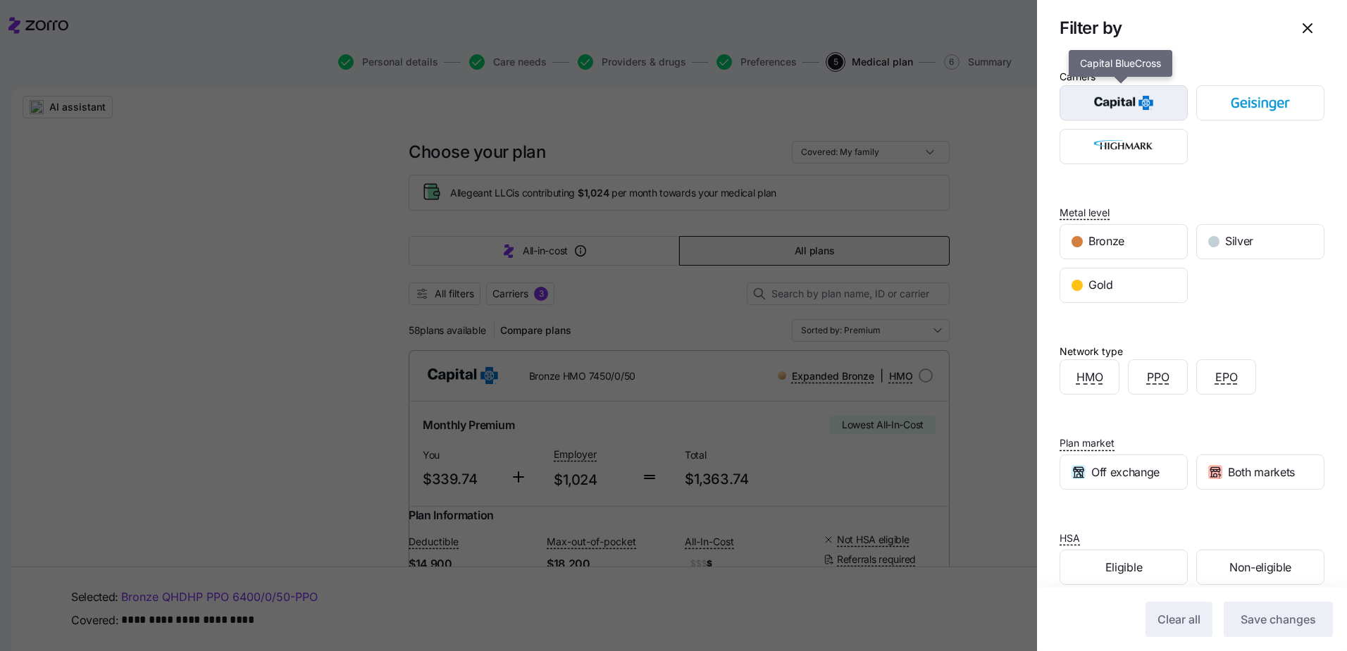
click at [1116, 111] on img "button" at bounding box center [1124, 103] width 104 height 28
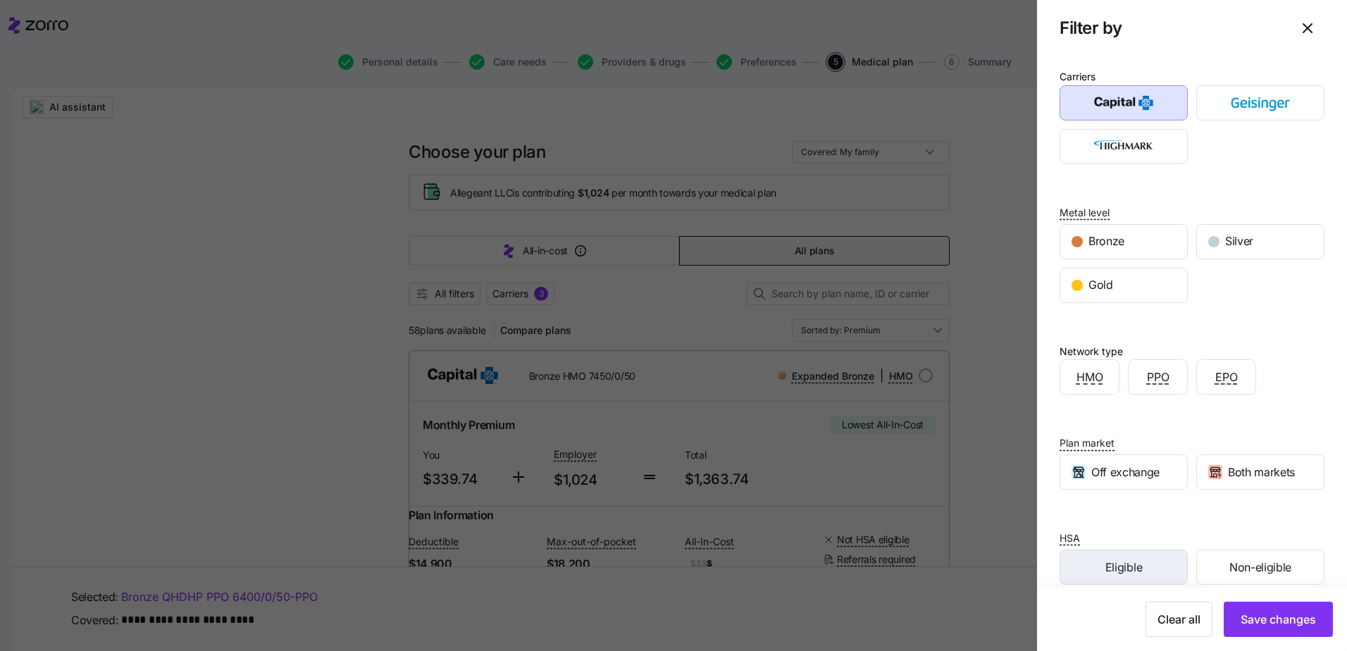
click at [1123, 575] on span "Eligible" at bounding box center [1123, 568] width 37 height 18
click at [1255, 623] on span "Save changes" at bounding box center [1278, 619] width 75 height 17
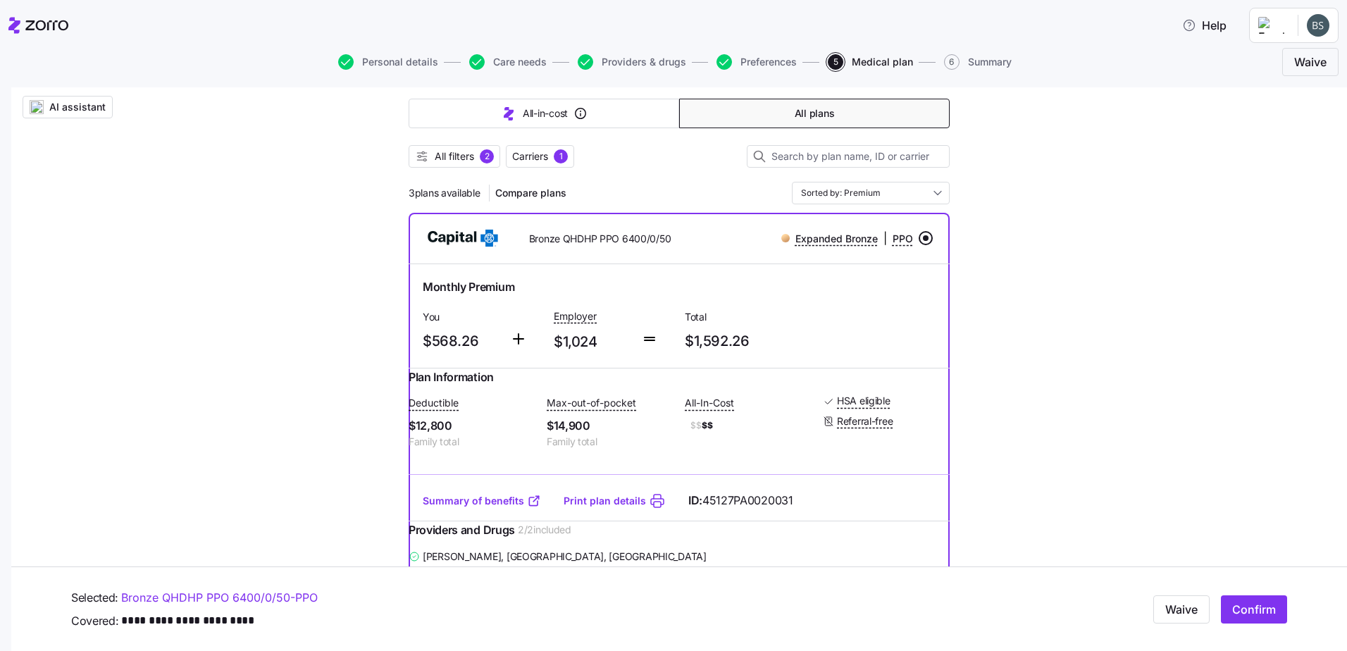
scroll to position [141, 0]
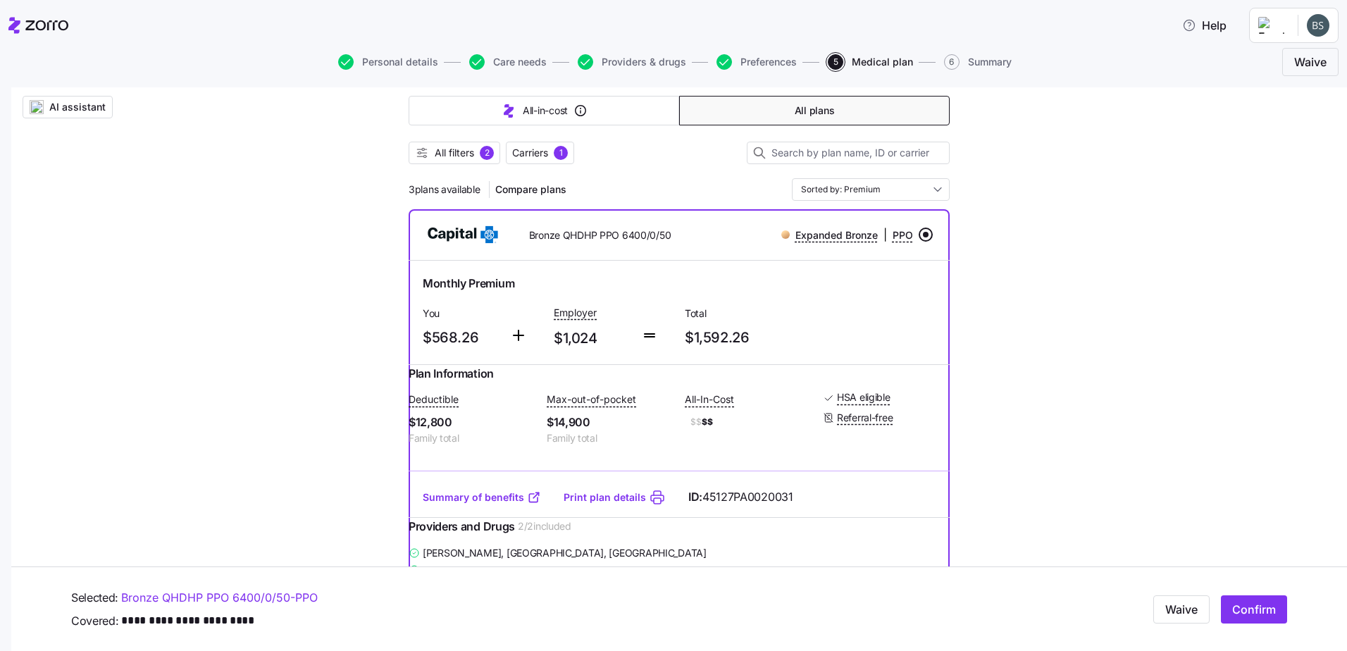
click at [481, 504] on link "Summary of benefits" at bounding box center [482, 497] width 118 height 14
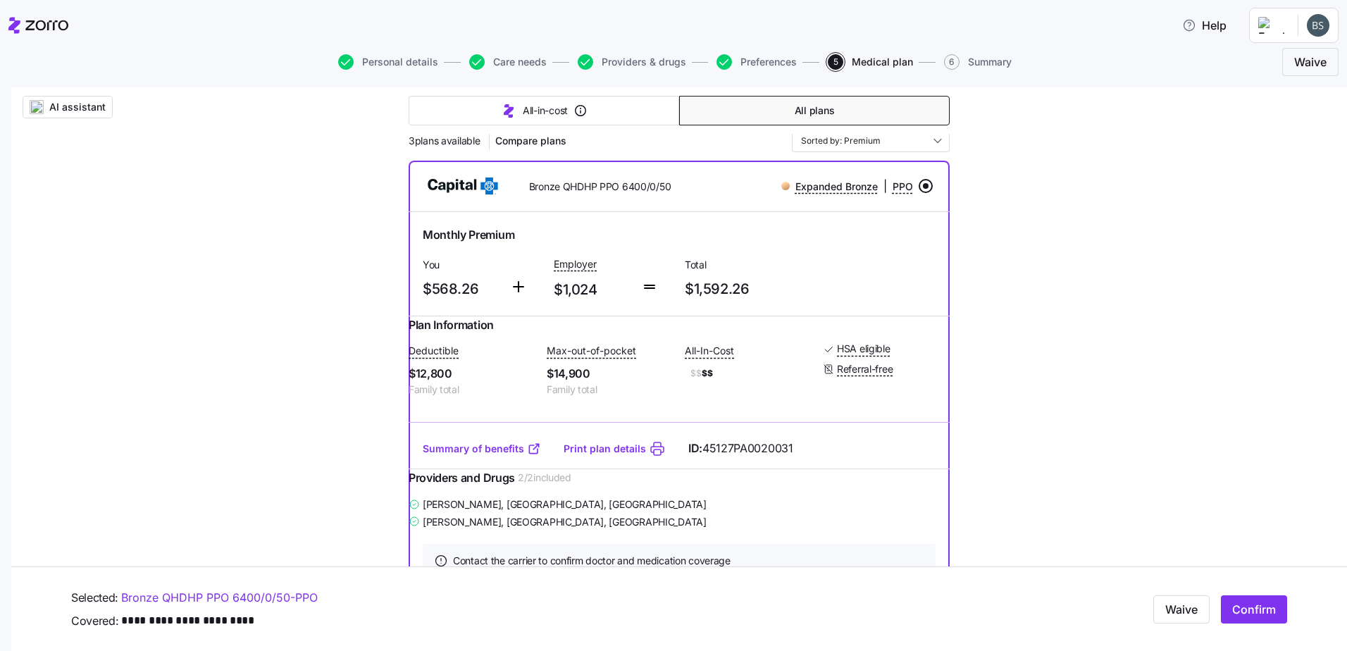
scroll to position [282, 0]
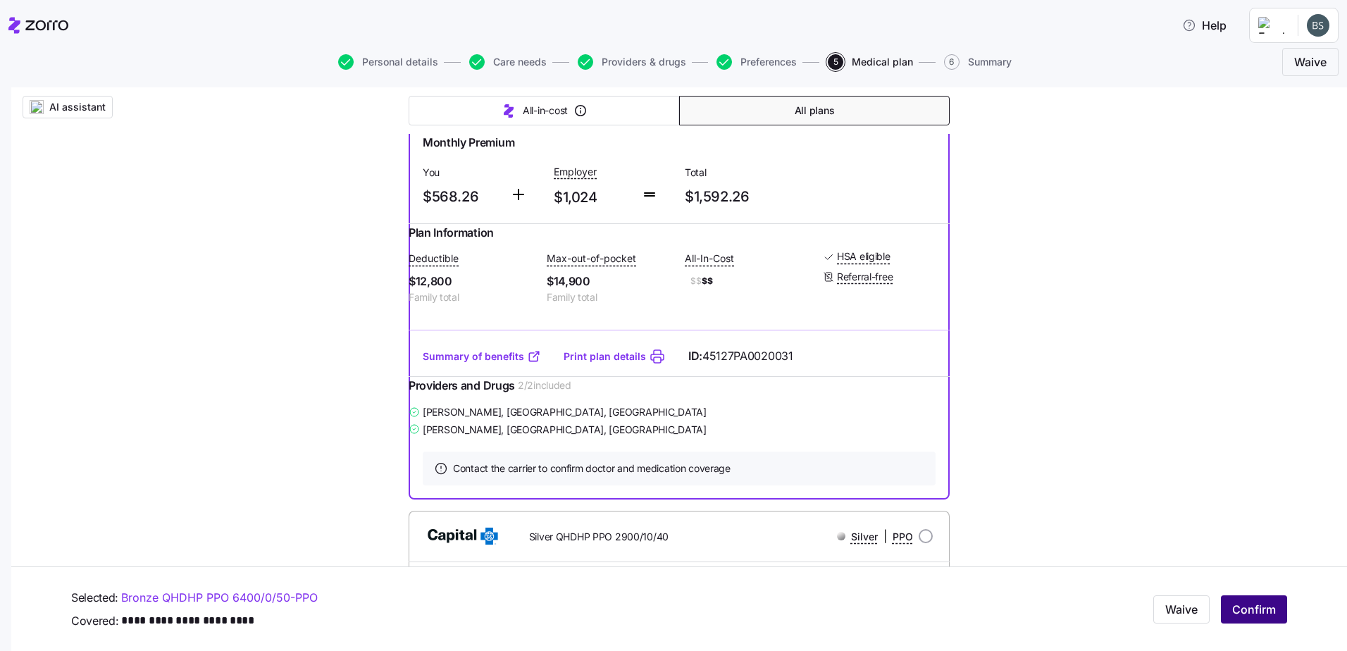
click at [1253, 610] on span "Confirm" at bounding box center [1254, 609] width 44 height 17
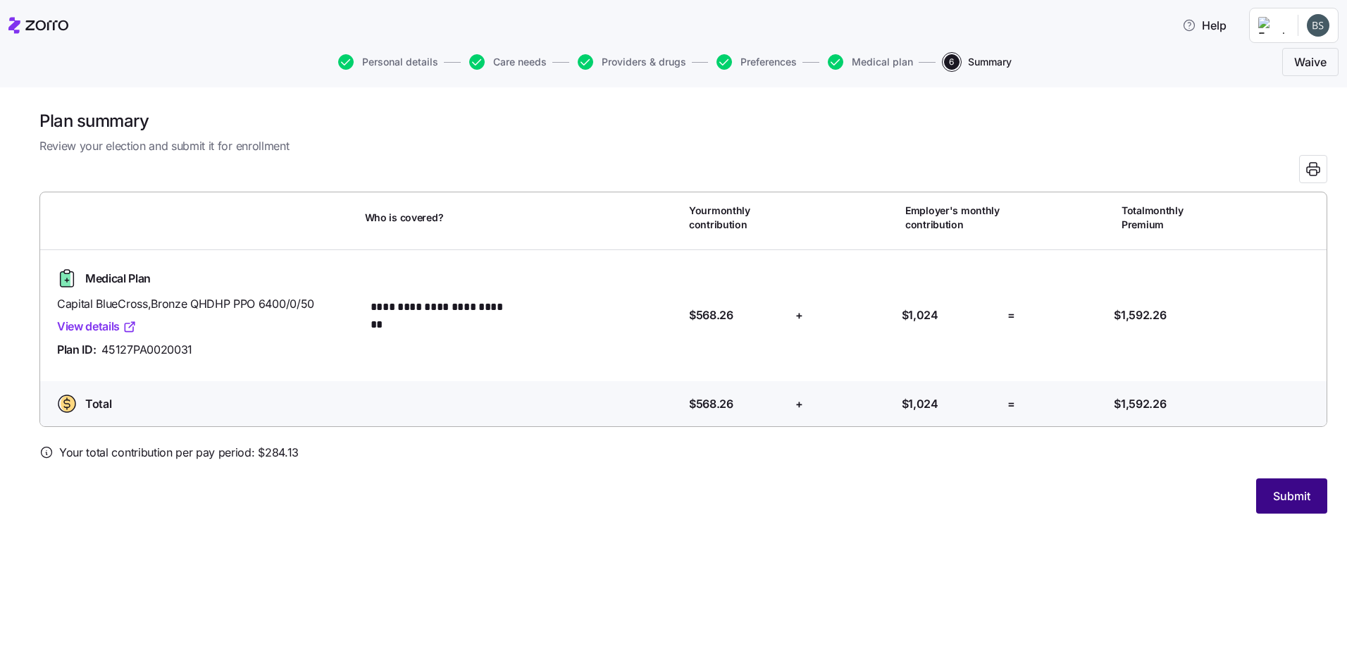
click at [1277, 479] on button "Submit" at bounding box center [1291, 495] width 71 height 35
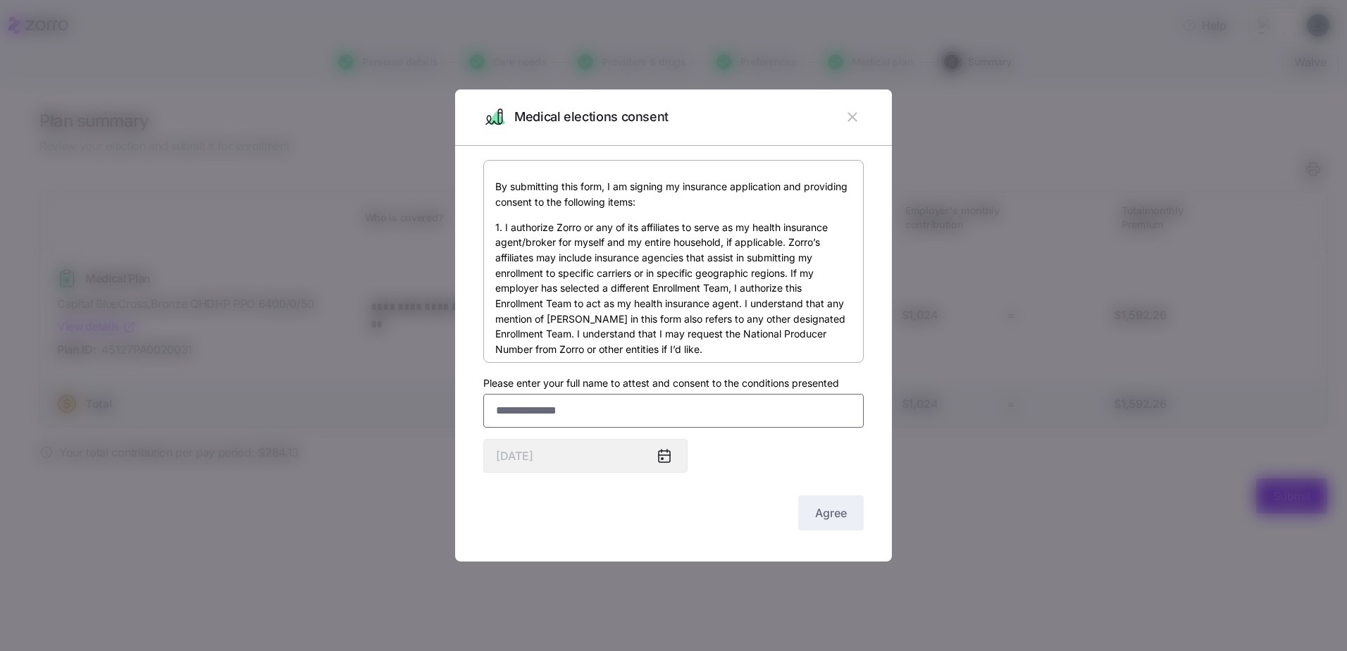
click at [521, 409] on input "Please enter your full name to attest and consent to the conditions presented" at bounding box center [673, 411] width 380 height 34
type input "**********"
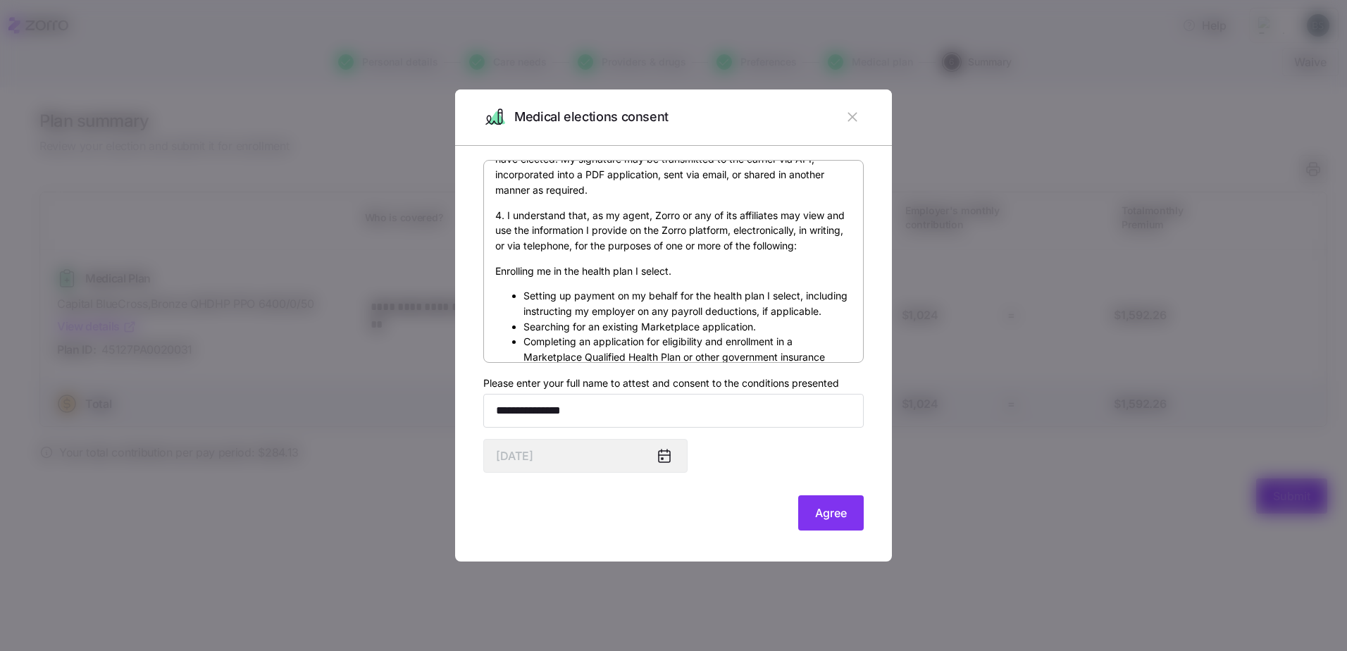
scroll to position [840, 0]
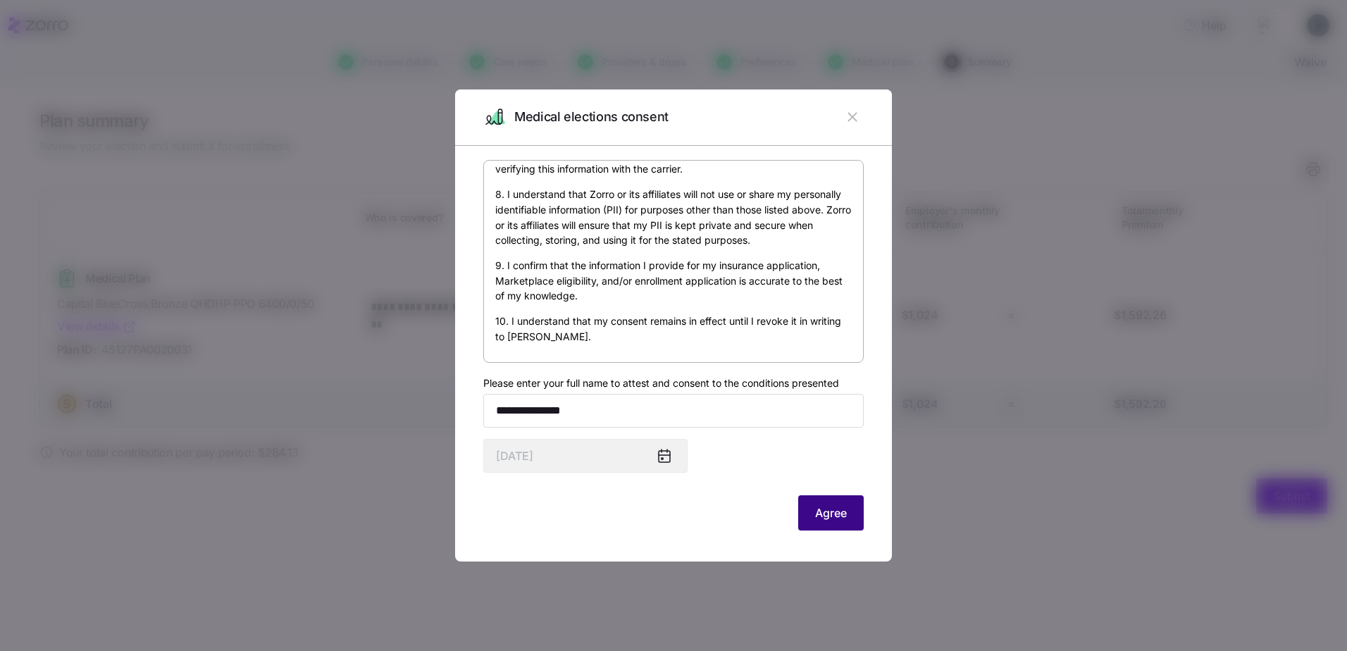
click at [838, 523] on button "Agree" at bounding box center [831, 512] width 66 height 35
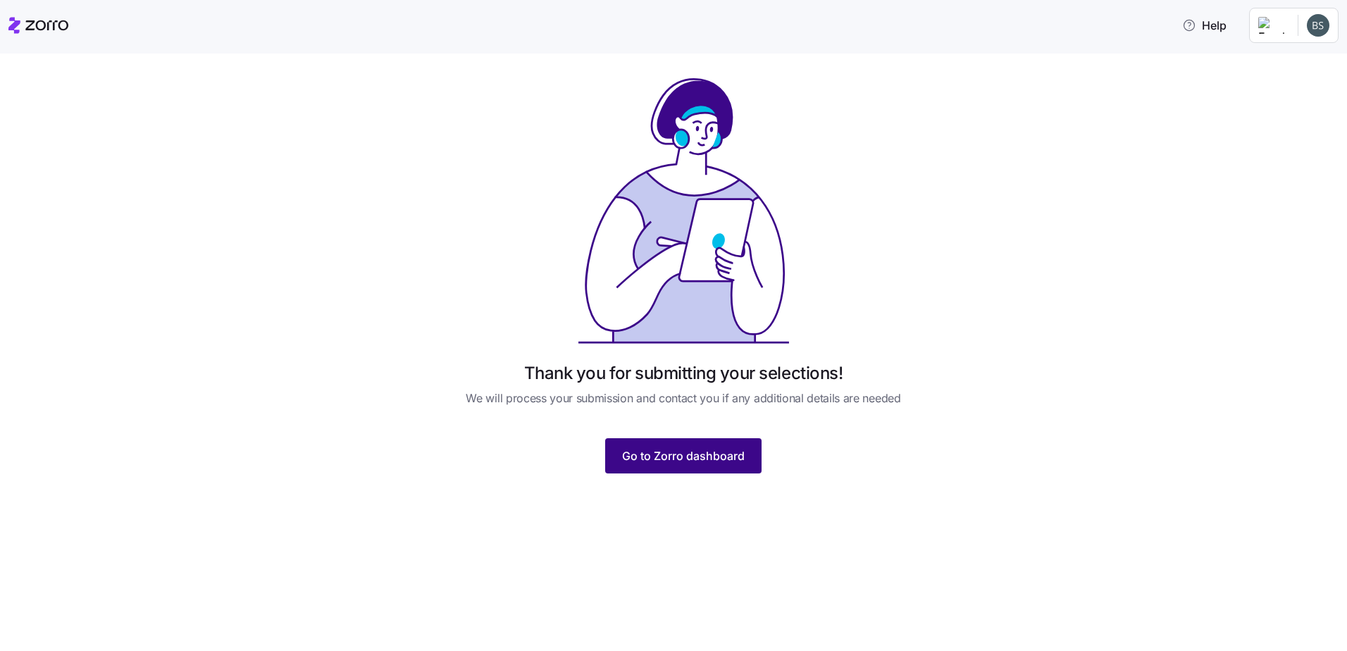
click at [679, 456] on span "Go to Zorro dashboard" at bounding box center [683, 455] width 123 height 17
